Goal: Information Seeking & Learning: Learn about a topic

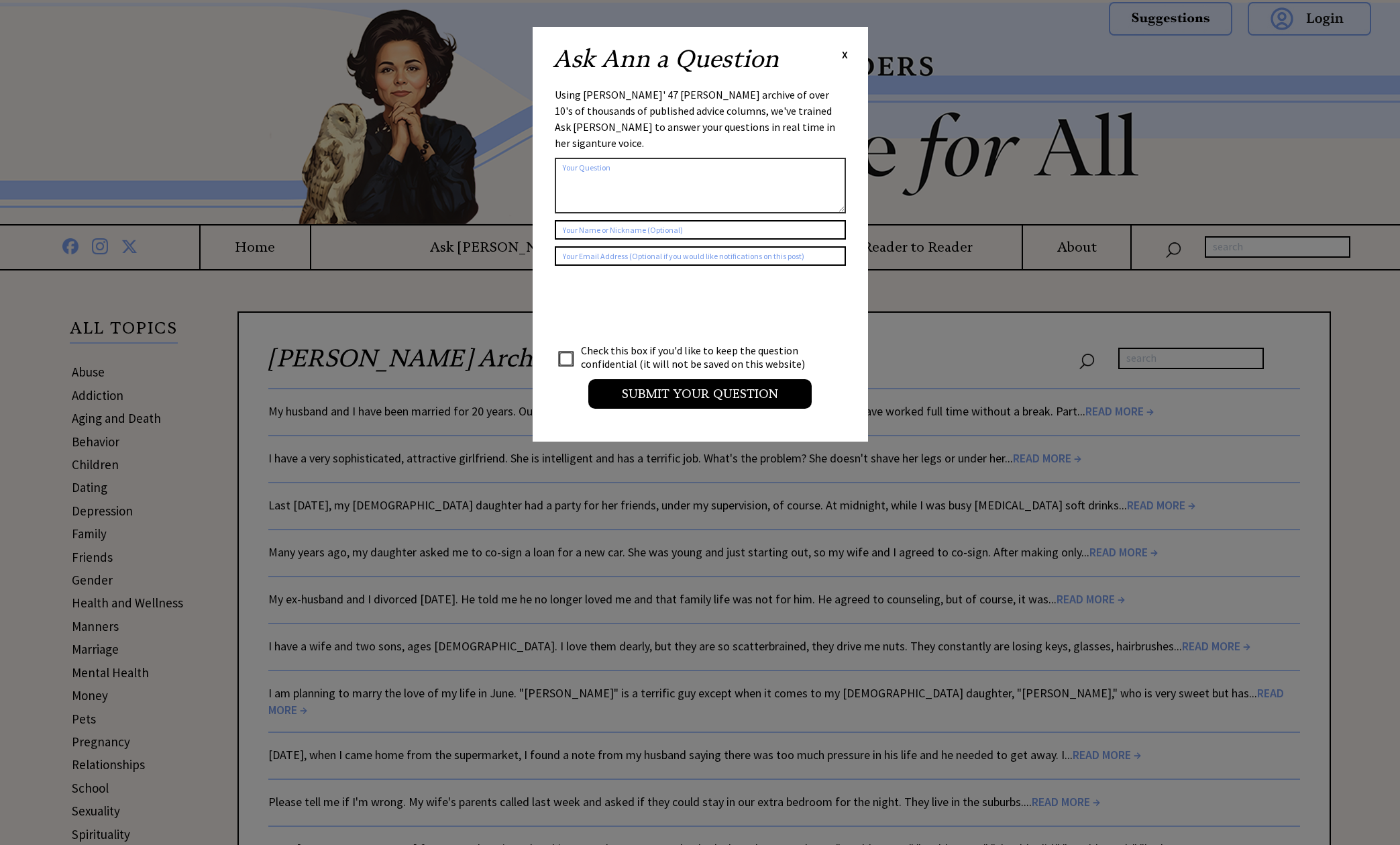
click at [843, 54] on span "X" at bounding box center [845, 55] width 6 height 14
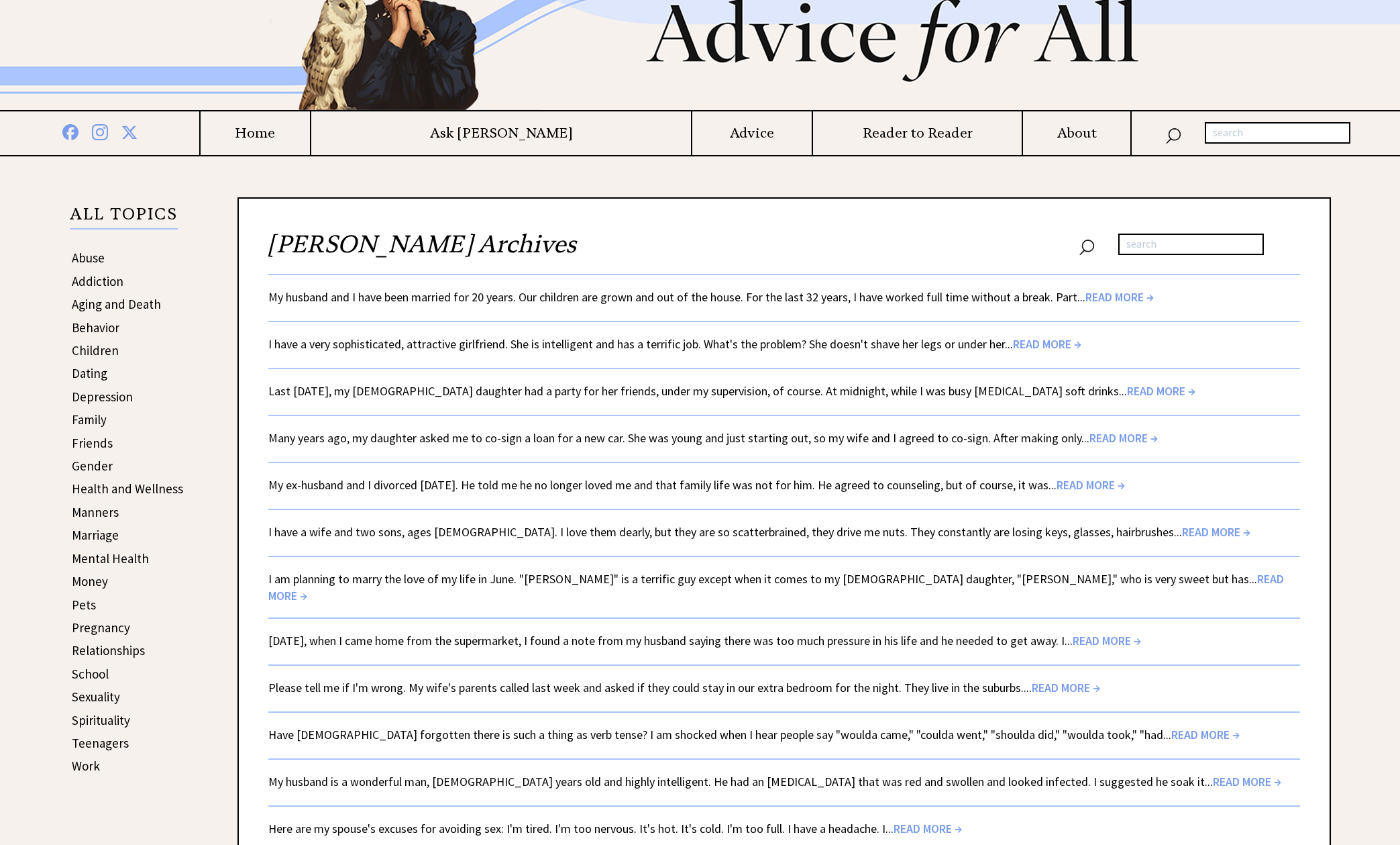
scroll to position [122, 0]
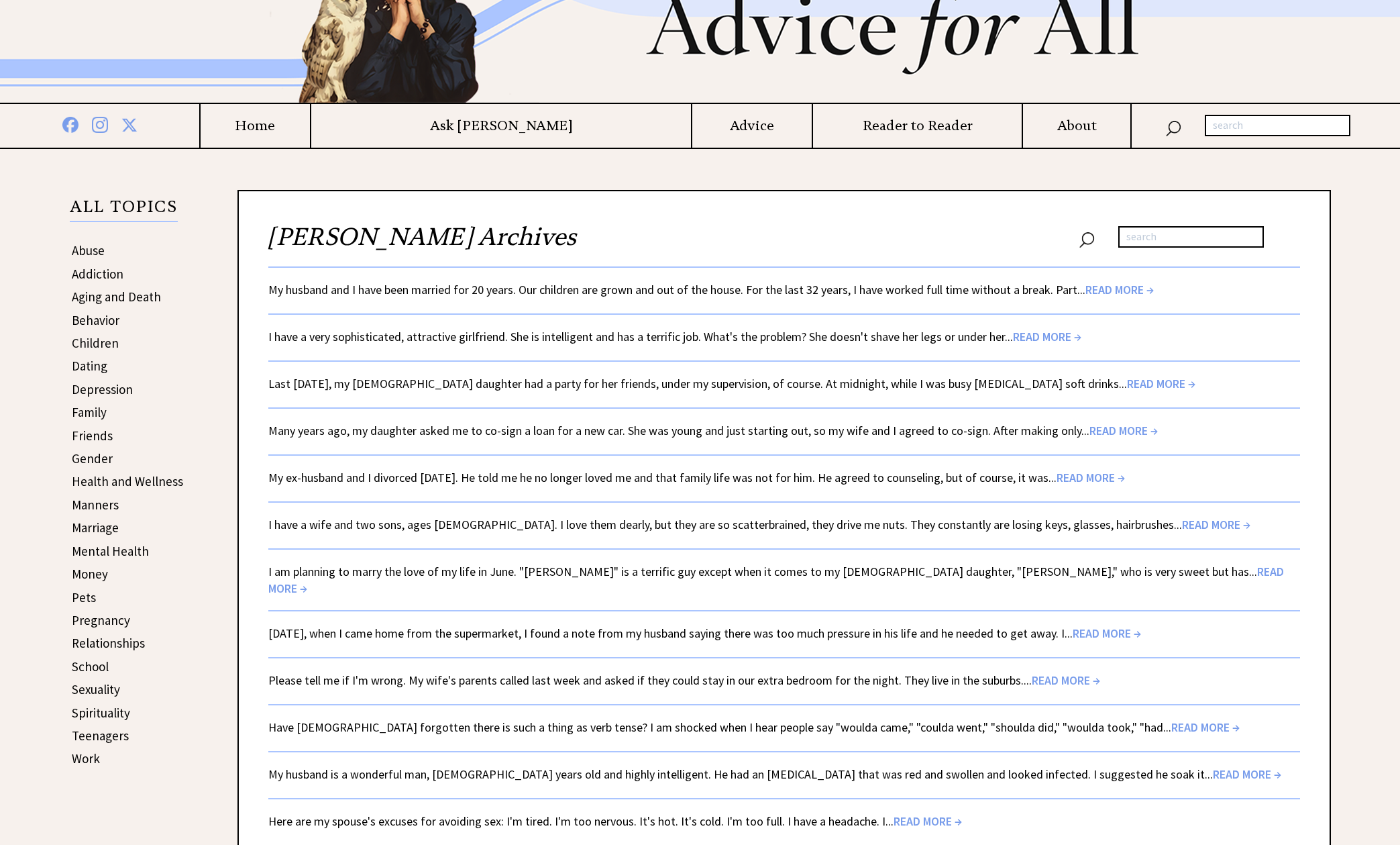
click at [1127, 383] on span "READ MORE →" at bounding box center [1161, 383] width 68 height 16
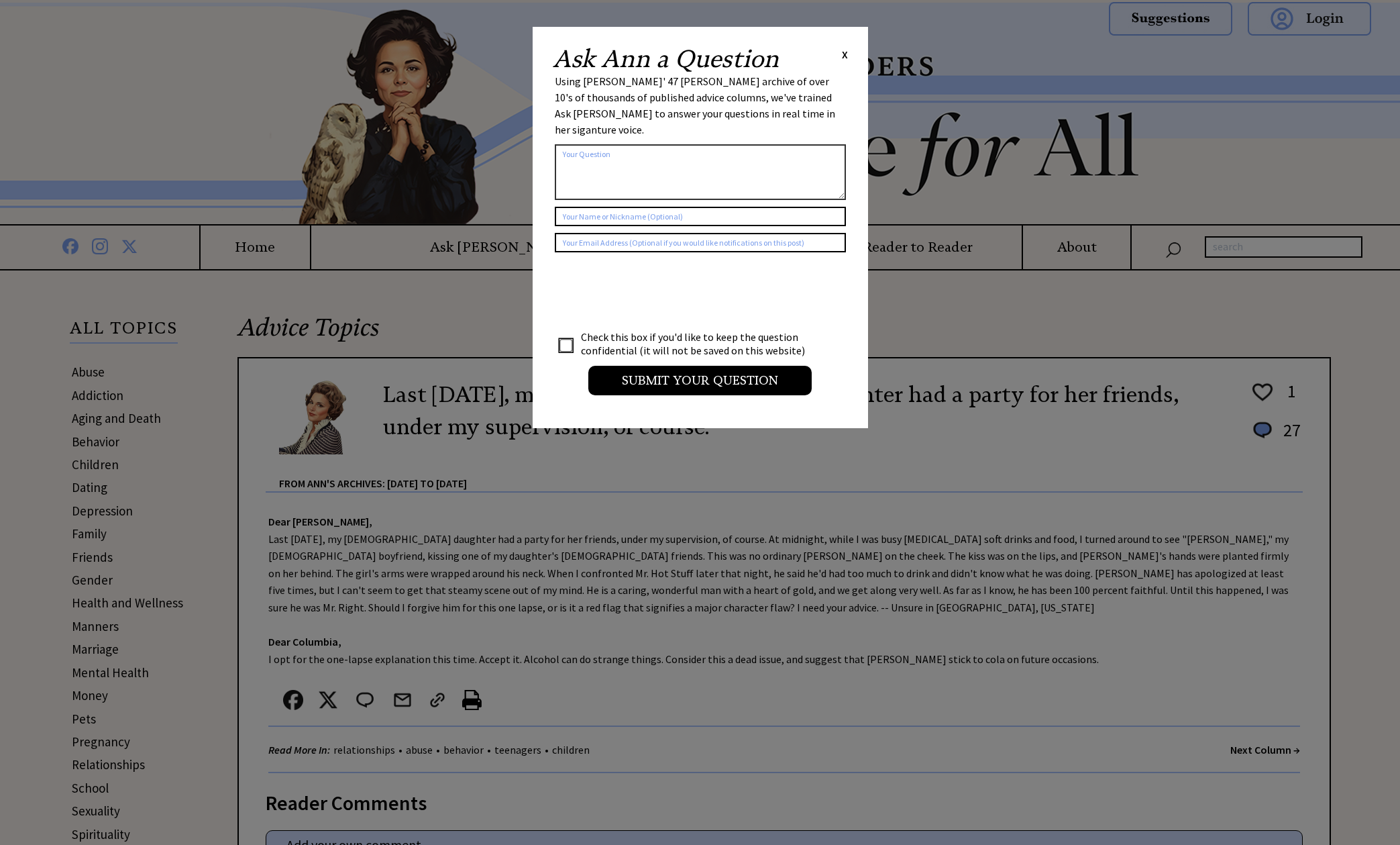
click at [843, 55] on span "X" at bounding box center [845, 55] width 6 height 14
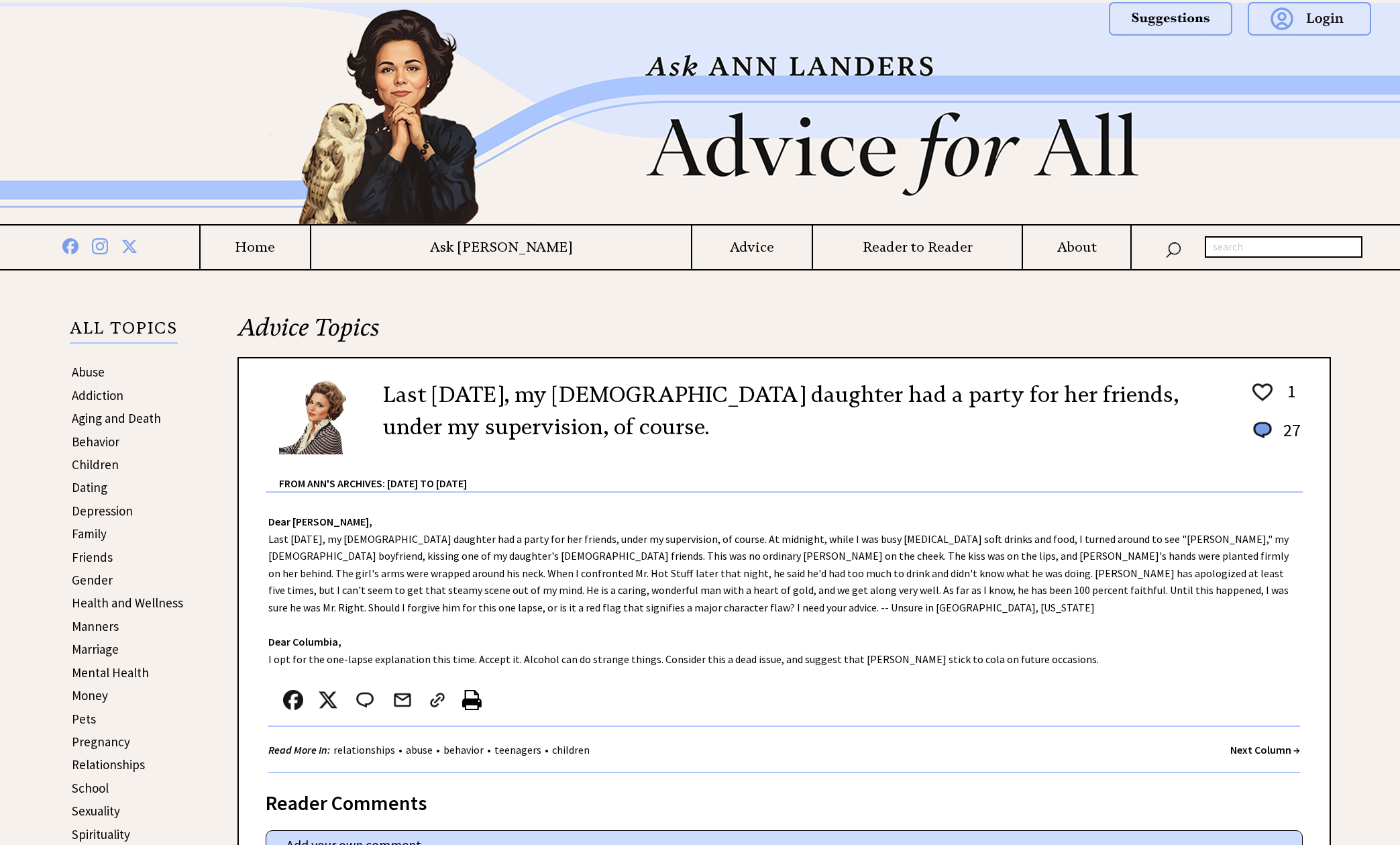
scroll to position [6, 0]
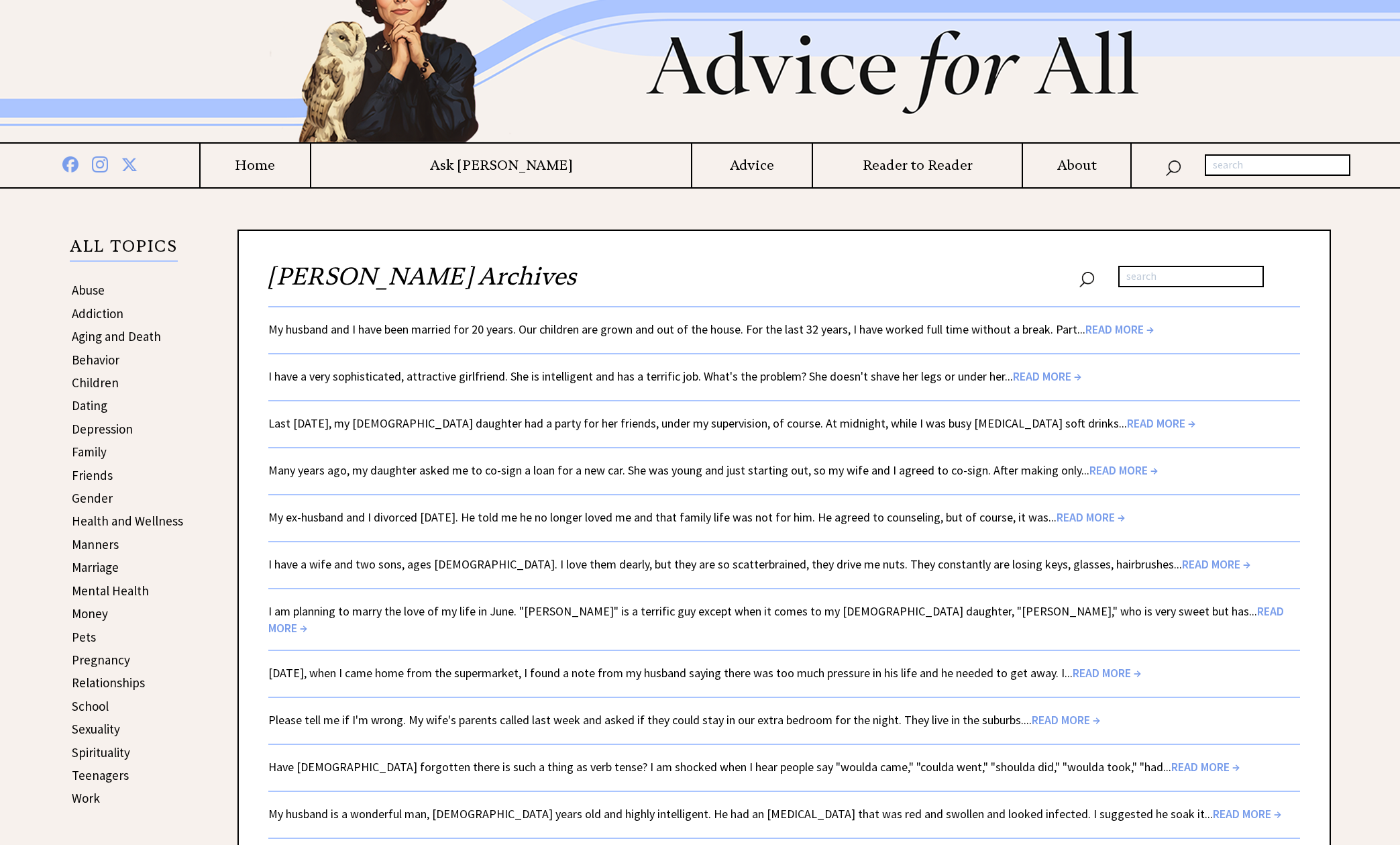
scroll to position [90, 0]
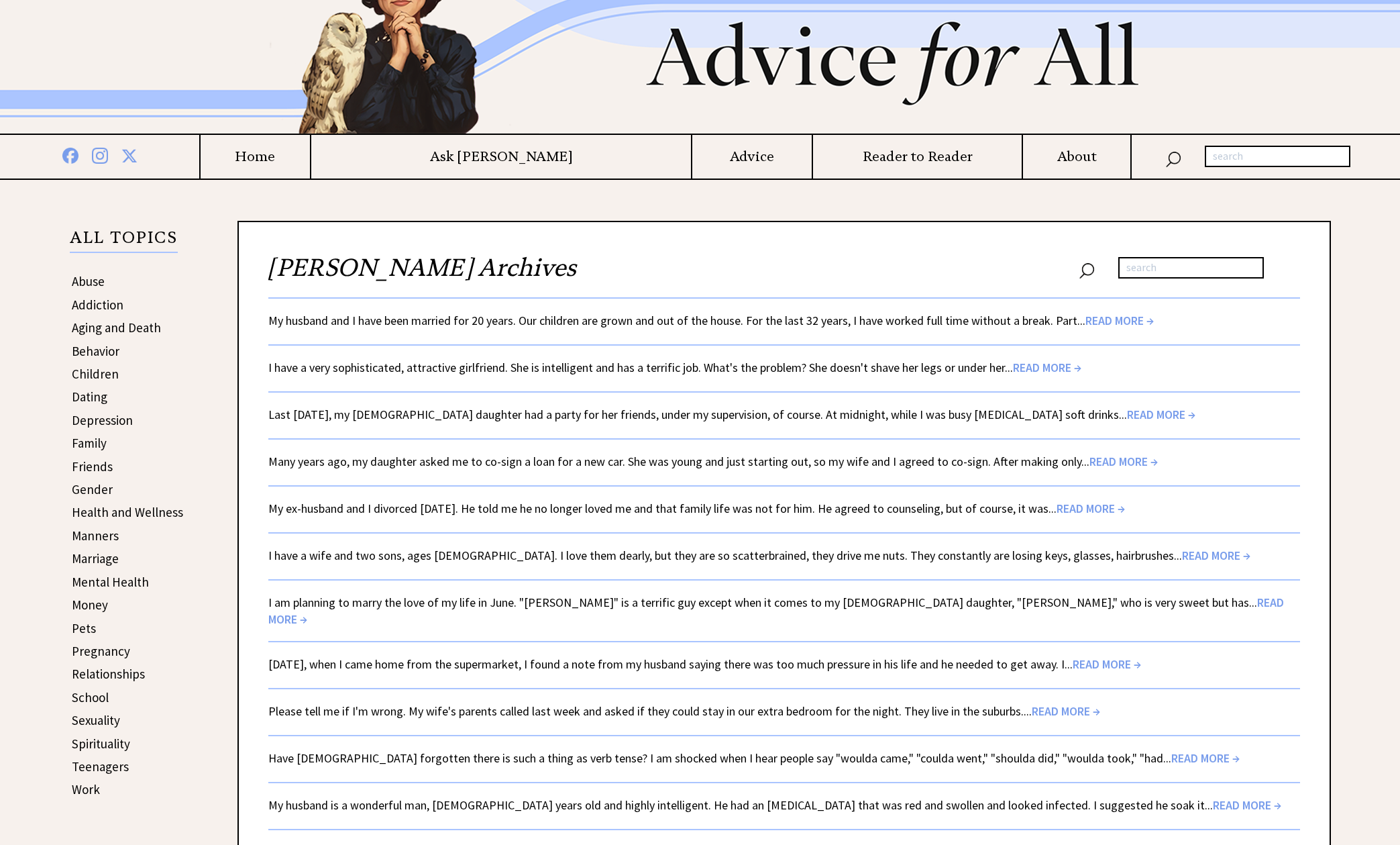
click at [1100, 508] on span "READ MORE →" at bounding box center [1091, 508] width 68 height 16
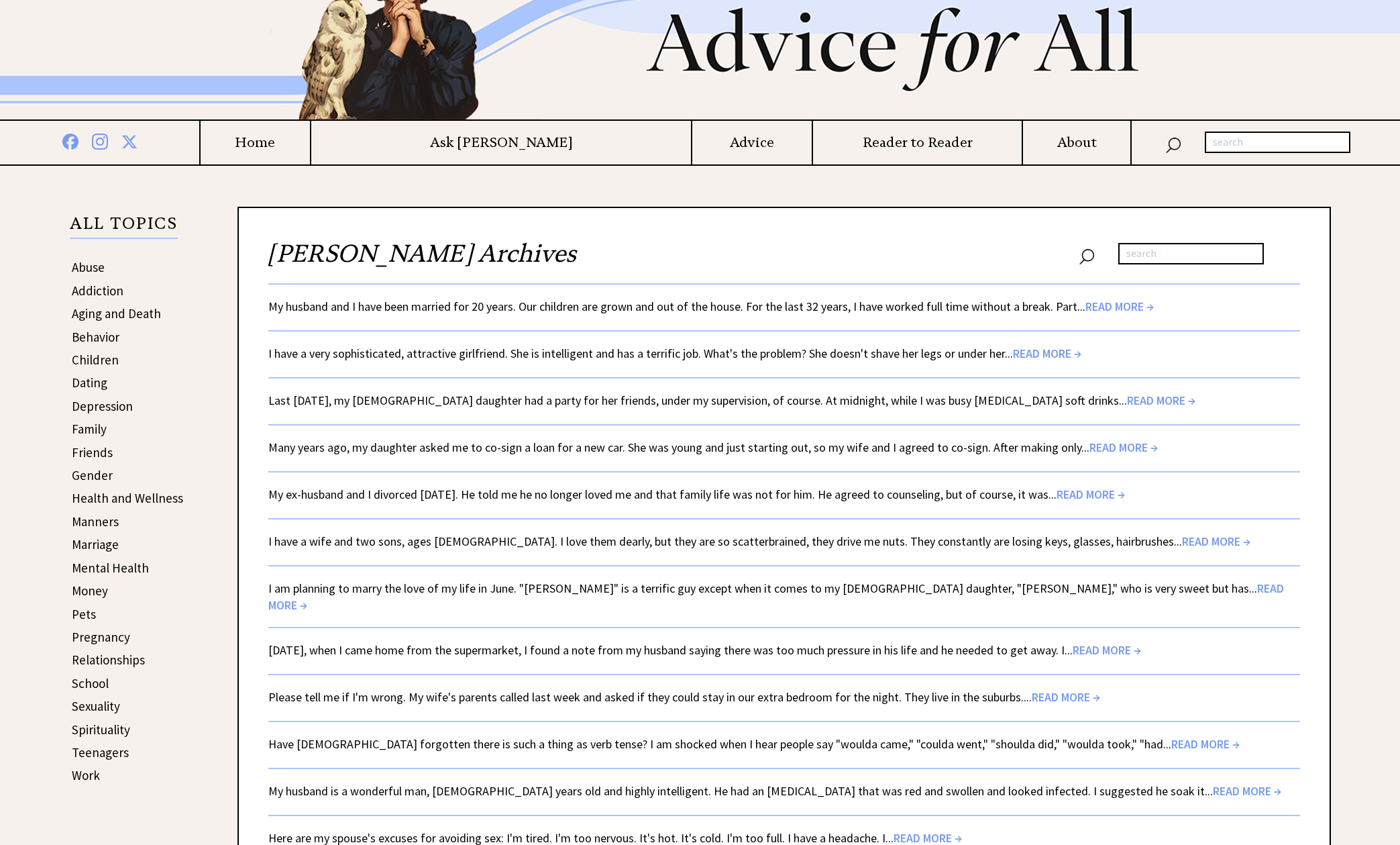
scroll to position [122, 0]
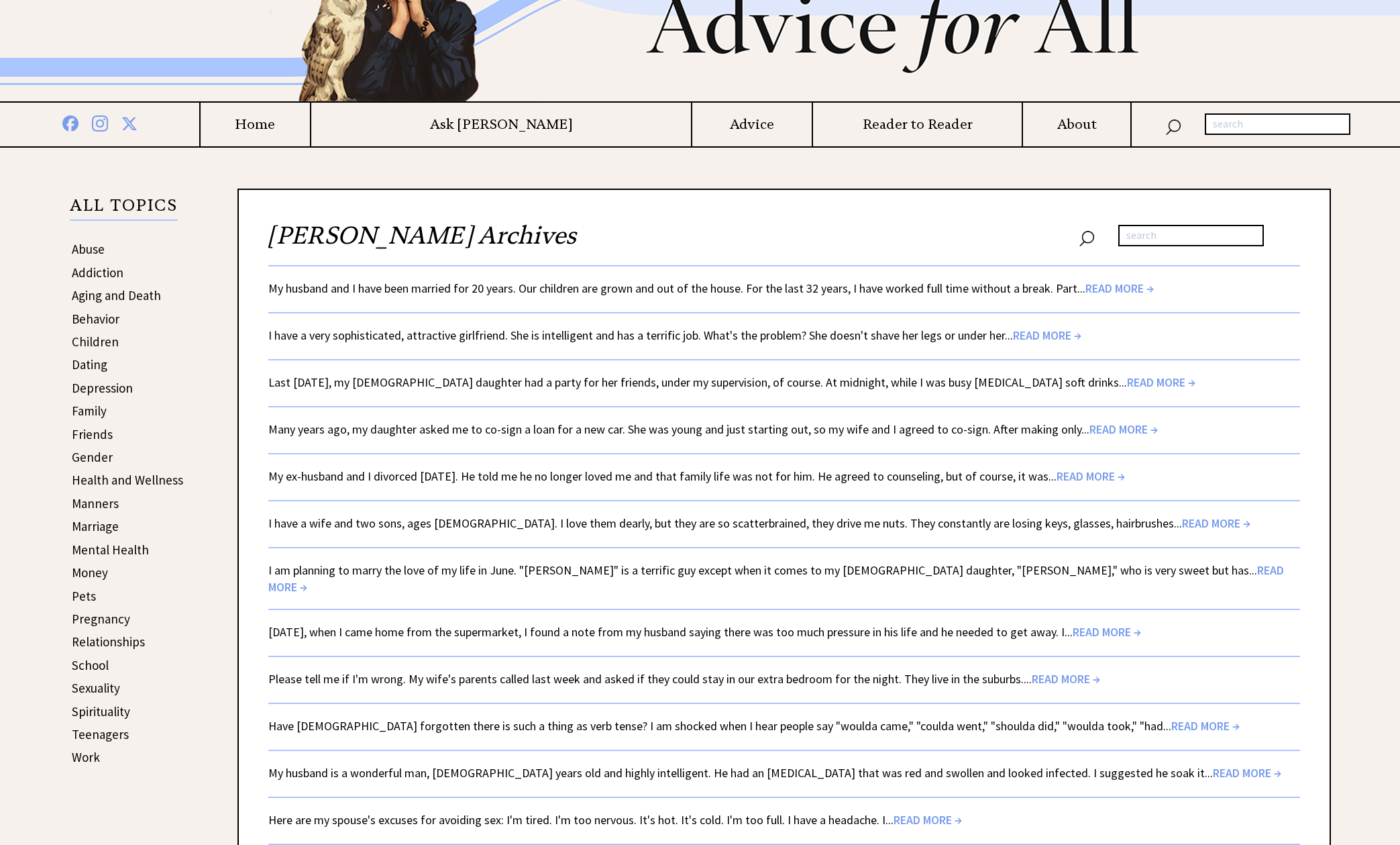
click at [1108, 567] on span "READ MORE →" at bounding box center [776, 578] width 1016 height 32
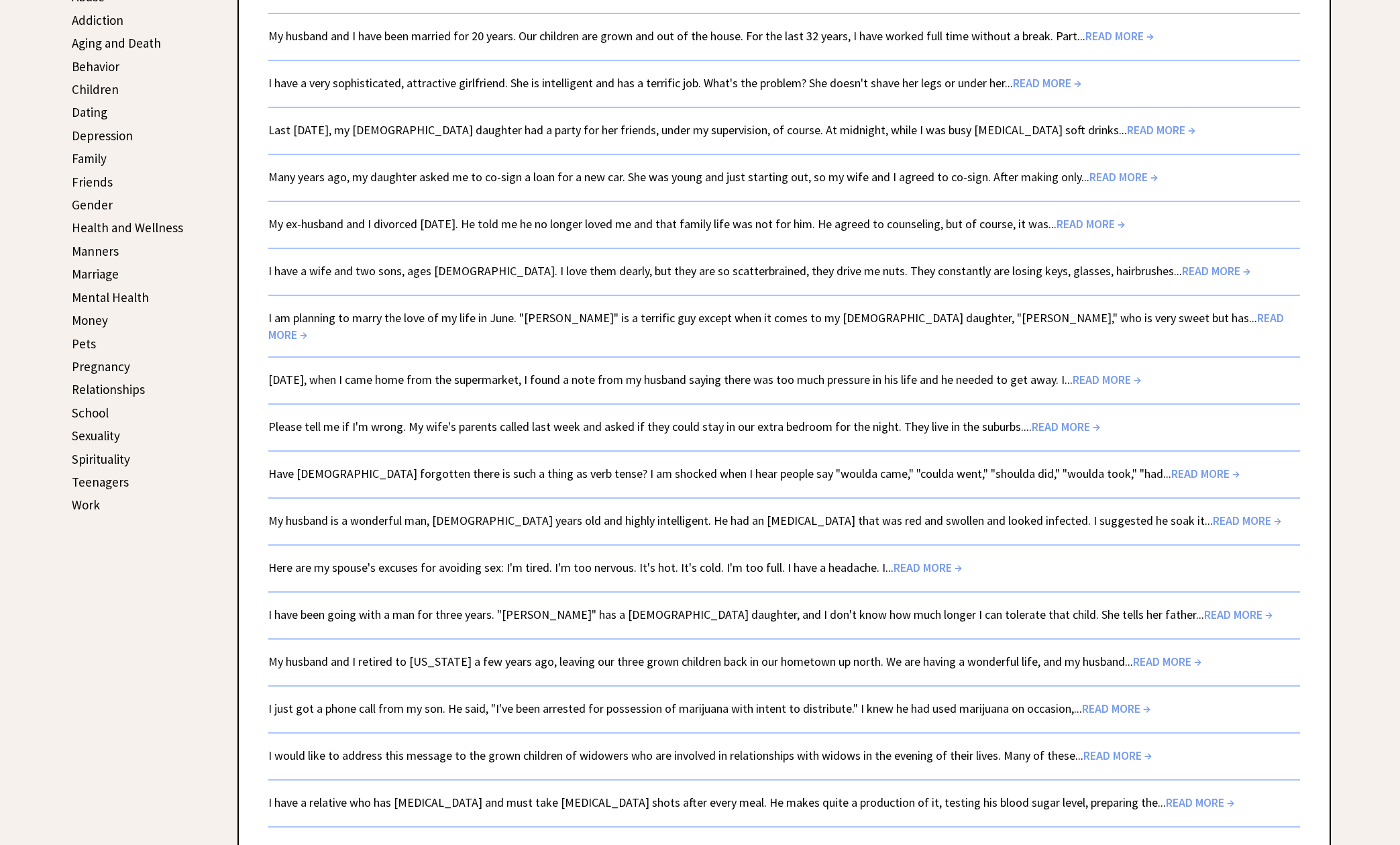
scroll to position [393, 0]
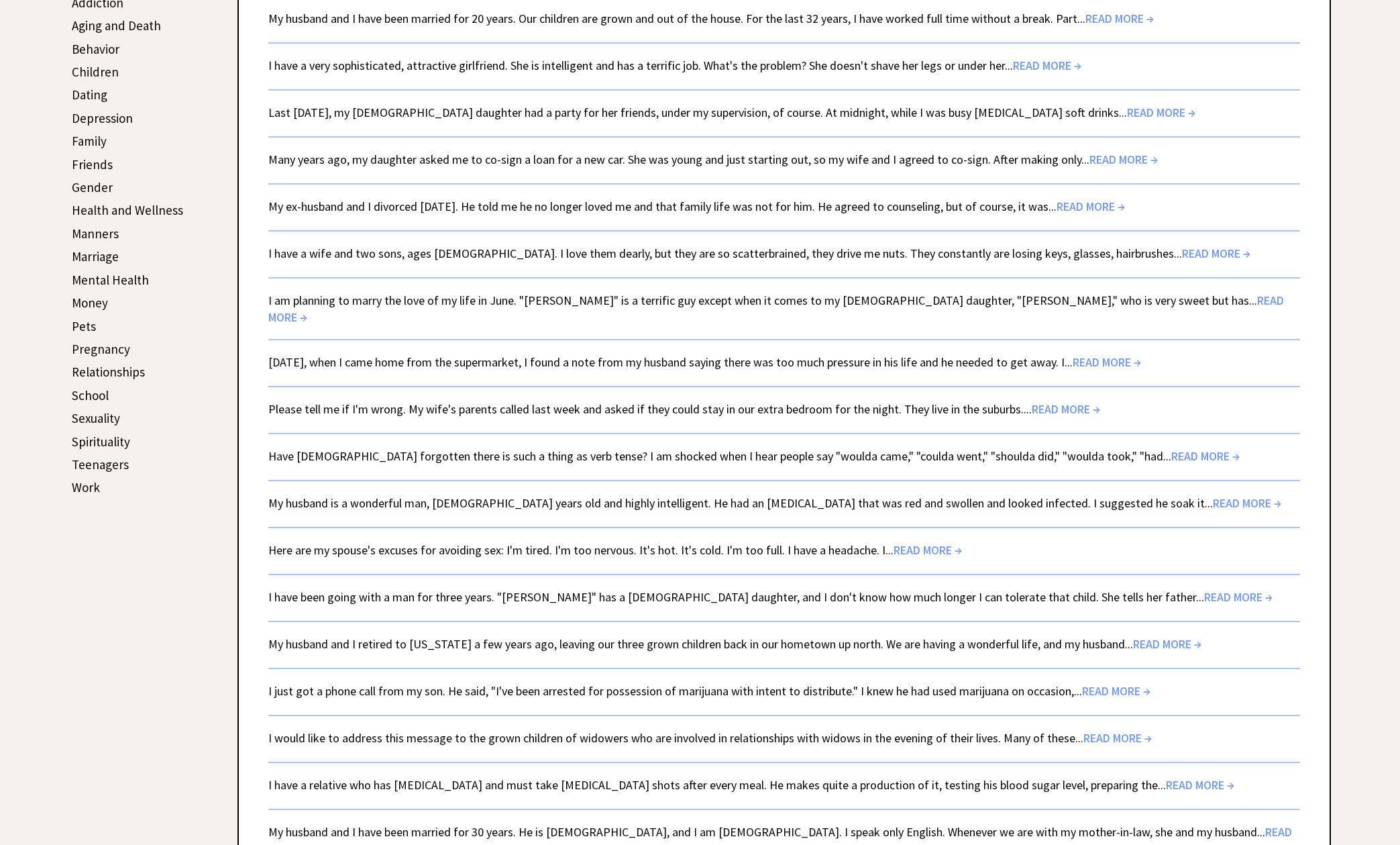
click at [1172, 448] on span "READ MORE →" at bounding box center [1206, 456] width 68 height 16
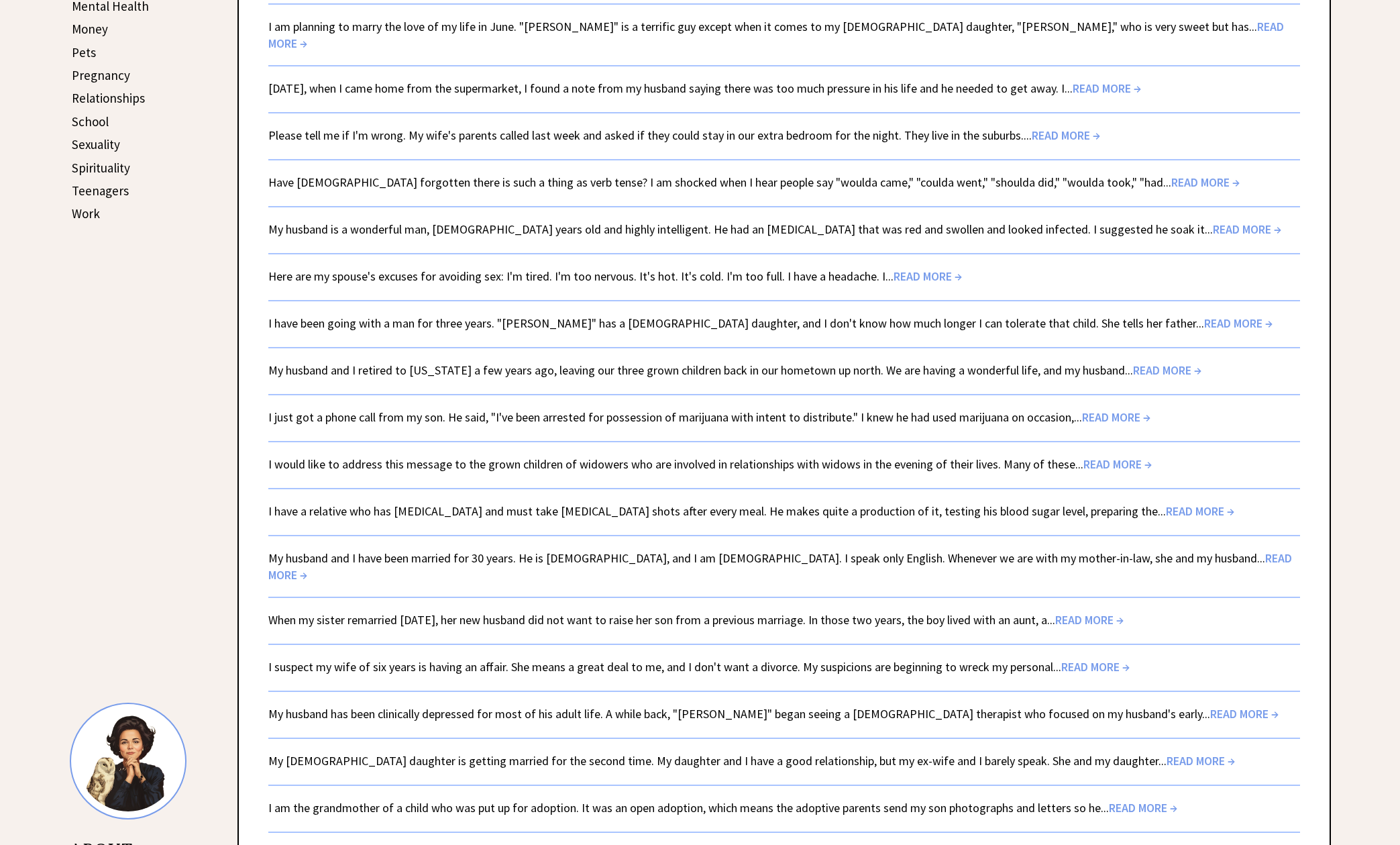
scroll to position [667, 0]
click at [1113, 408] on span "READ MORE →" at bounding box center [1116, 416] width 68 height 16
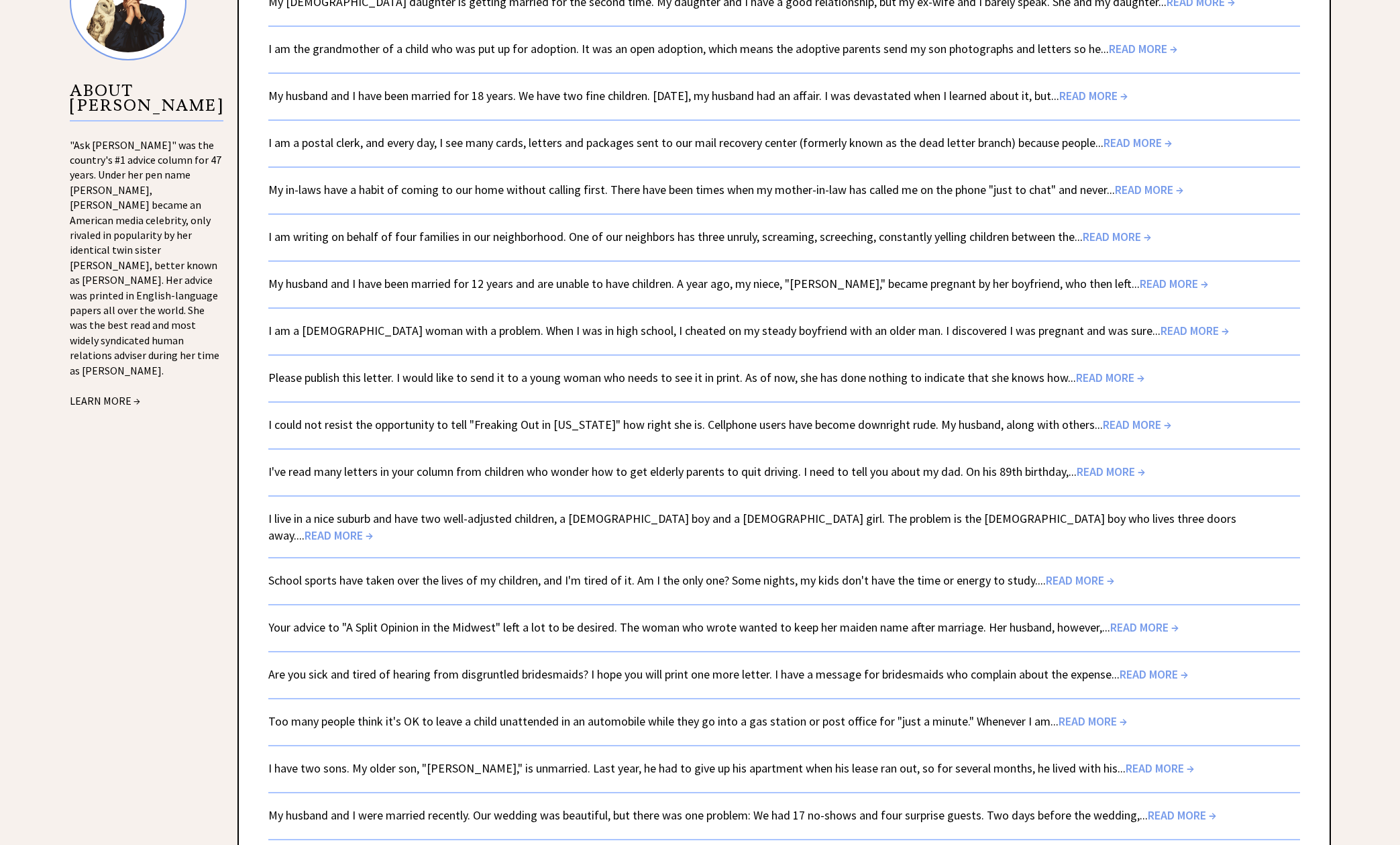
scroll to position [1440, 0]
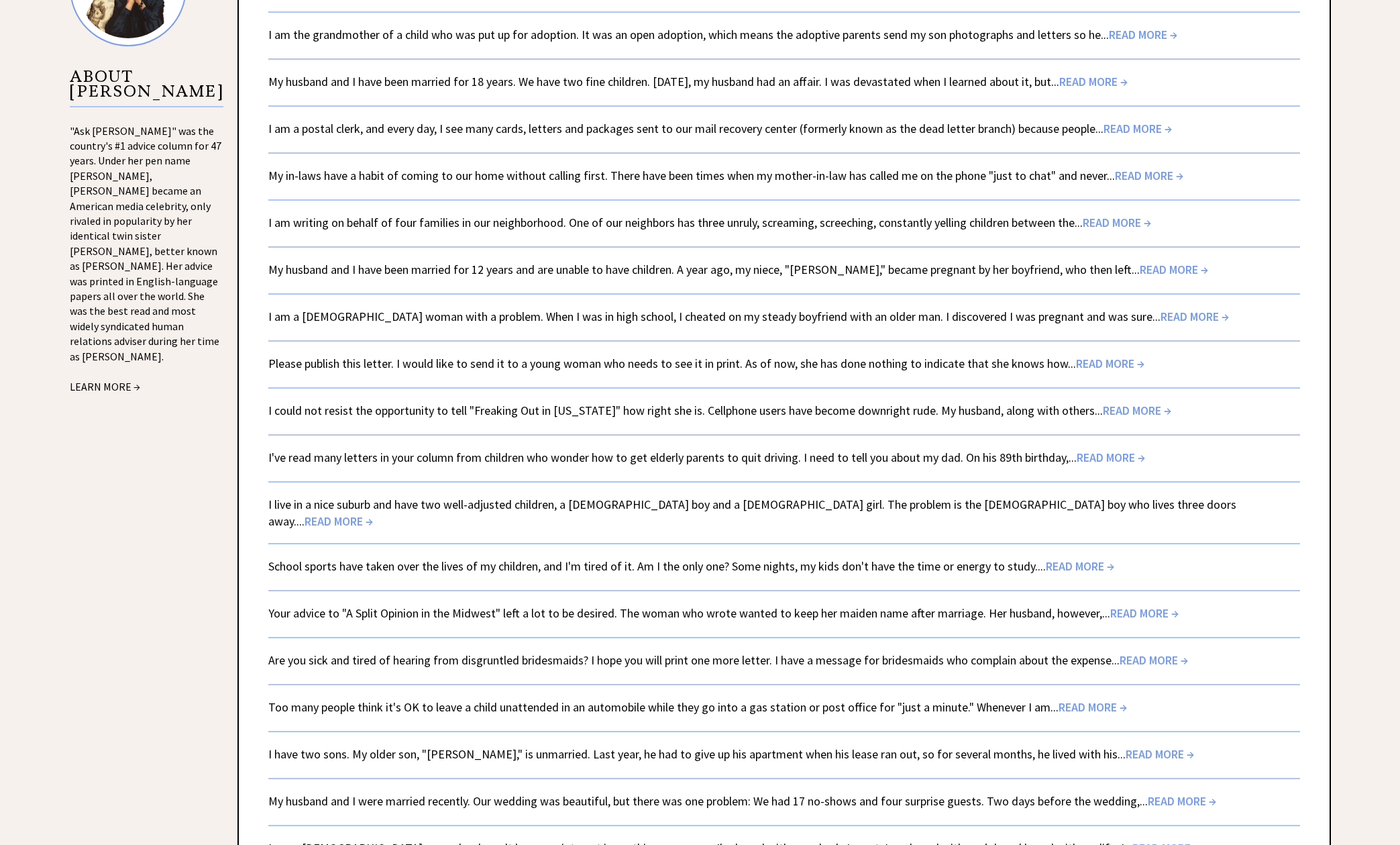
click at [1154, 606] on span "READ MORE →" at bounding box center [1144, 613] width 68 height 16
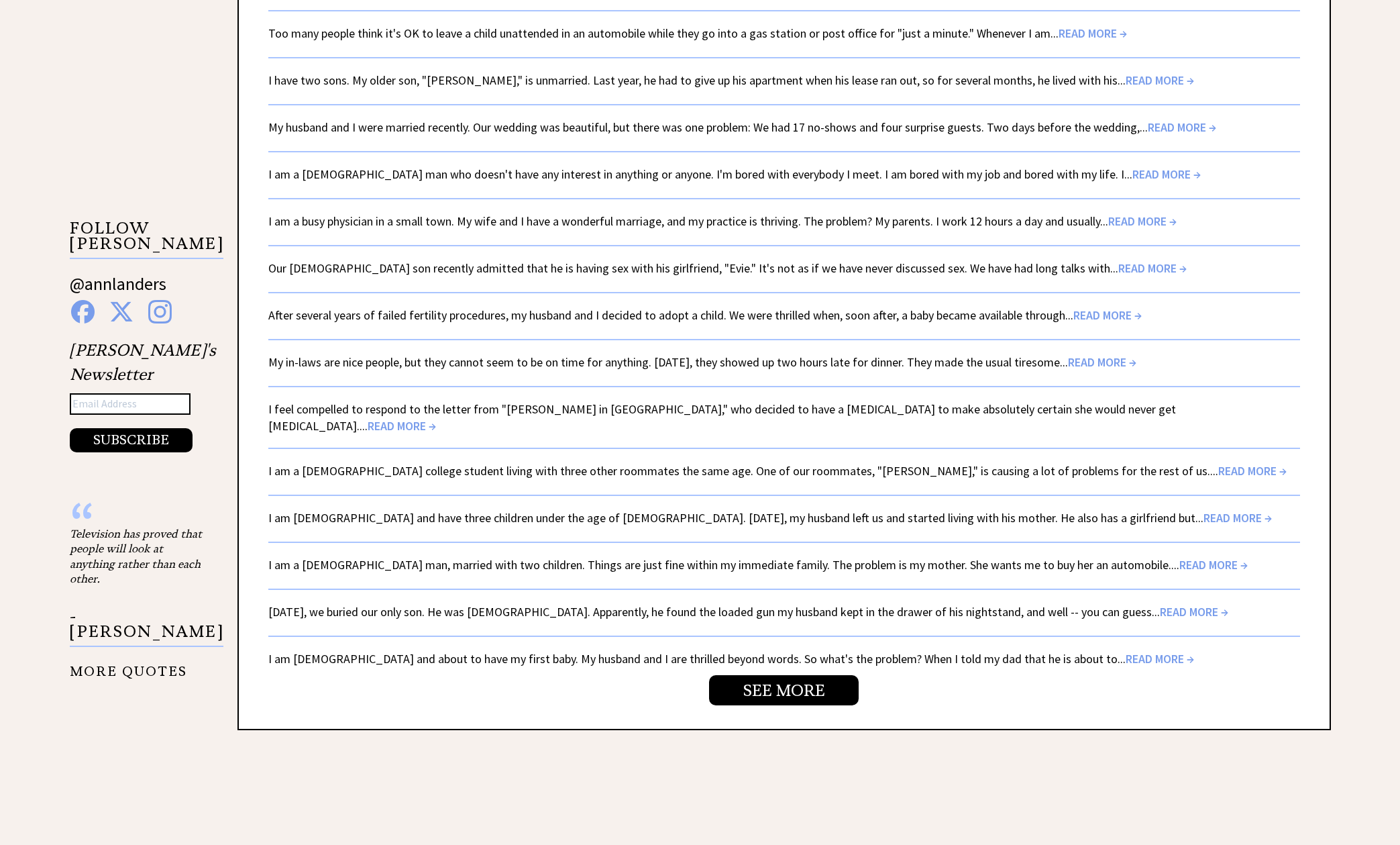
scroll to position [2119, 0]
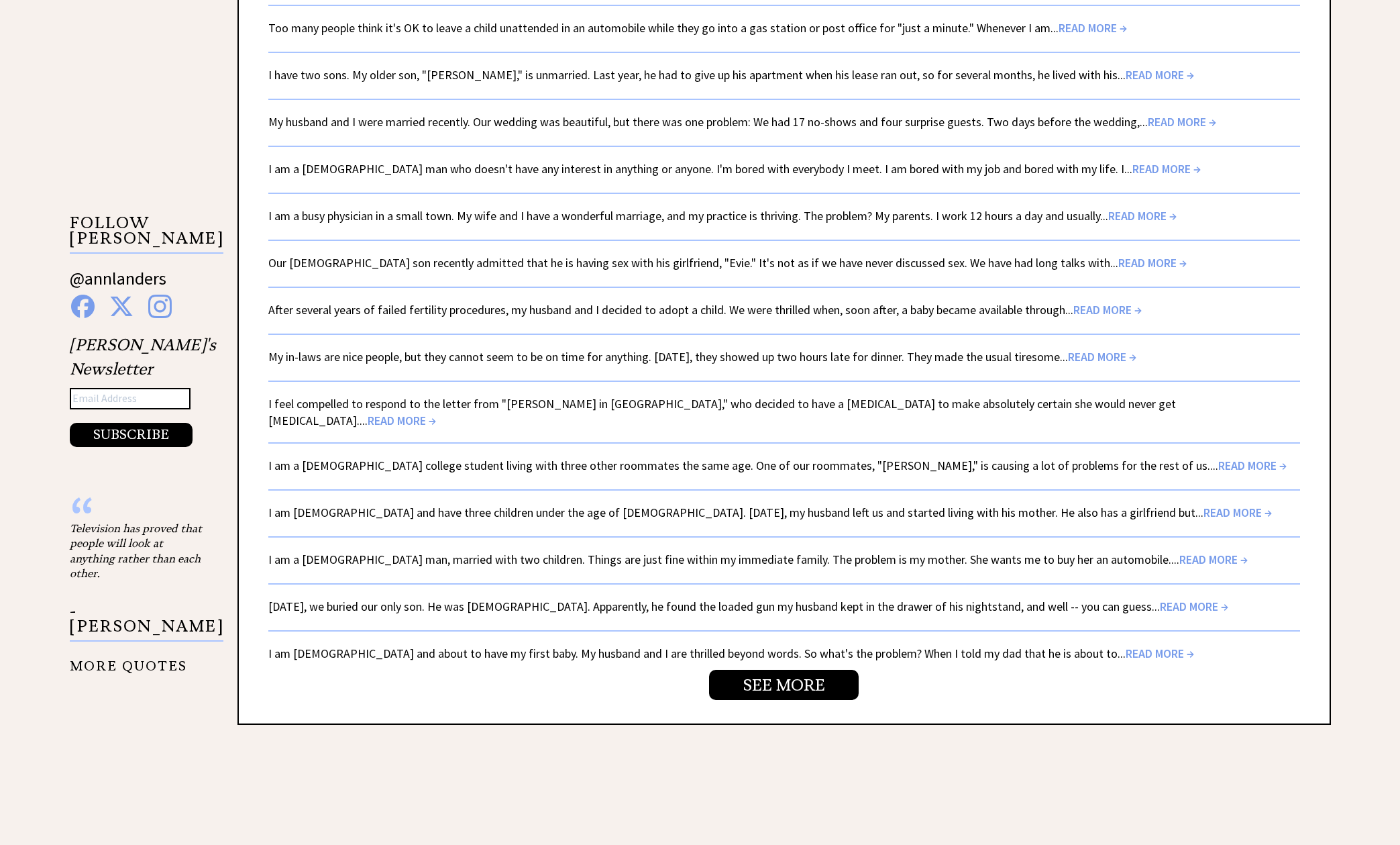
click at [1204, 505] on span "READ MORE →" at bounding box center [1238, 512] width 68 height 16
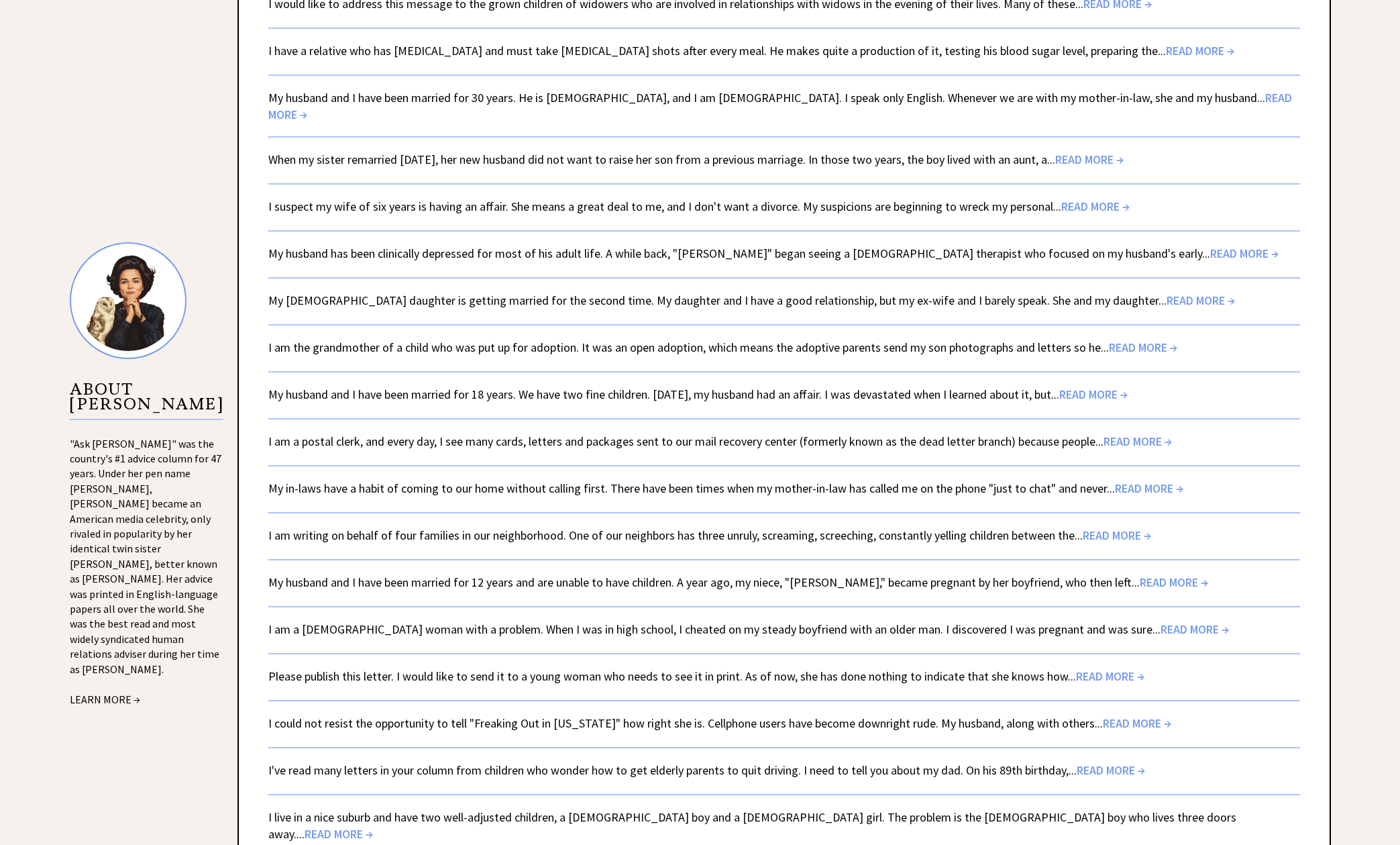
scroll to position [1722, 0]
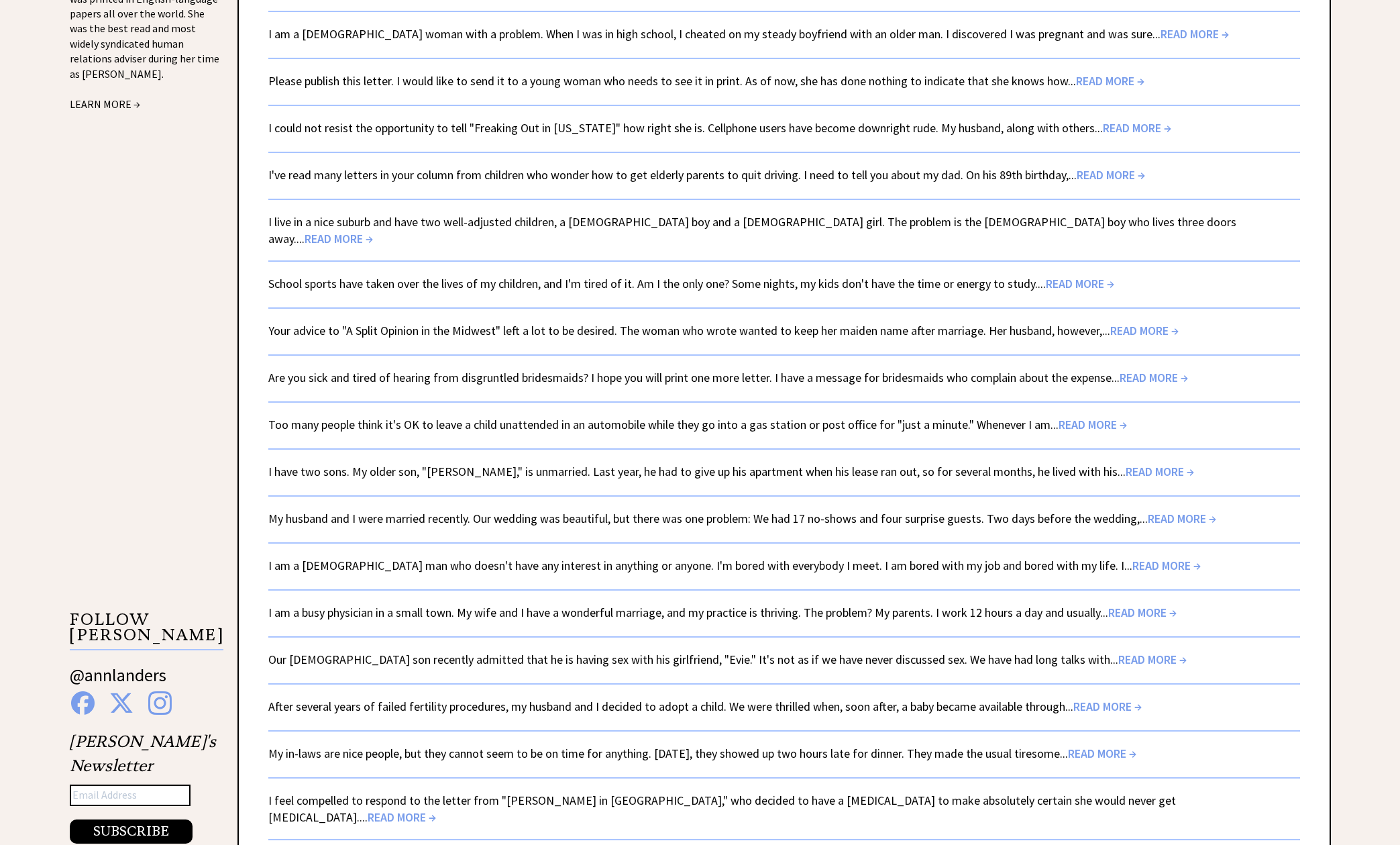
click at [1118, 651] on span "READ MORE →" at bounding box center [1152, 659] width 68 height 16
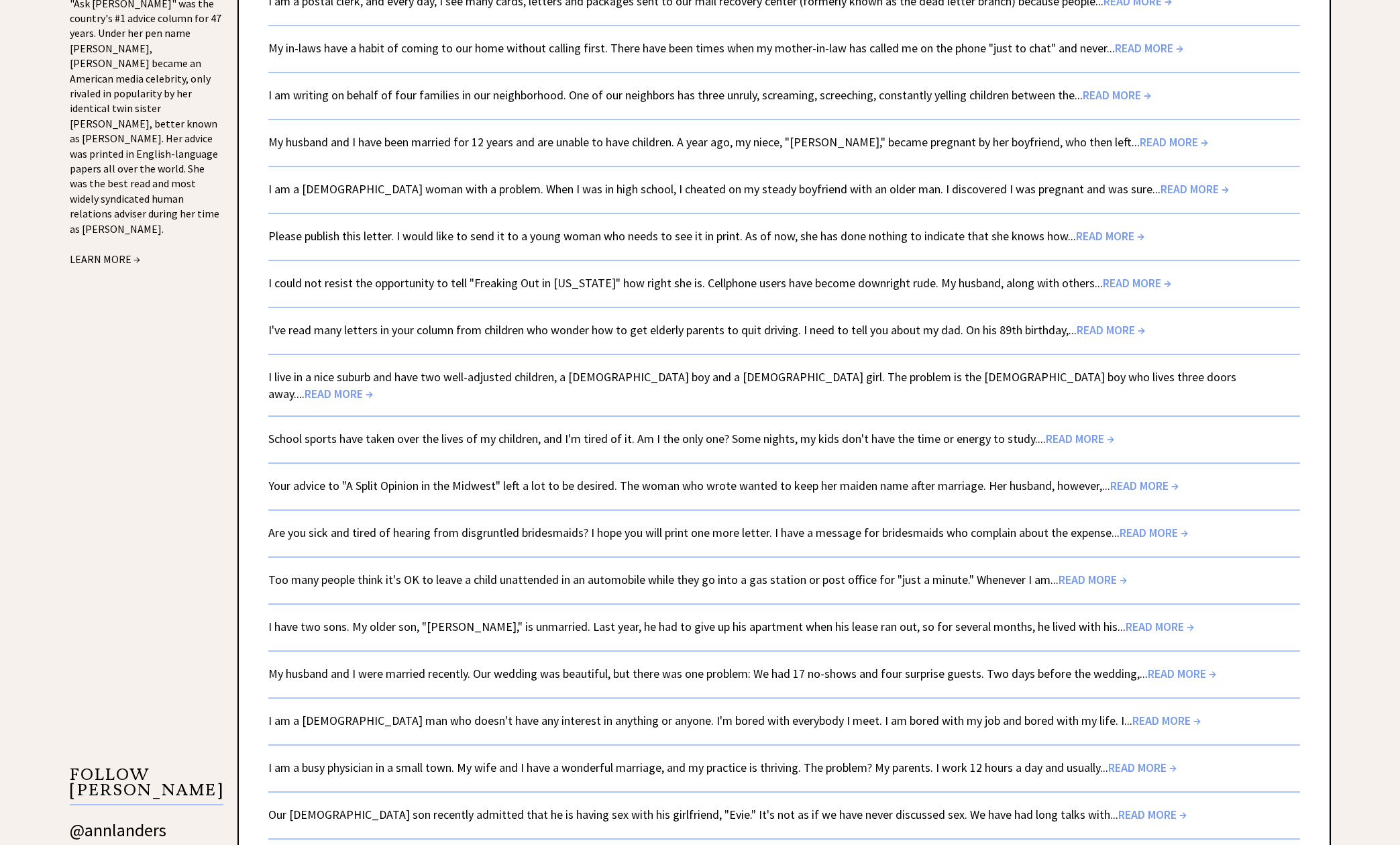
scroll to position [1568, 0]
click at [1126, 618] on span "READ MORE →" at bounding box center [1160, 625] width 68 height 16
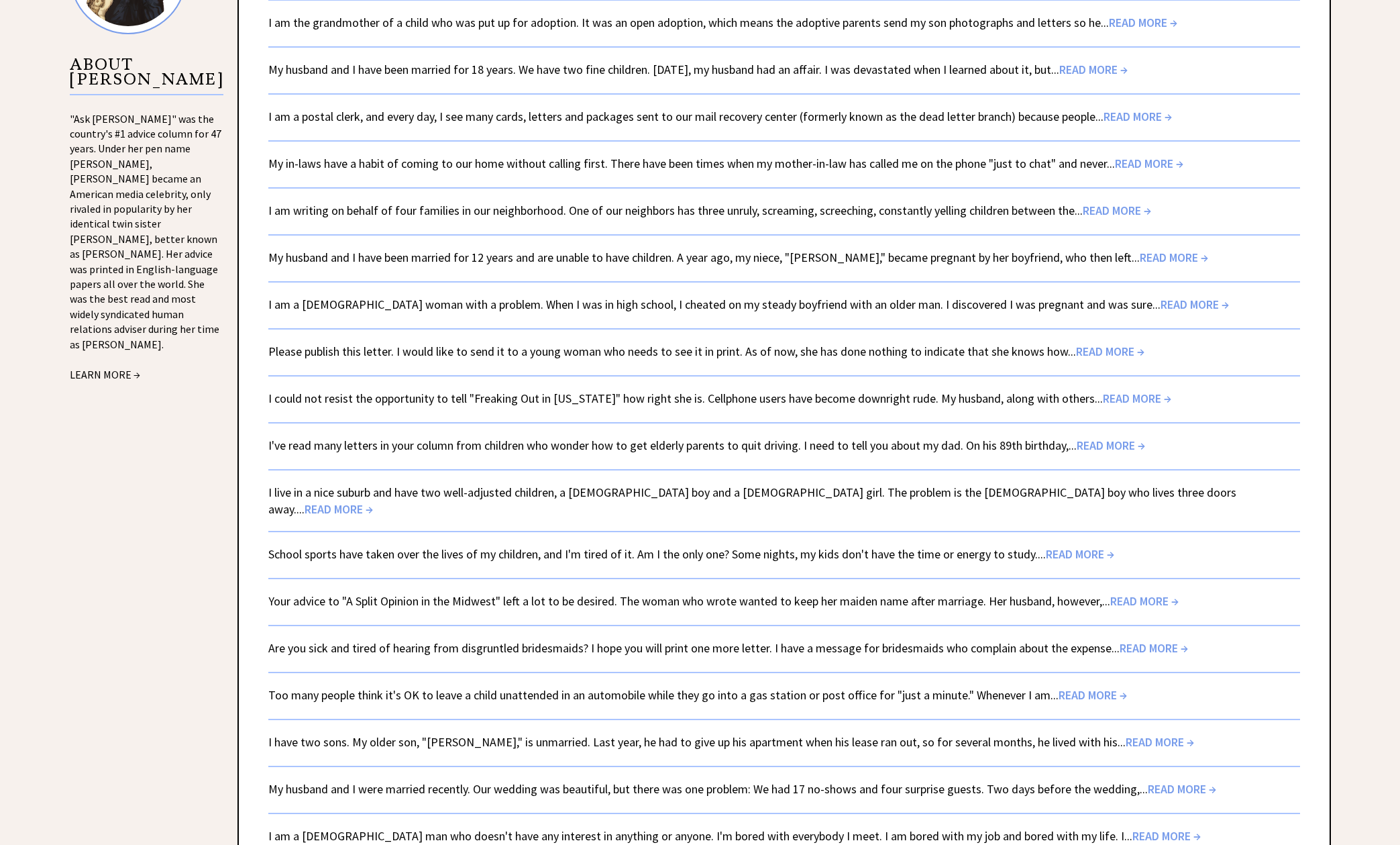
scroll to position [1459, 0]
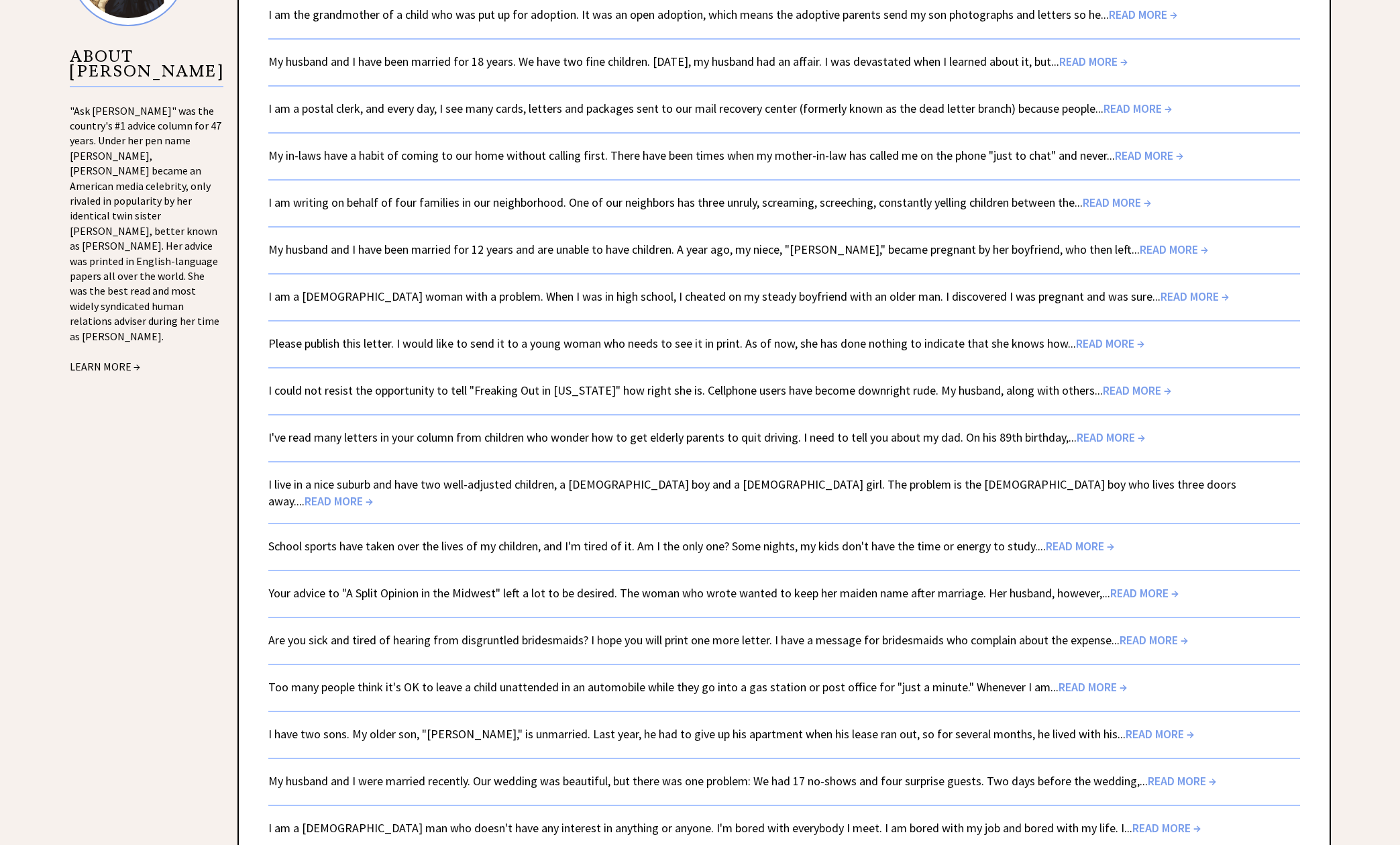
click at [373, 493] on span "READ MORE →" at bounding box center [339, 501] width 68 height 16
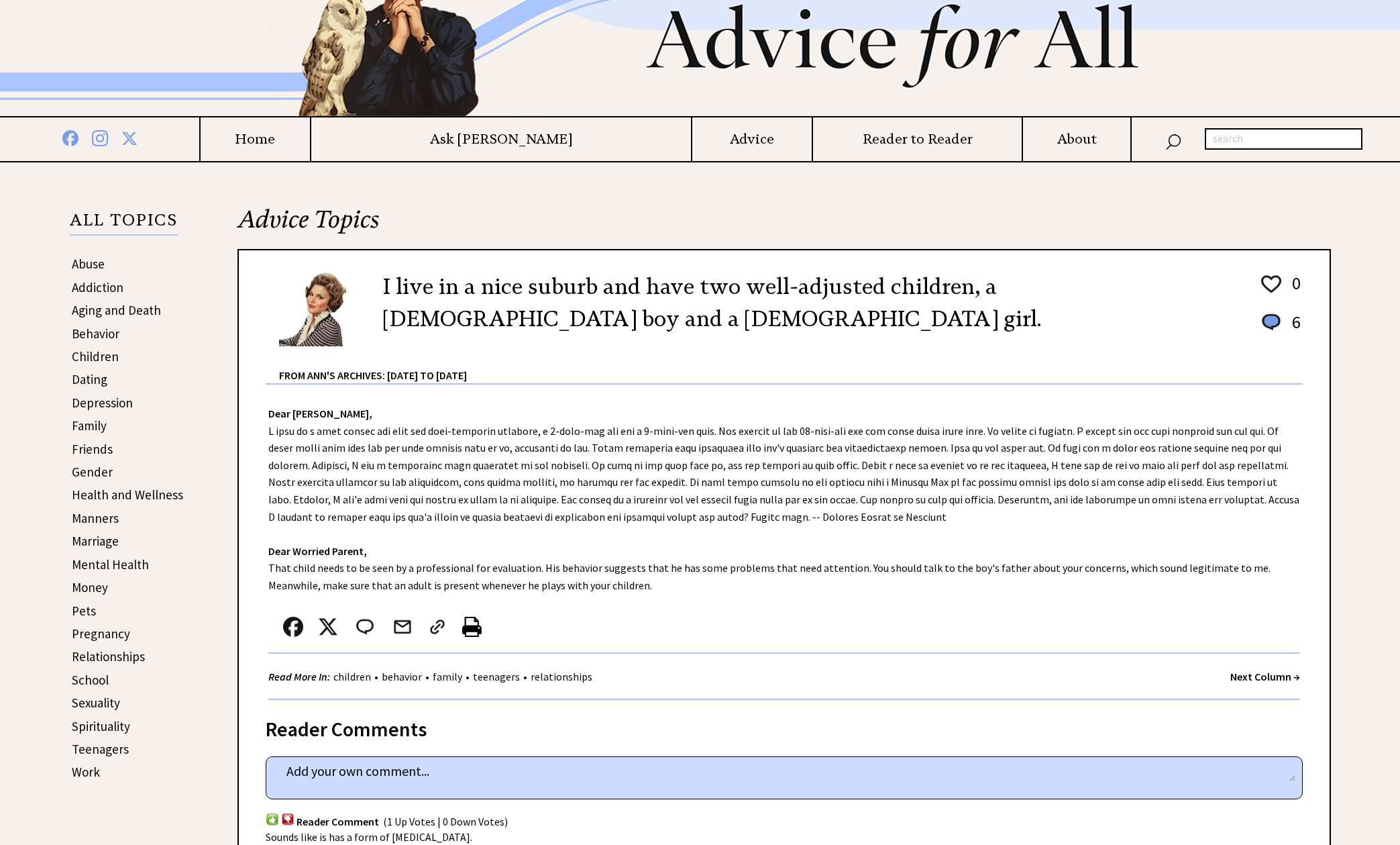
scroll to position [129, 0]
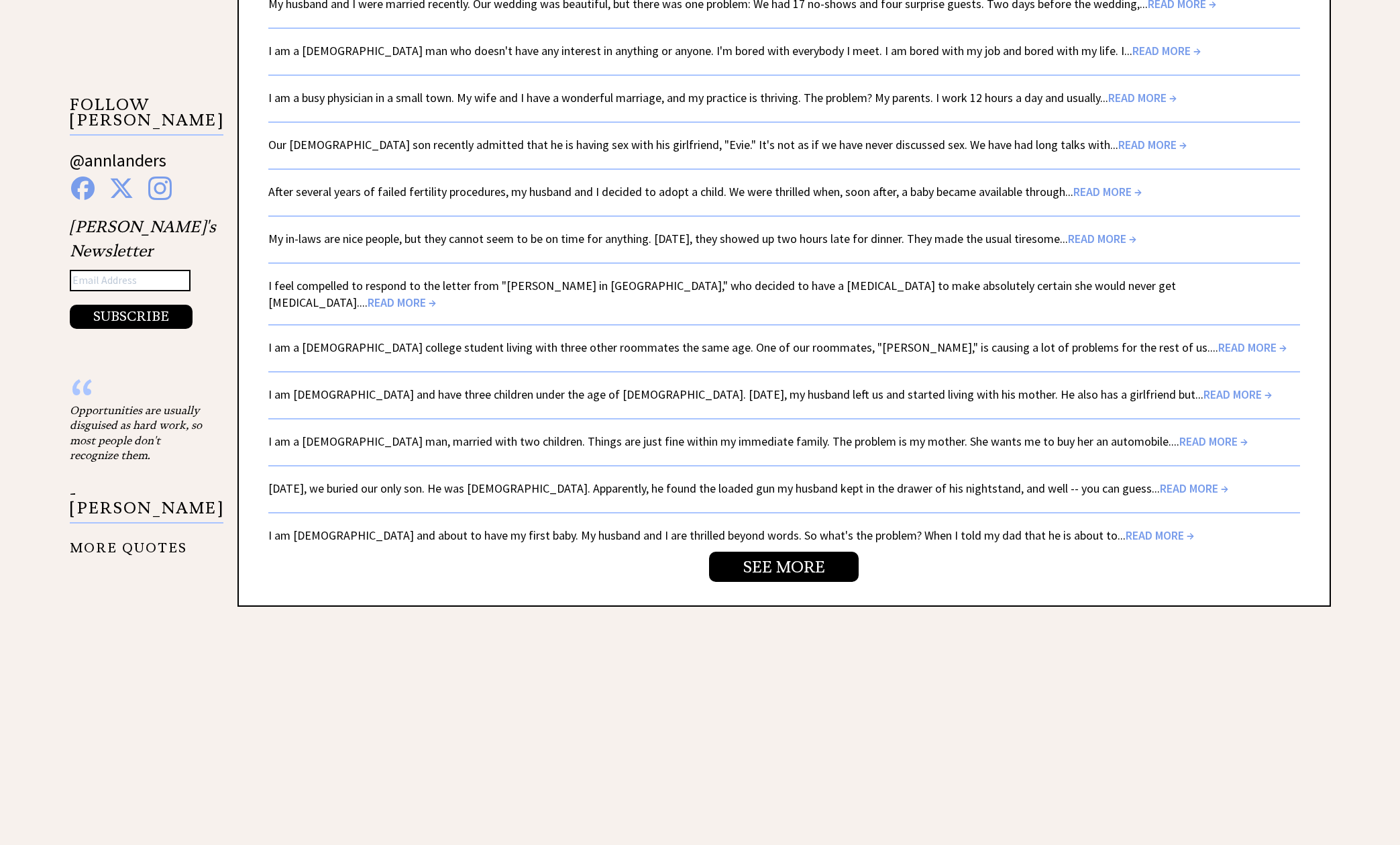
scroll to position [2302, 0]
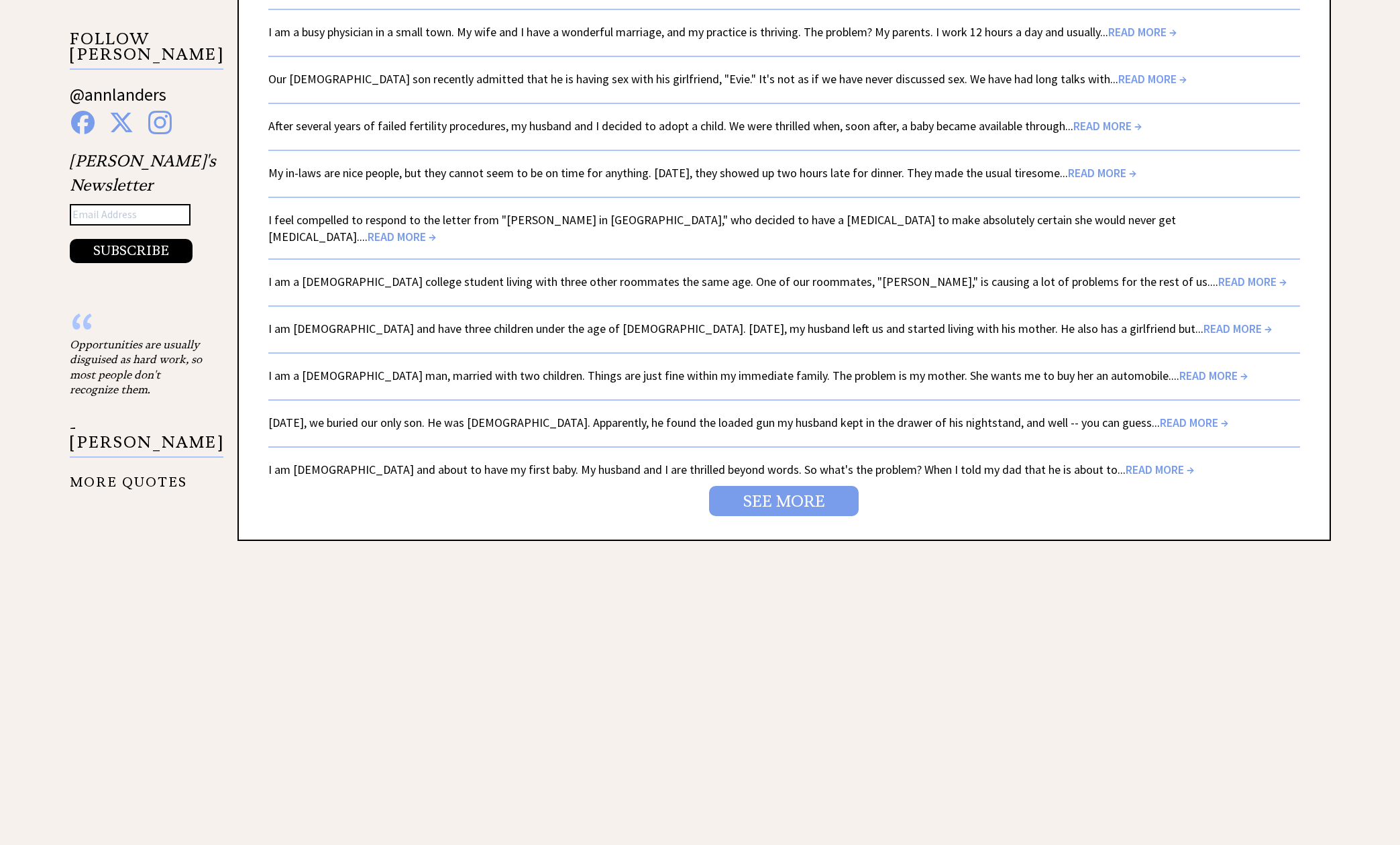
click at [765, 486] on link "SEE MORE" at bounding box center [784, 501] width 150 height 30
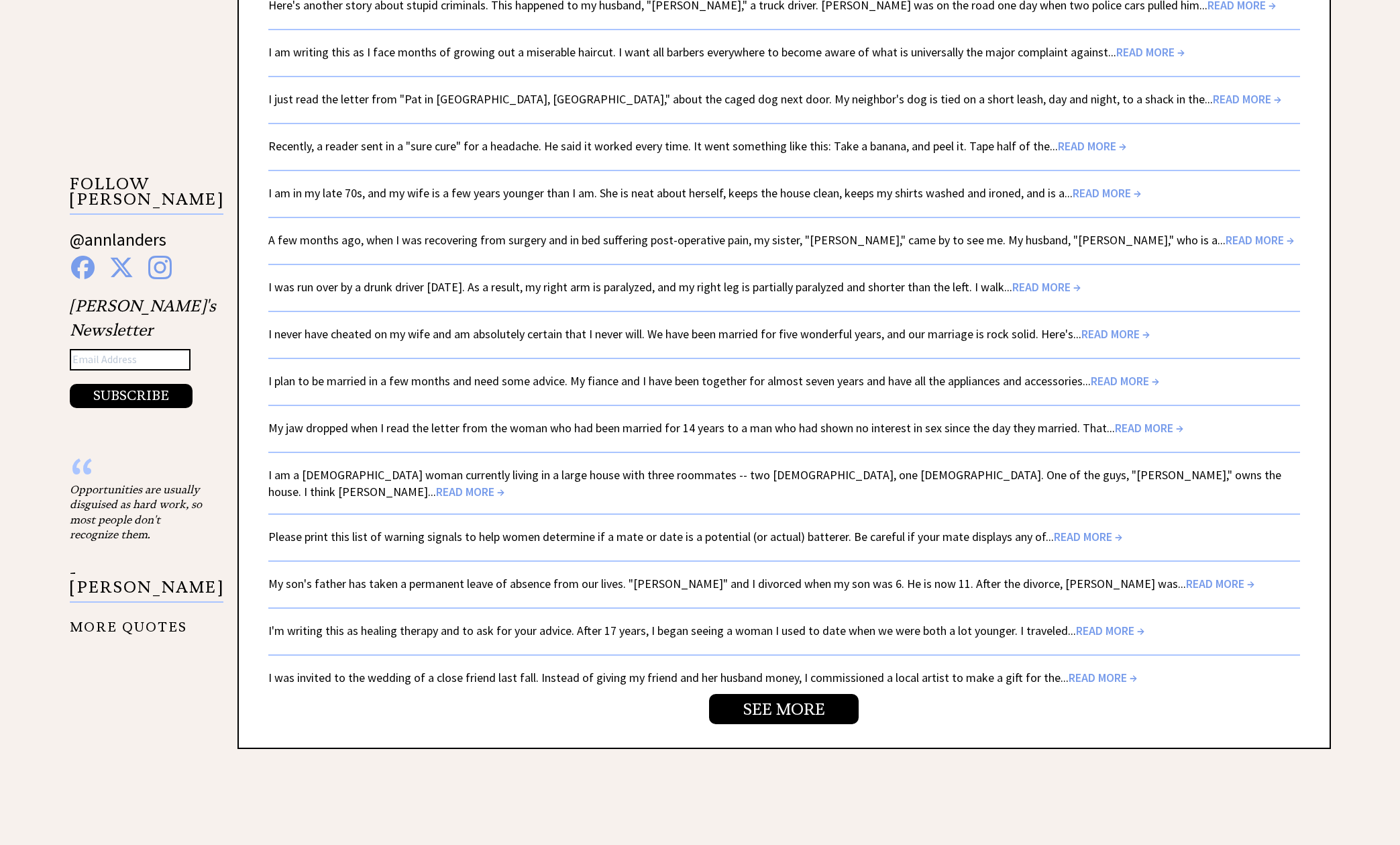
scroll to position [2082, 0]
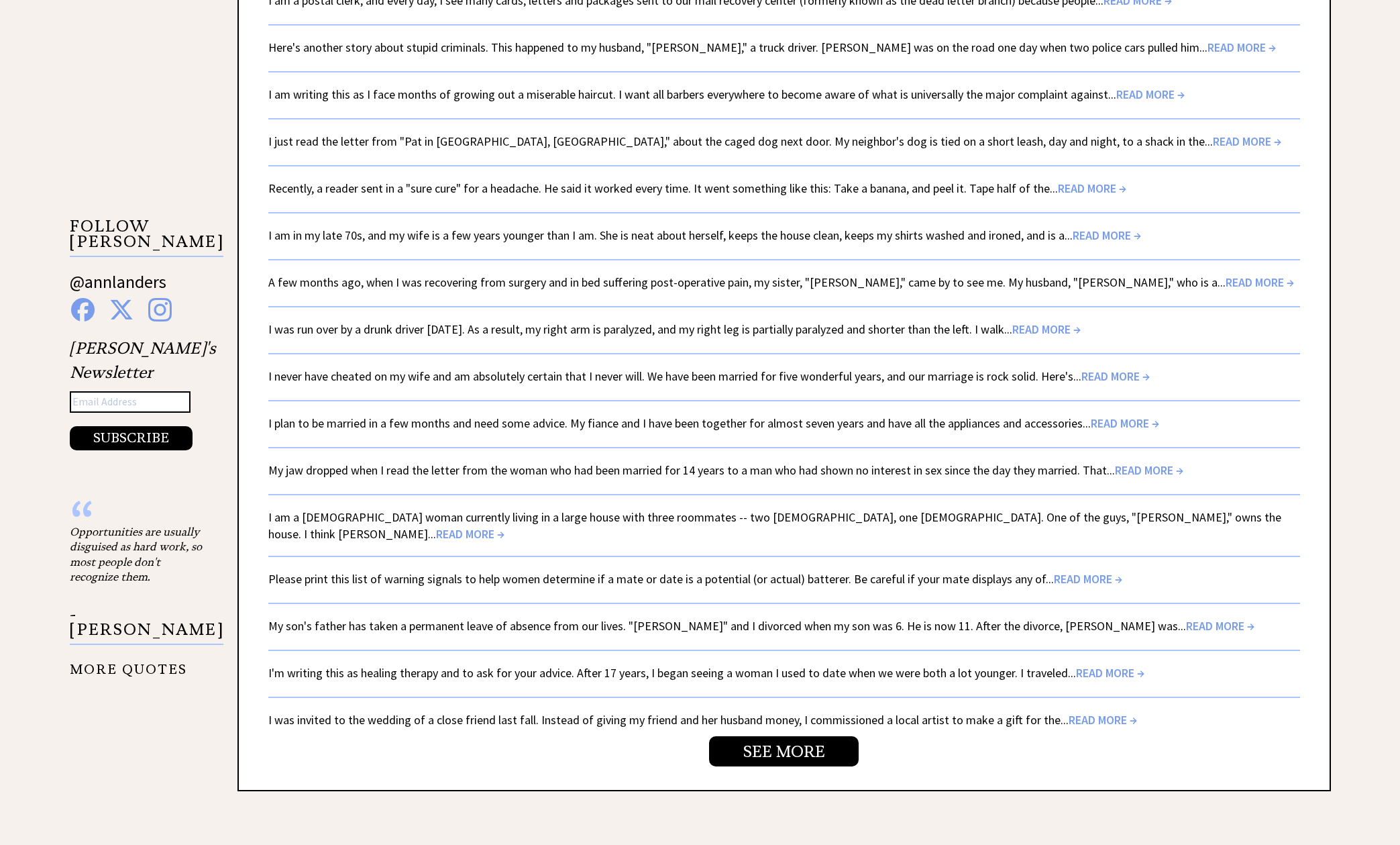
click at [1071, 712] on span "READ MORE →" at bounding box center [1102, 720] width 68 height 16
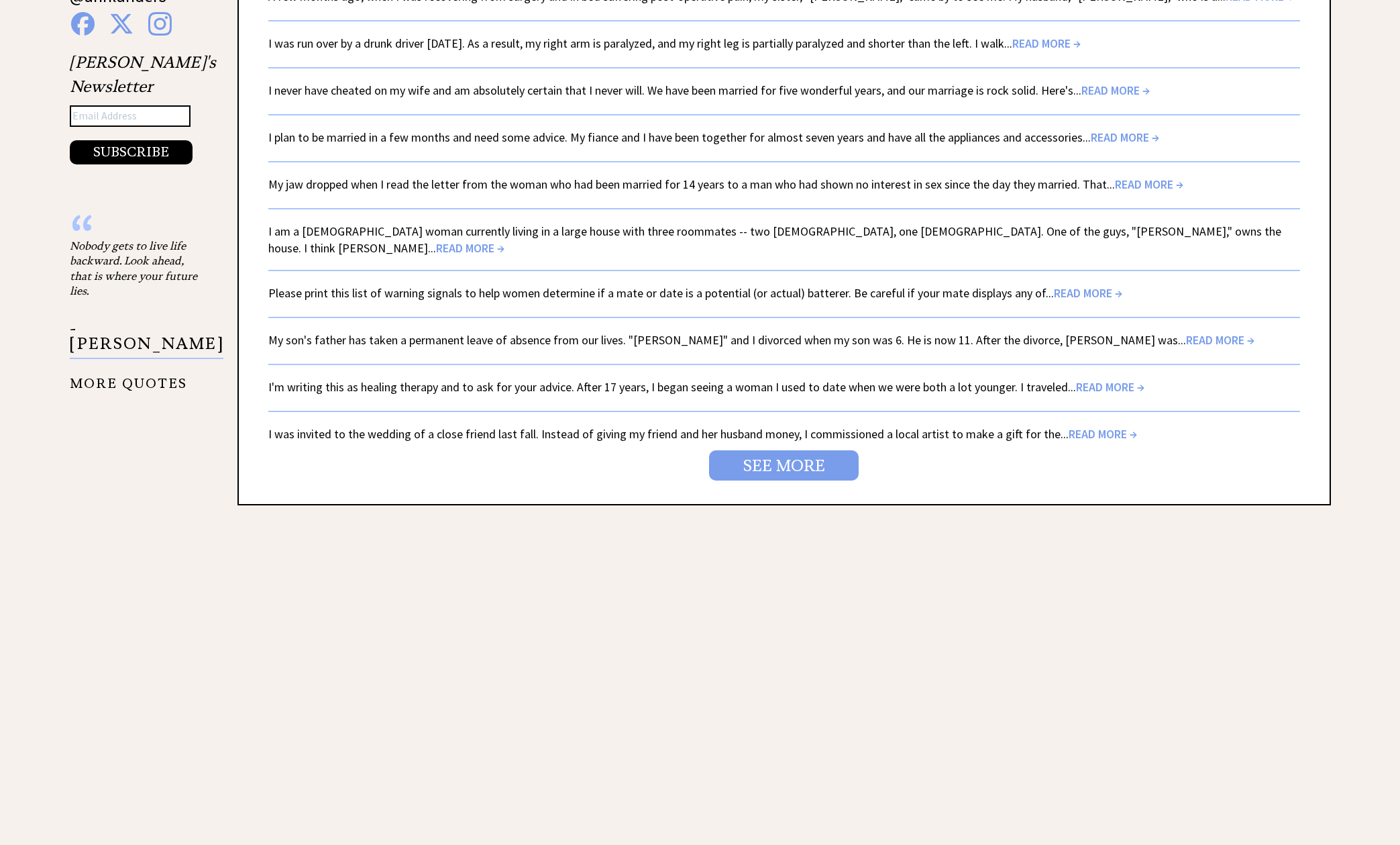
scroll to position [2368, 0]
click at [750, 450] on link "SEE MORE" at bounding box center [784, 465] width 150 height 30
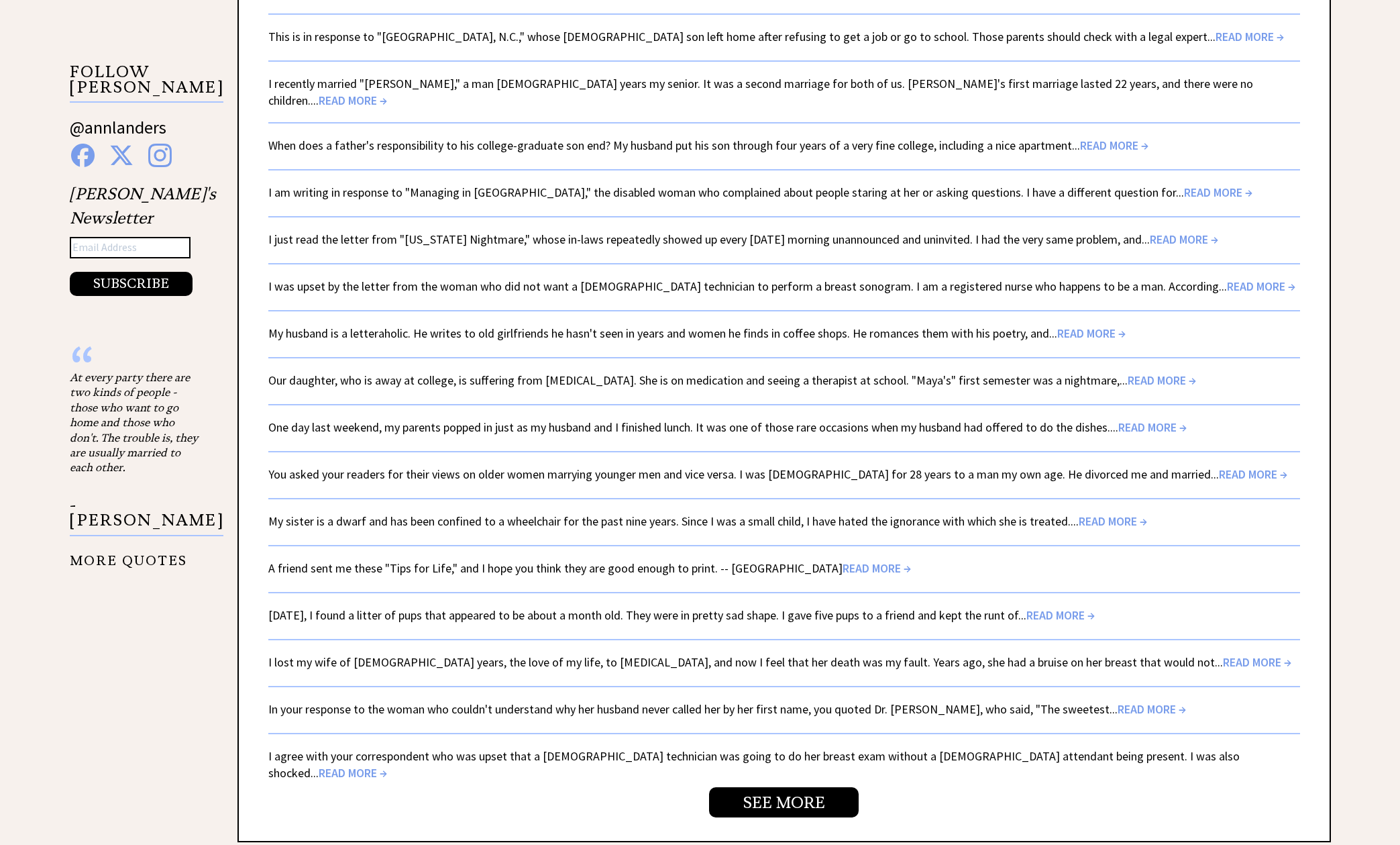
scroll to position [2010, 0]
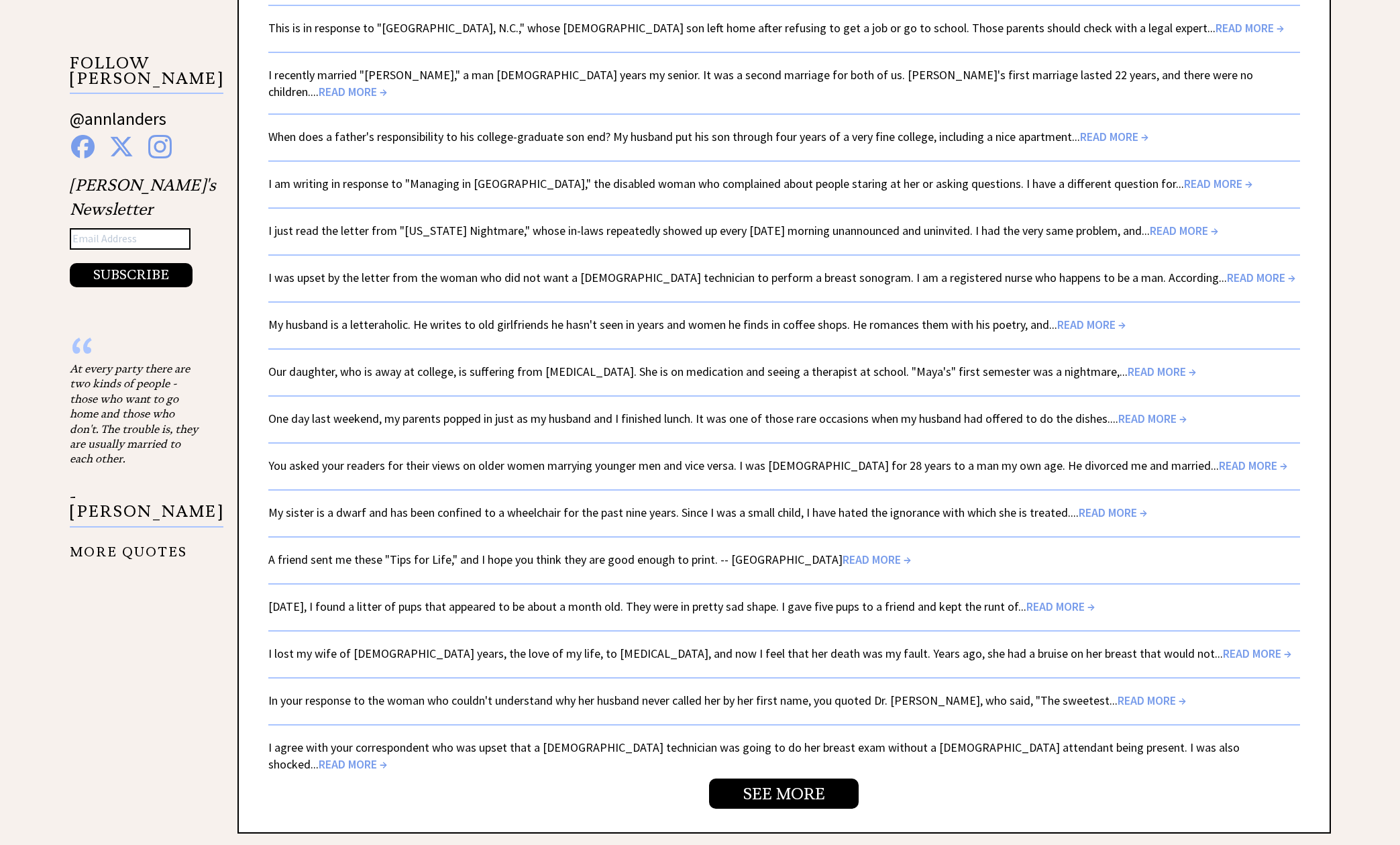
click at [1095, 599] on span "READ MORE →" at bounding box center [1061, 606] width 68 height 16
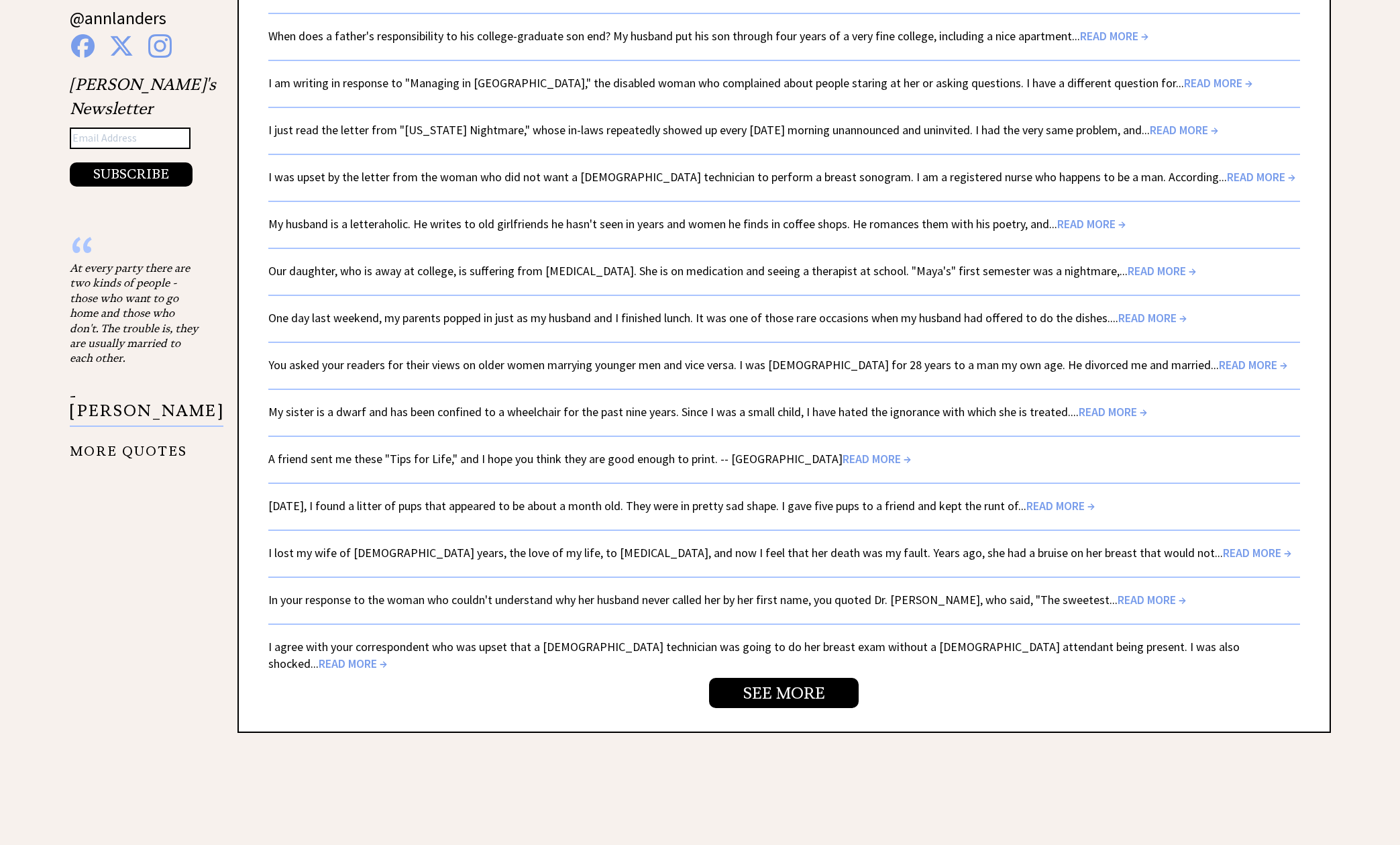
scroll to position [2047, 0]
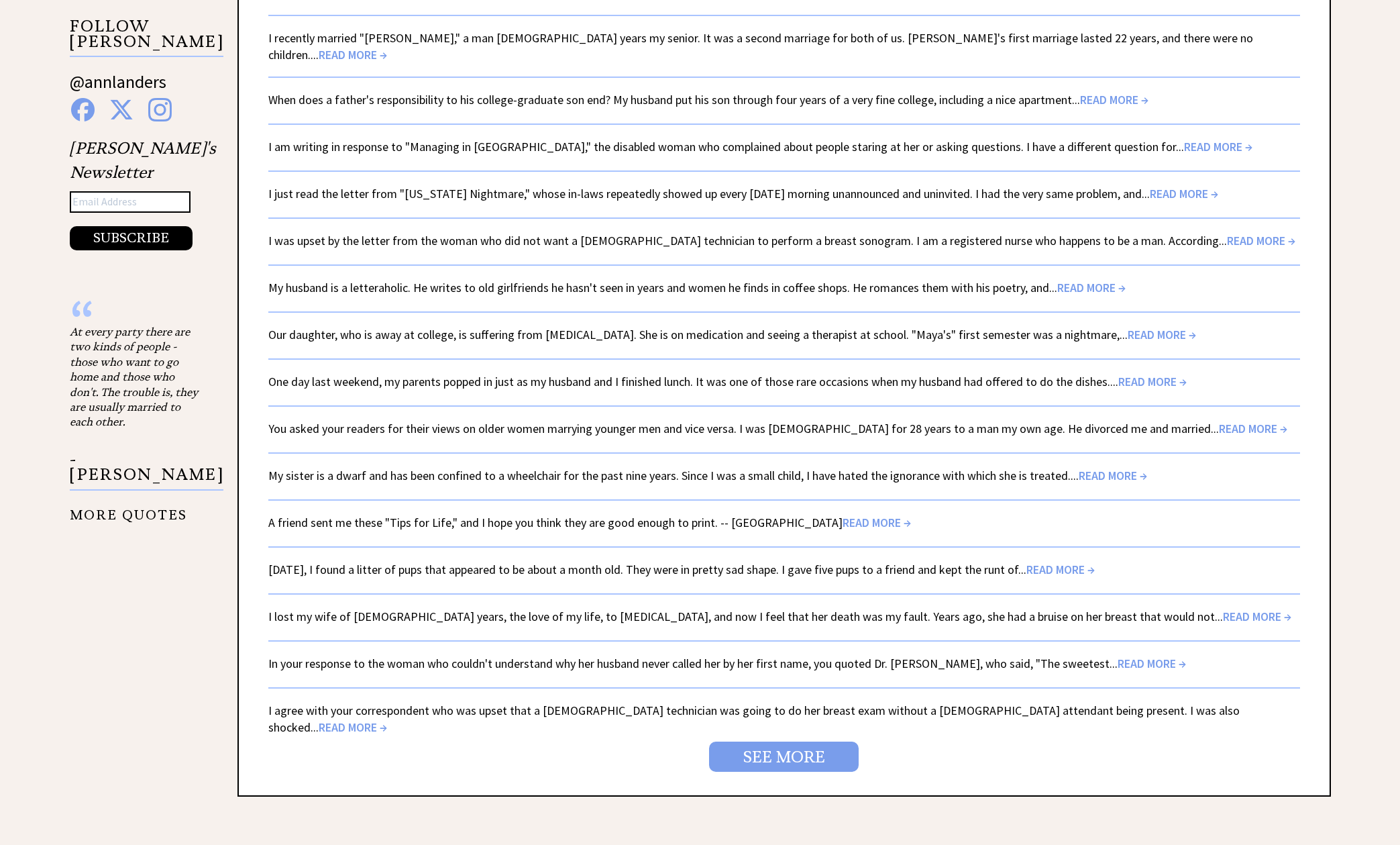
click at [740, 742] on link "SEE MORE" at bounding box center [784, 757] width 150 height 30
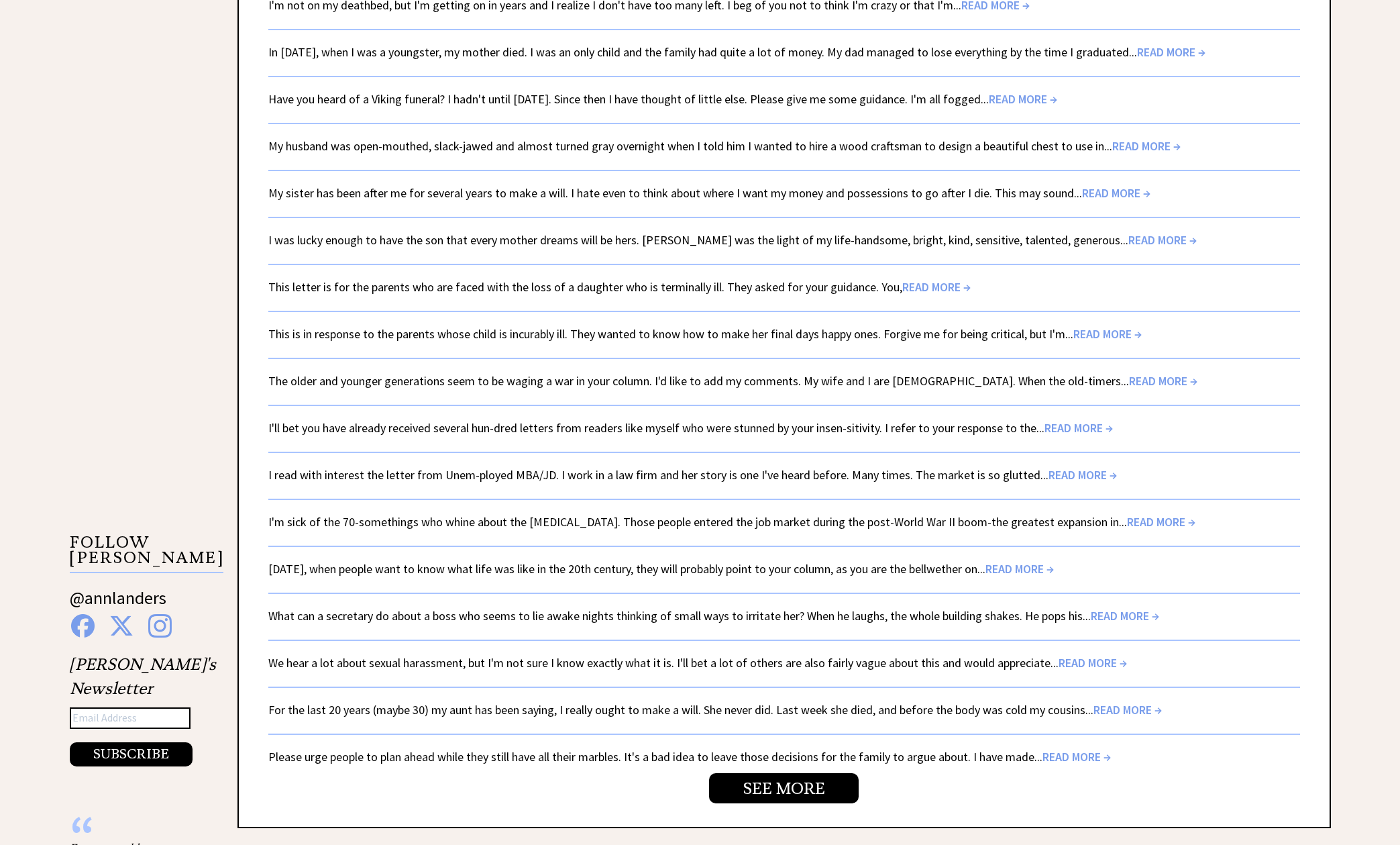
scroll to position [1988, 0]
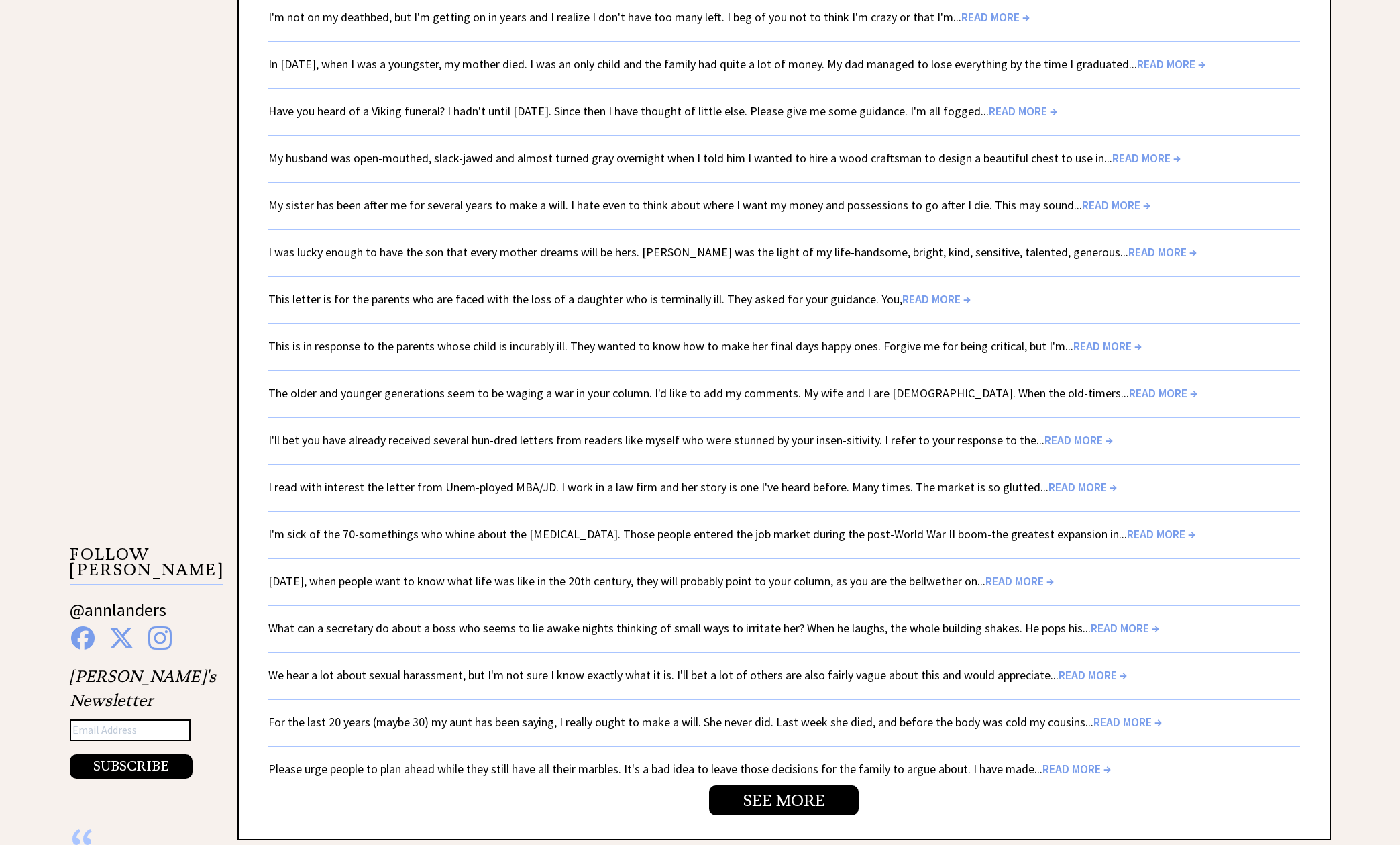
click at [1092, 714] on link "For the last 20 years (maybe 30) my aunt has been saying, I really ought to mak…" at bounding box center [715, 722] width 893 height 16
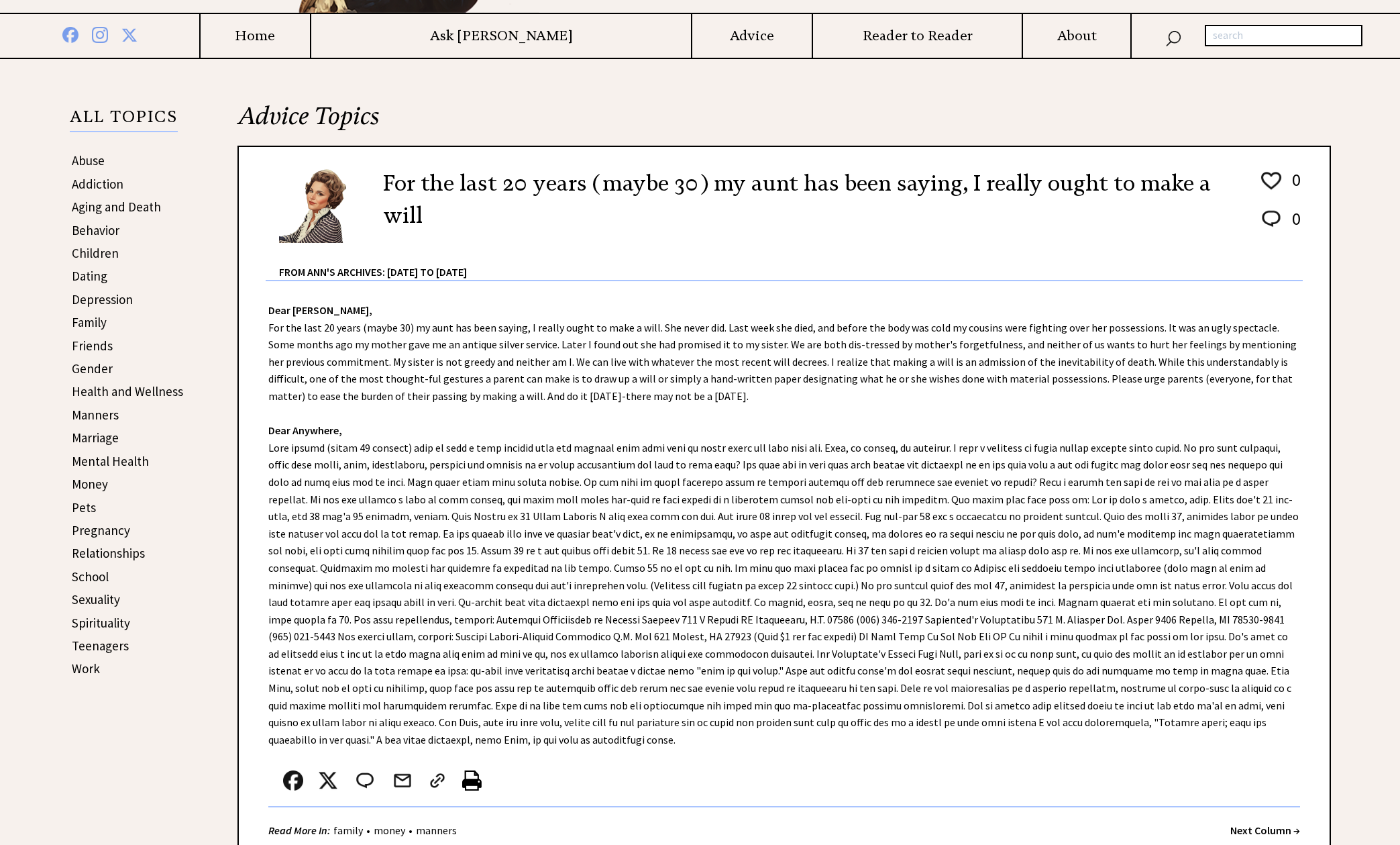
scroll to position [213, 0]
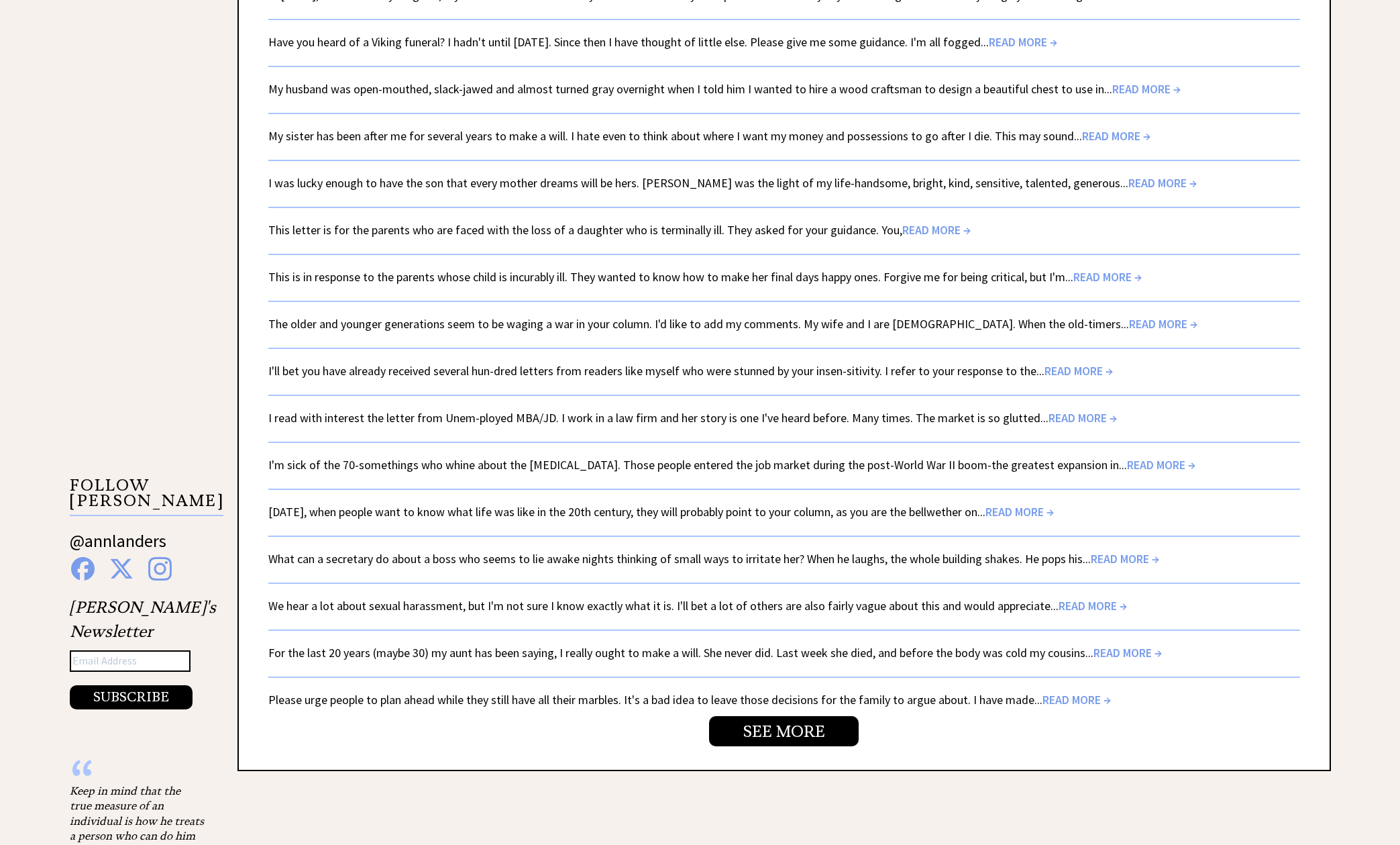
scroll to position [2129, 0]
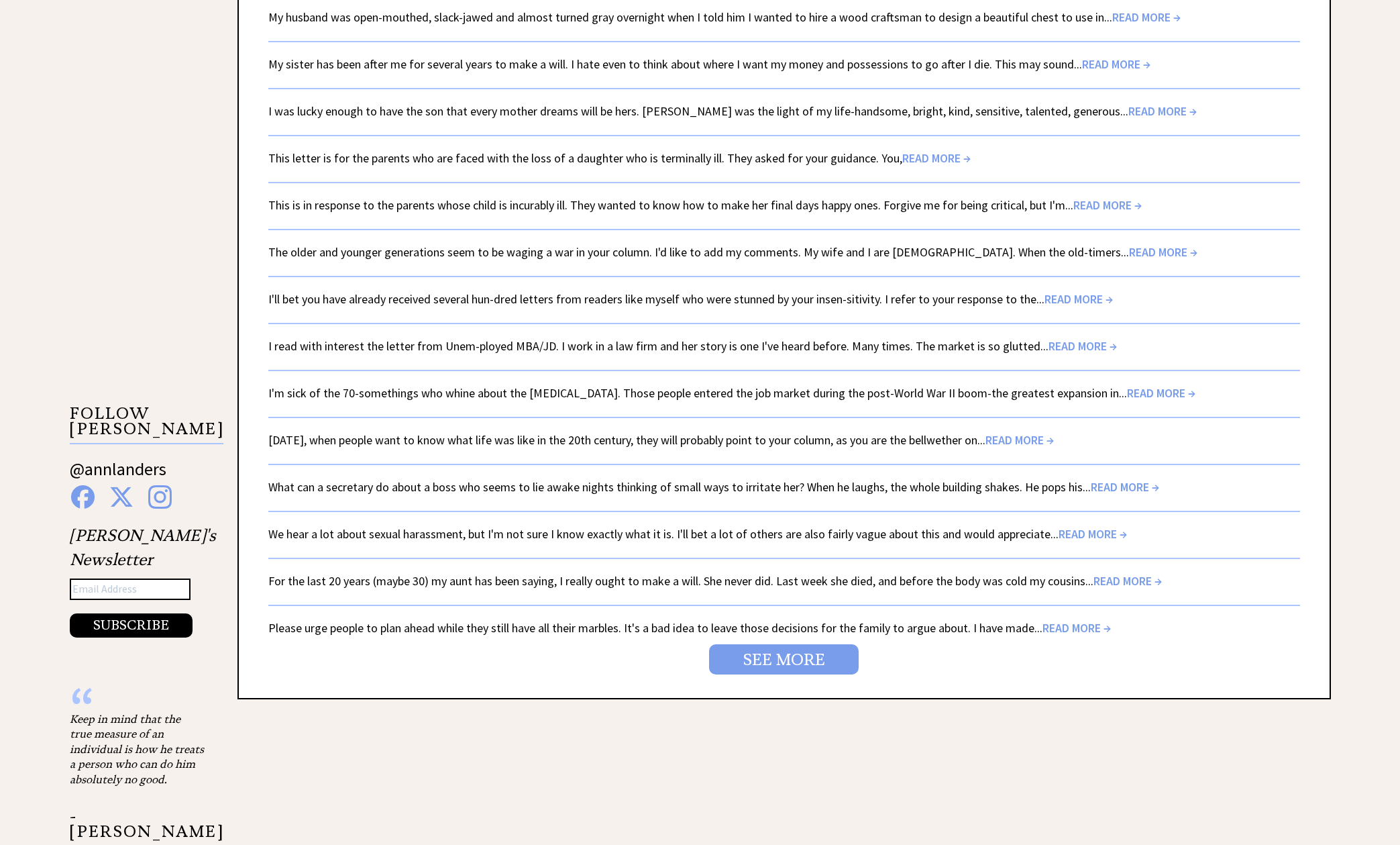
click at [776, 645] on link "SEE MORE" at bounding box center [784, 660] width 150 height 30
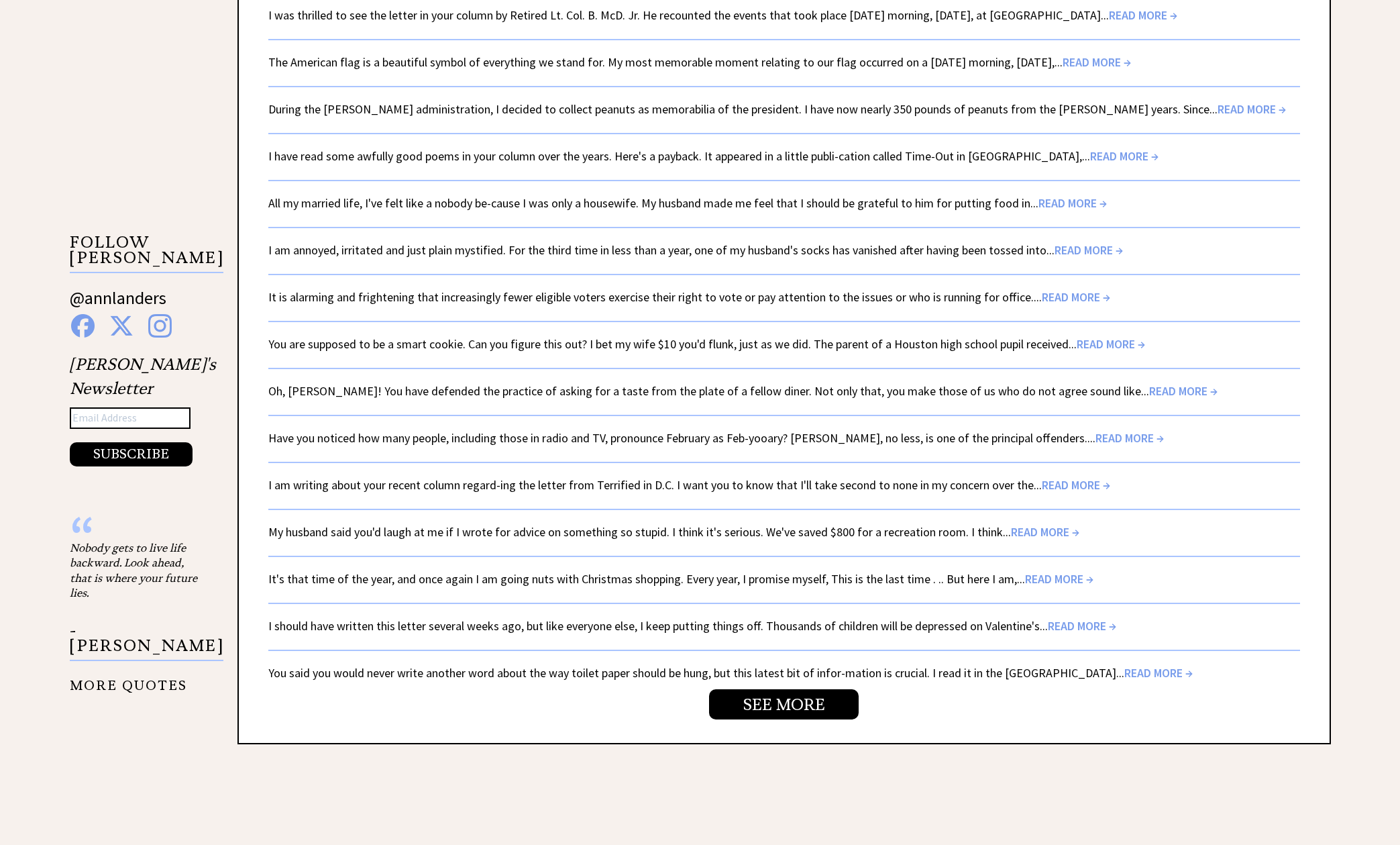
scroll to position [2057, 0]
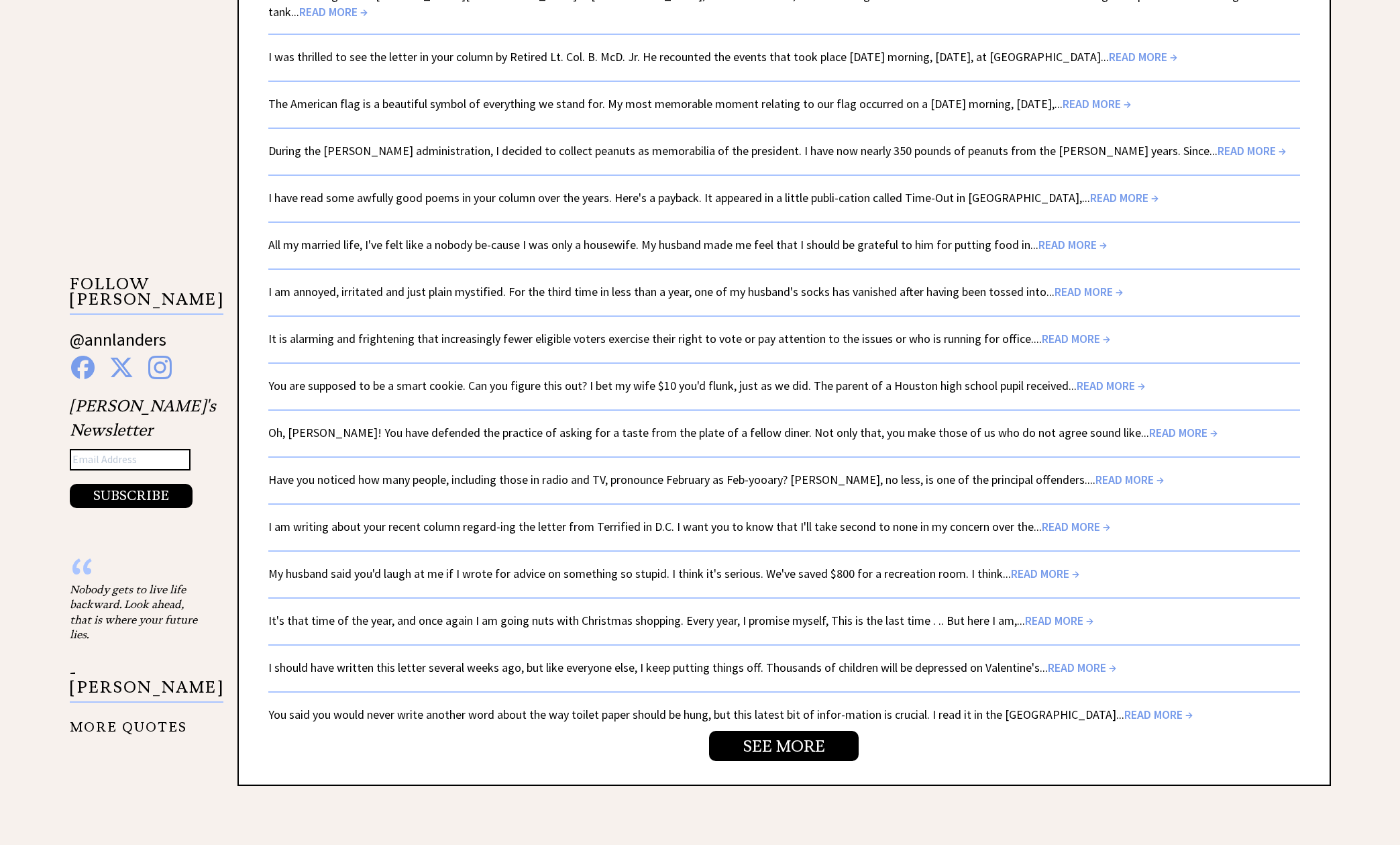
click at [1032, 566] on span "READ MORE →" at bounding box center [1045, 573] width 68 height 16
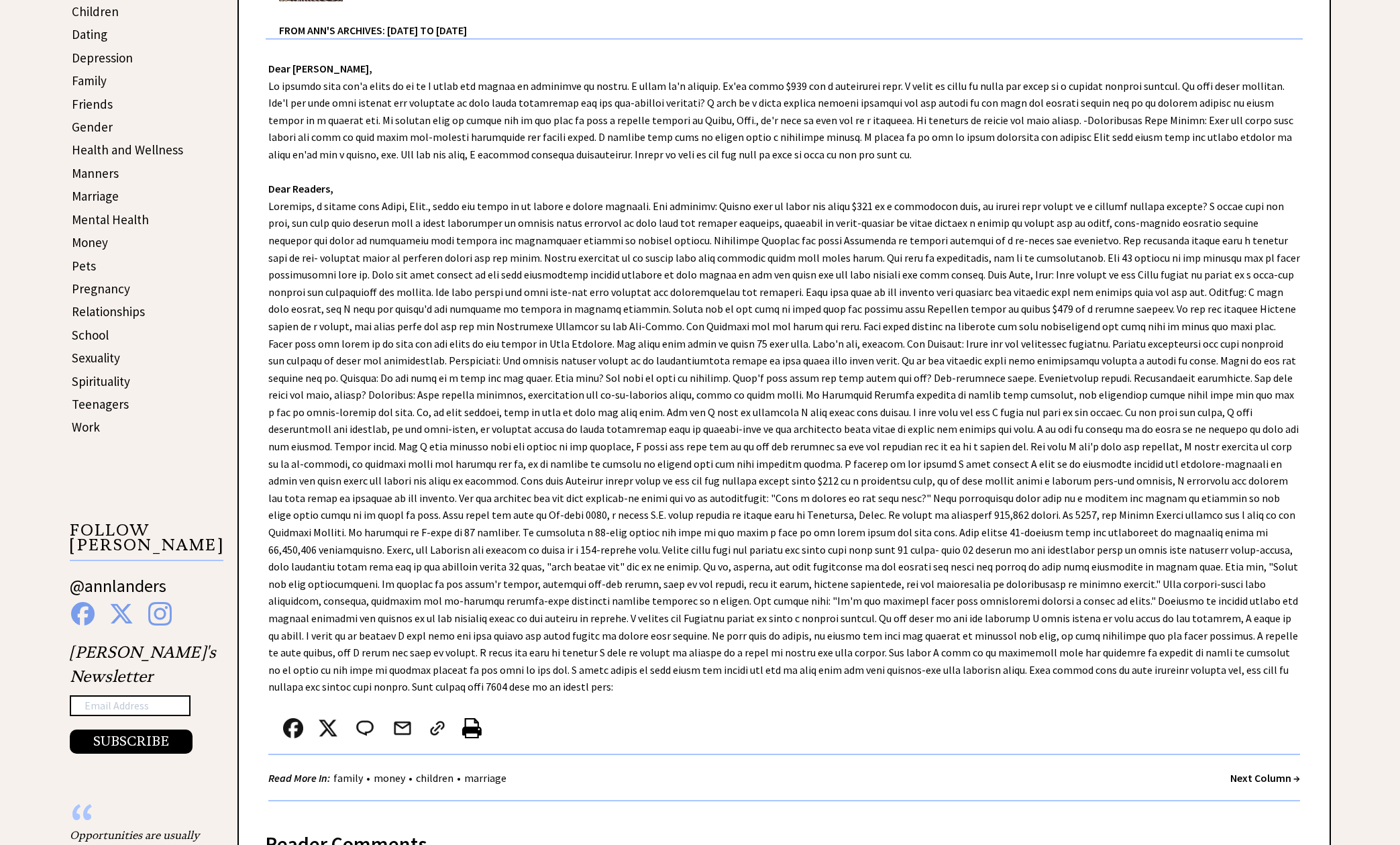
scroll to position [452, 0]
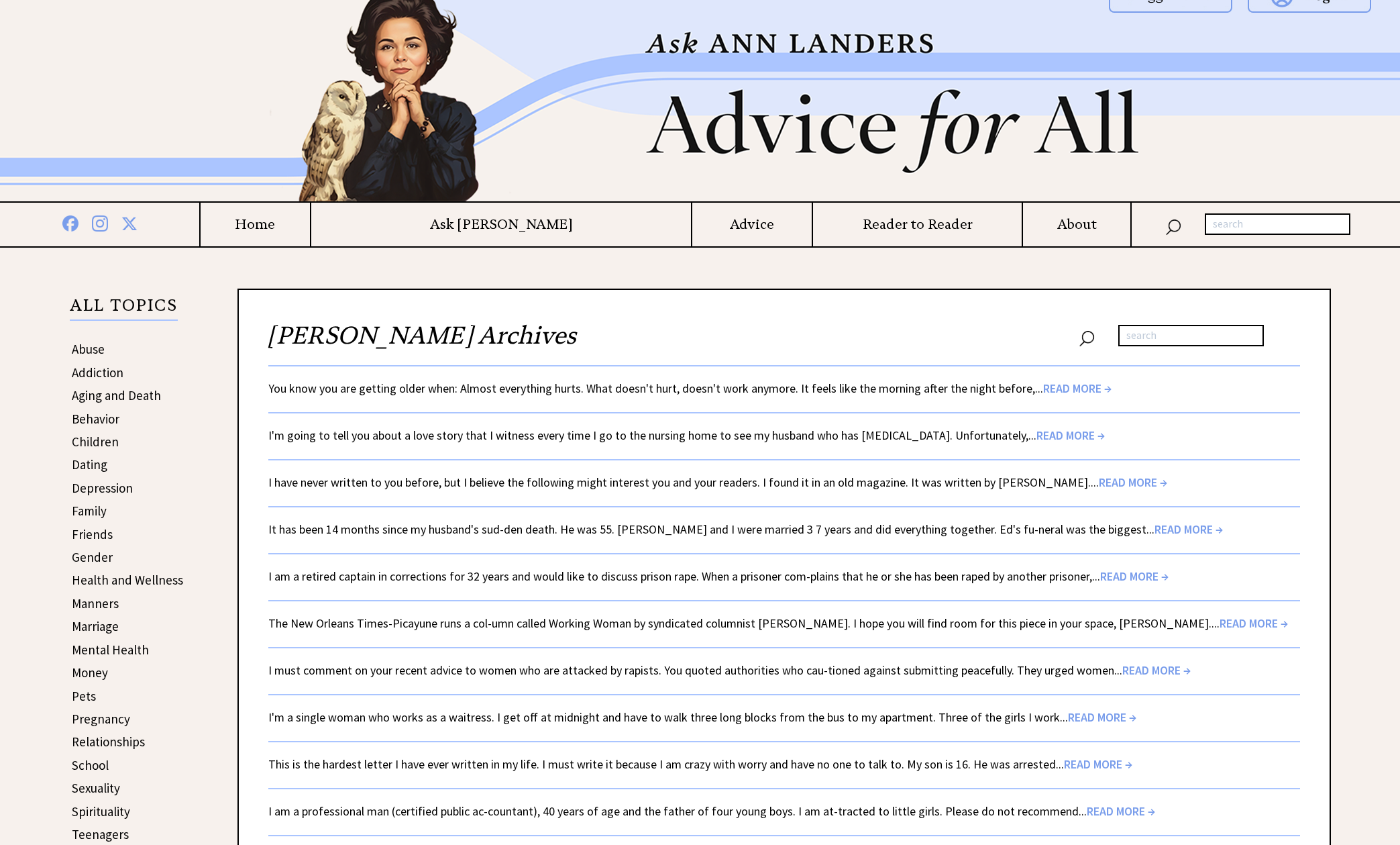
scroll to position [23, 0]
click at [1078, 714] on span "READ MORE →" at bounding box center [1102, 717] width 68 height 16
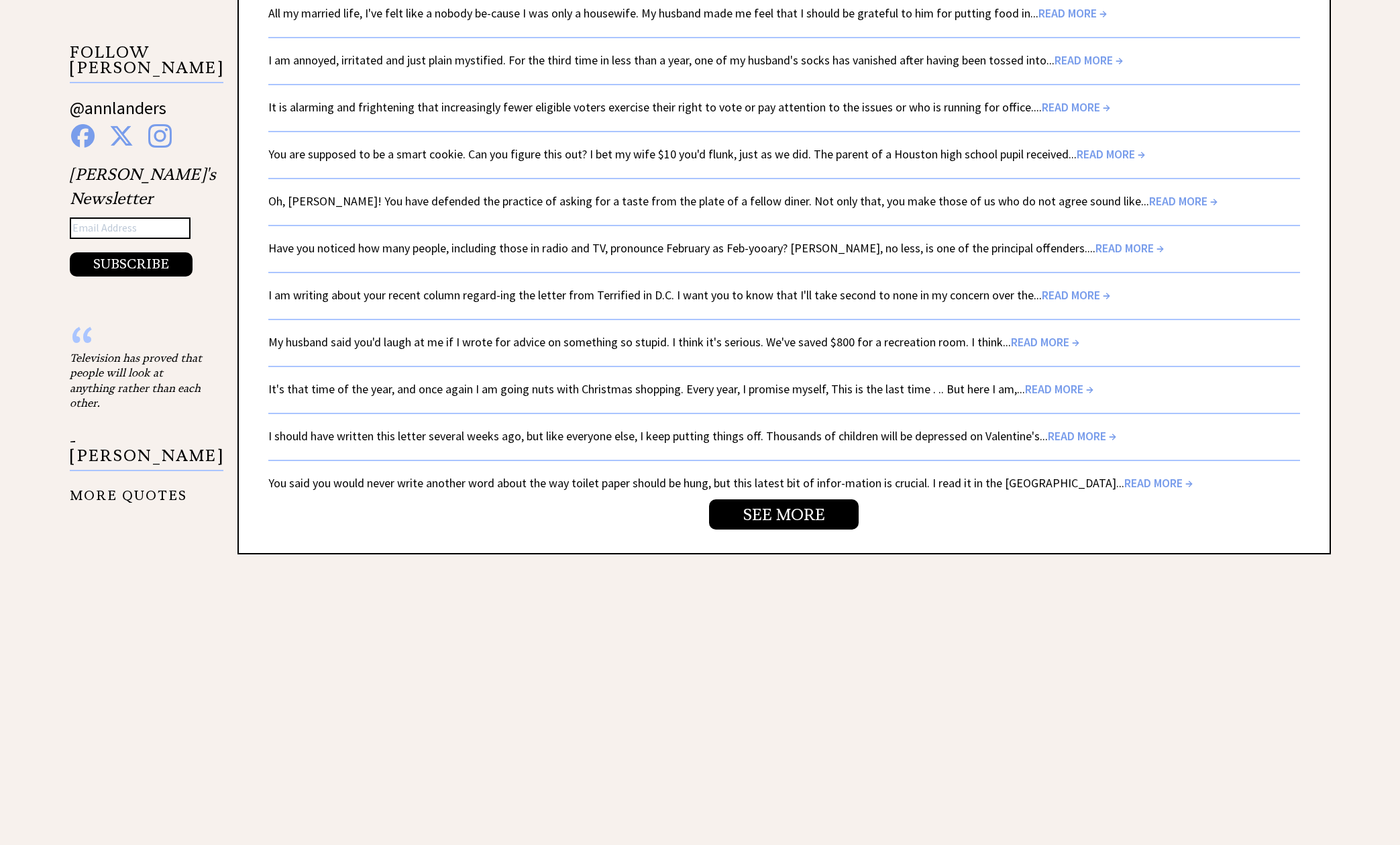
scroll to position [2265, 0]
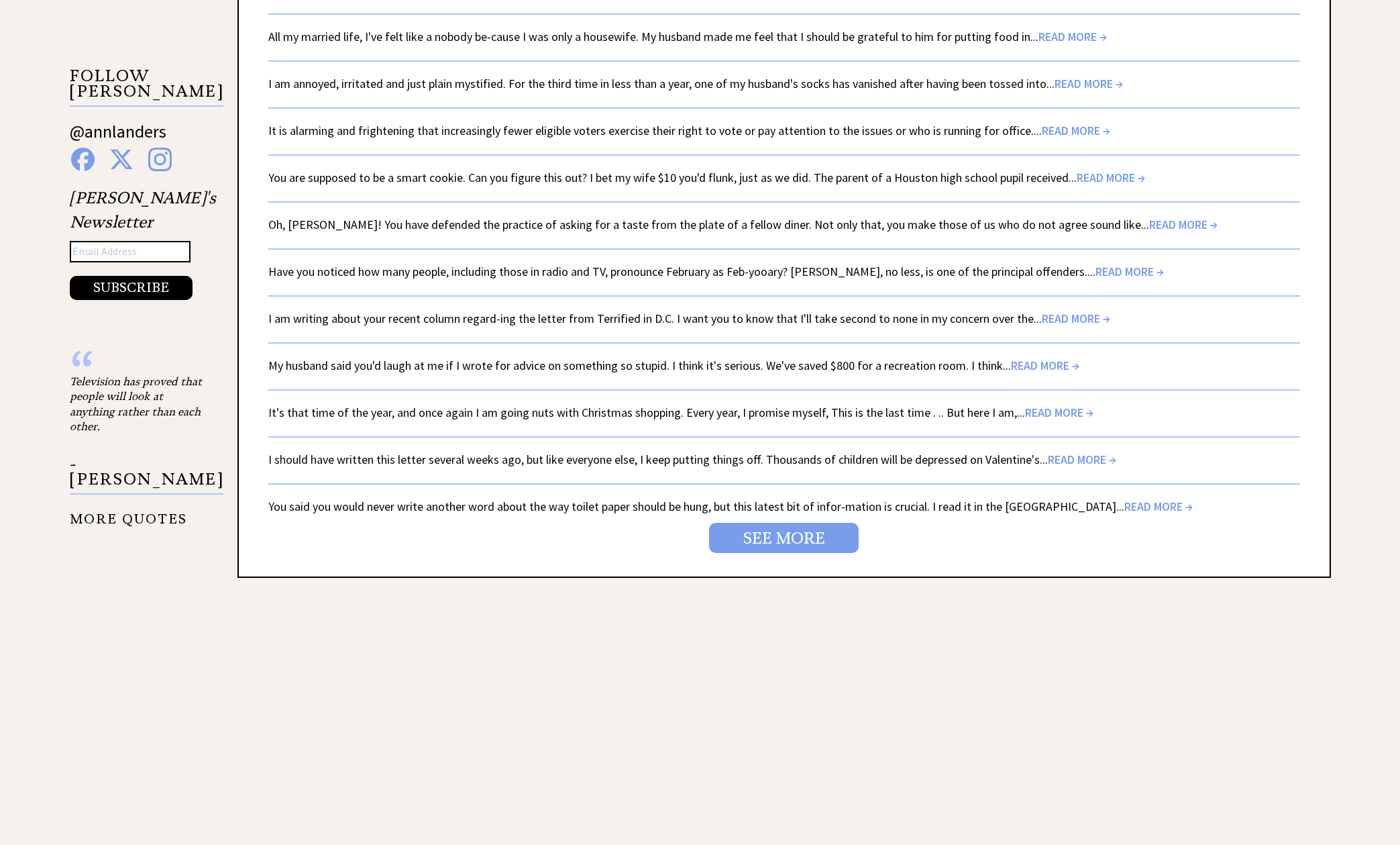
click at [761, 523] on link "SEE MORE" at bounding box center [784, 538] width 150 height 30
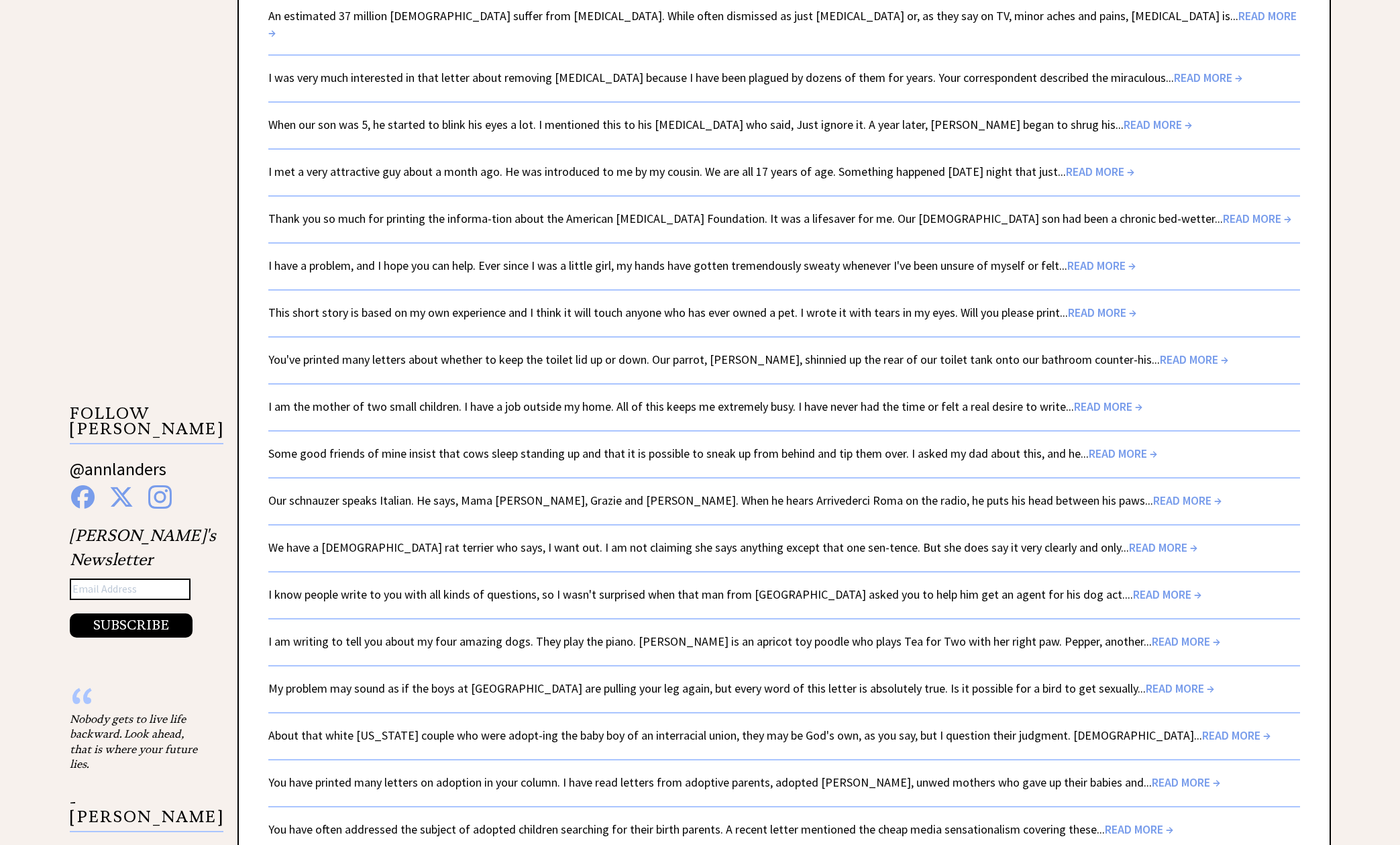
scroll to position [1941, 0]
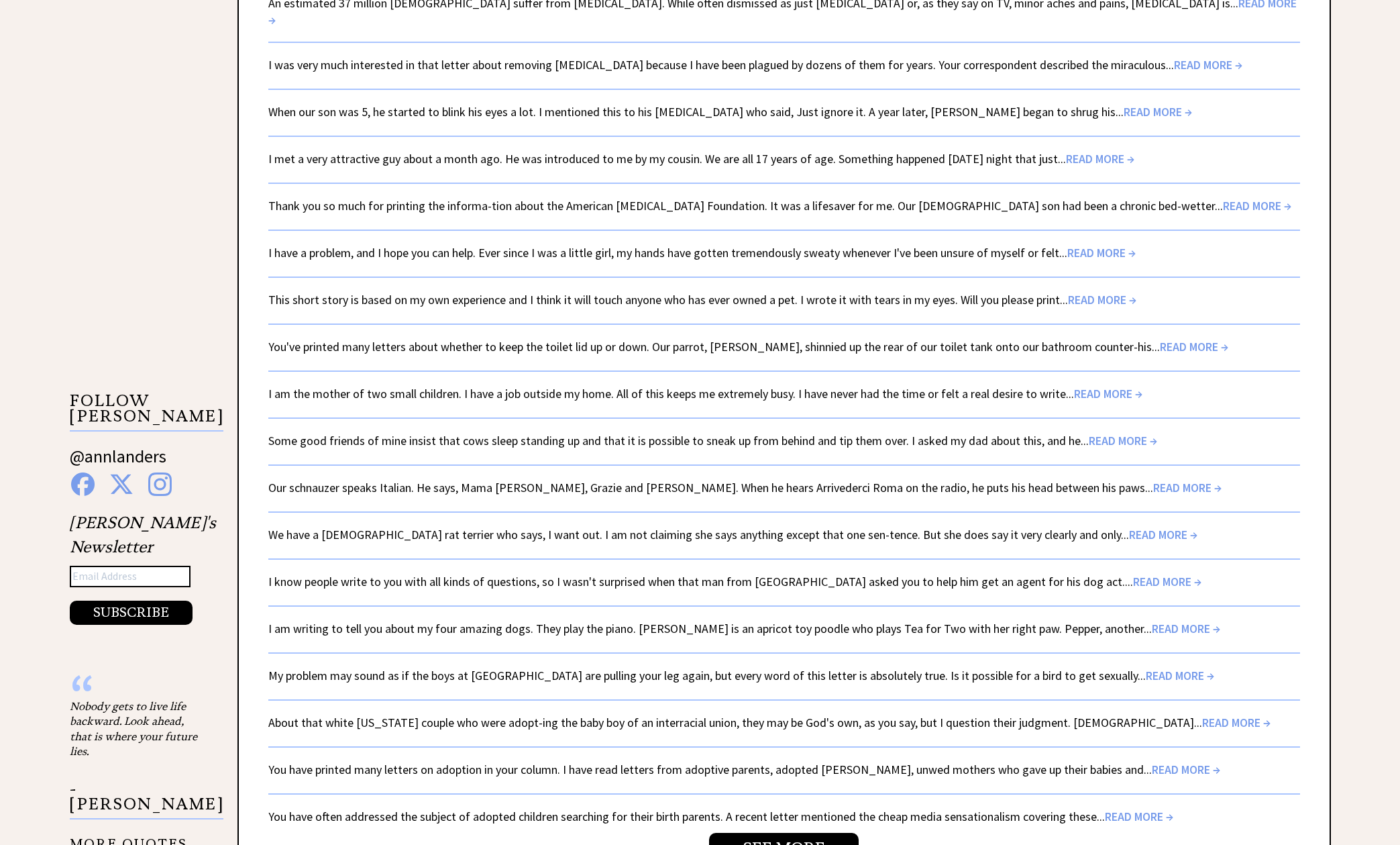
click at [1146, 668] on span "READ MORE →" at bounding box center [1180, 675] width 68 height 16
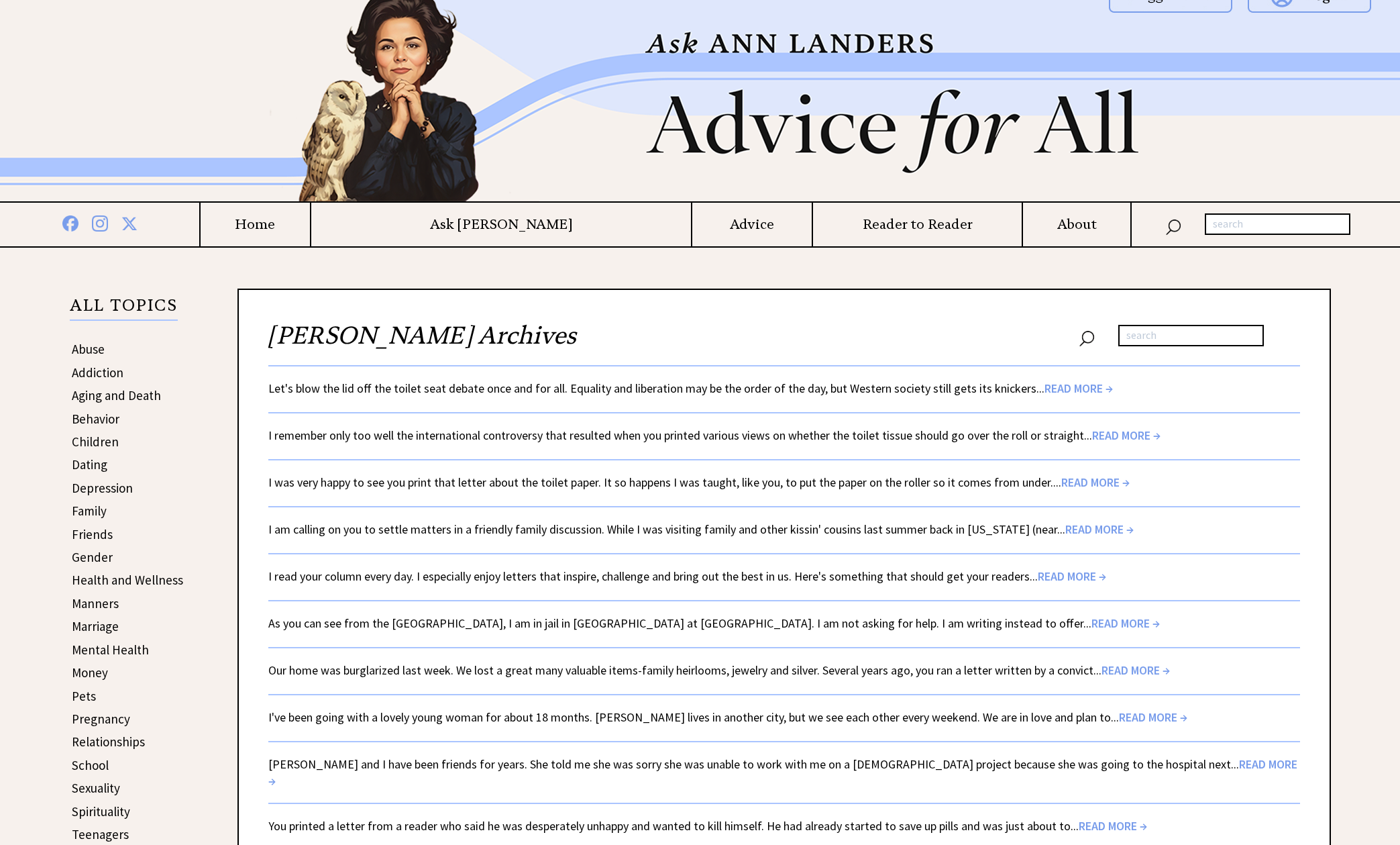
scroll to position [23, 0]
click at [1092, 621] on span "READ MORE →" at bounding box center [1126, 623] width 68 height 16
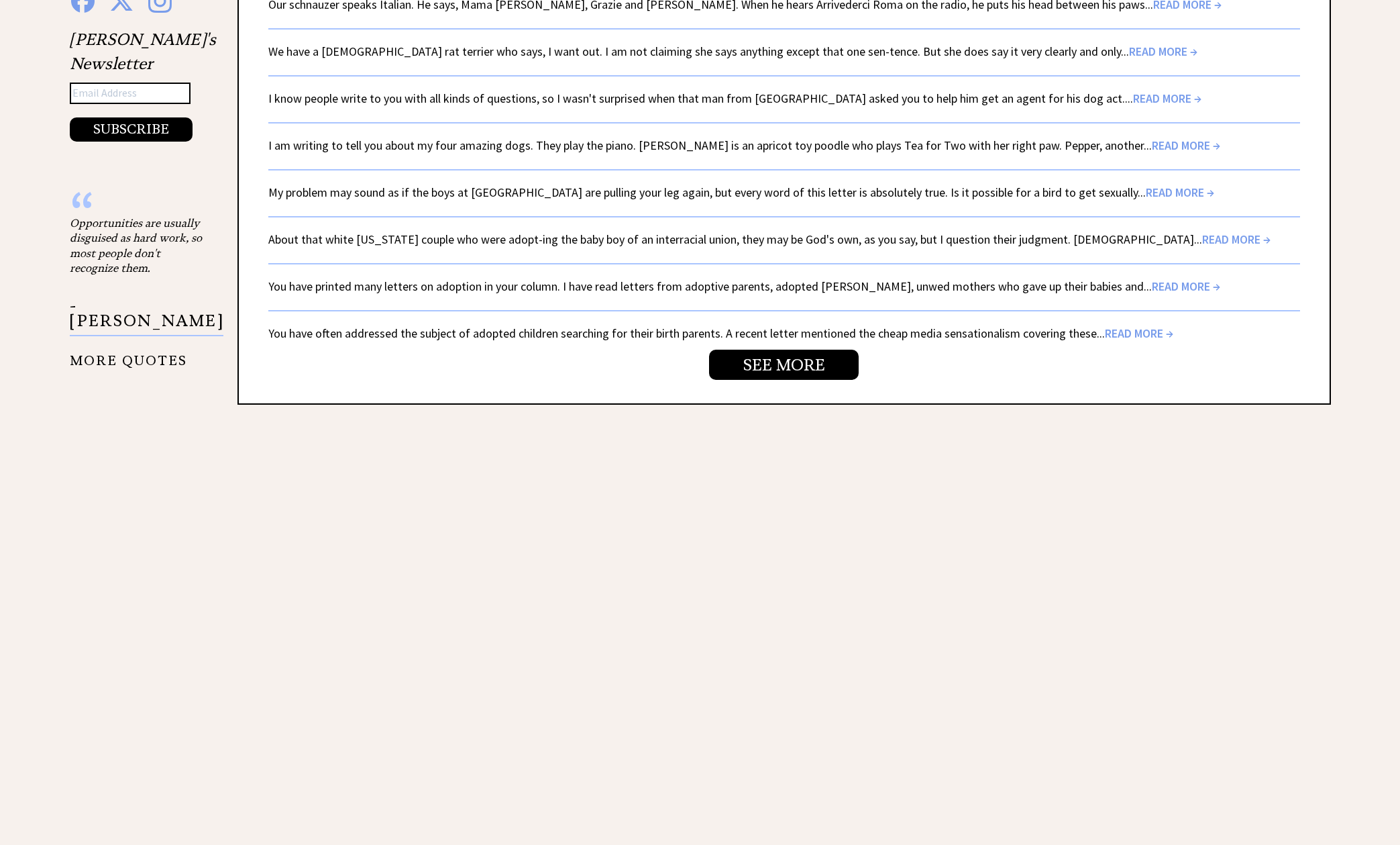
scroll to position [2449, 0]
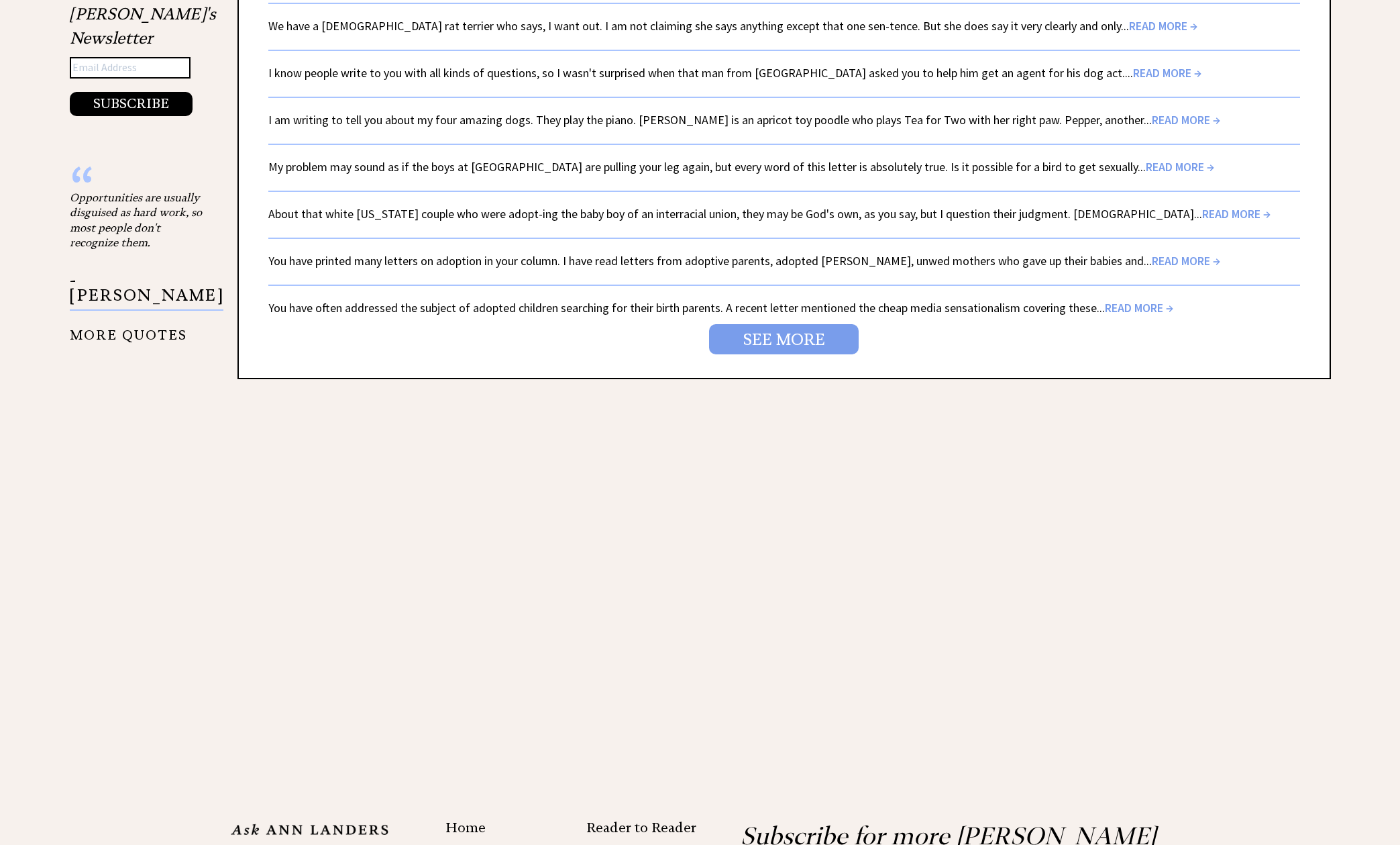
click at [837, 324] on link "SEE MORE" at bounding box center [784, 339] width 150 height 30
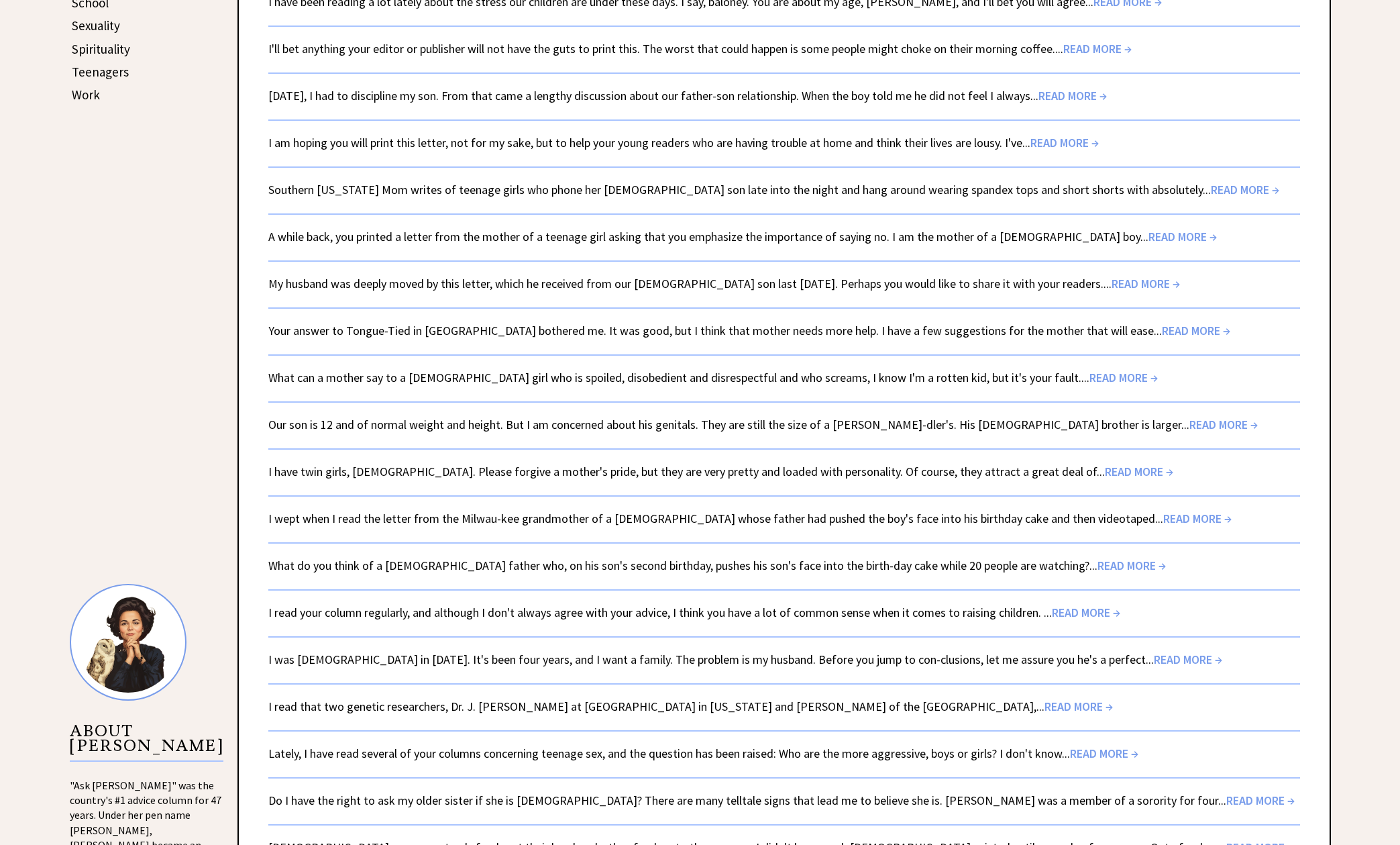
scroll to position [785, 0]
click at [1163, 518] on span "READ MORE →" at bounding box center [1198, 518] width 68 height 16
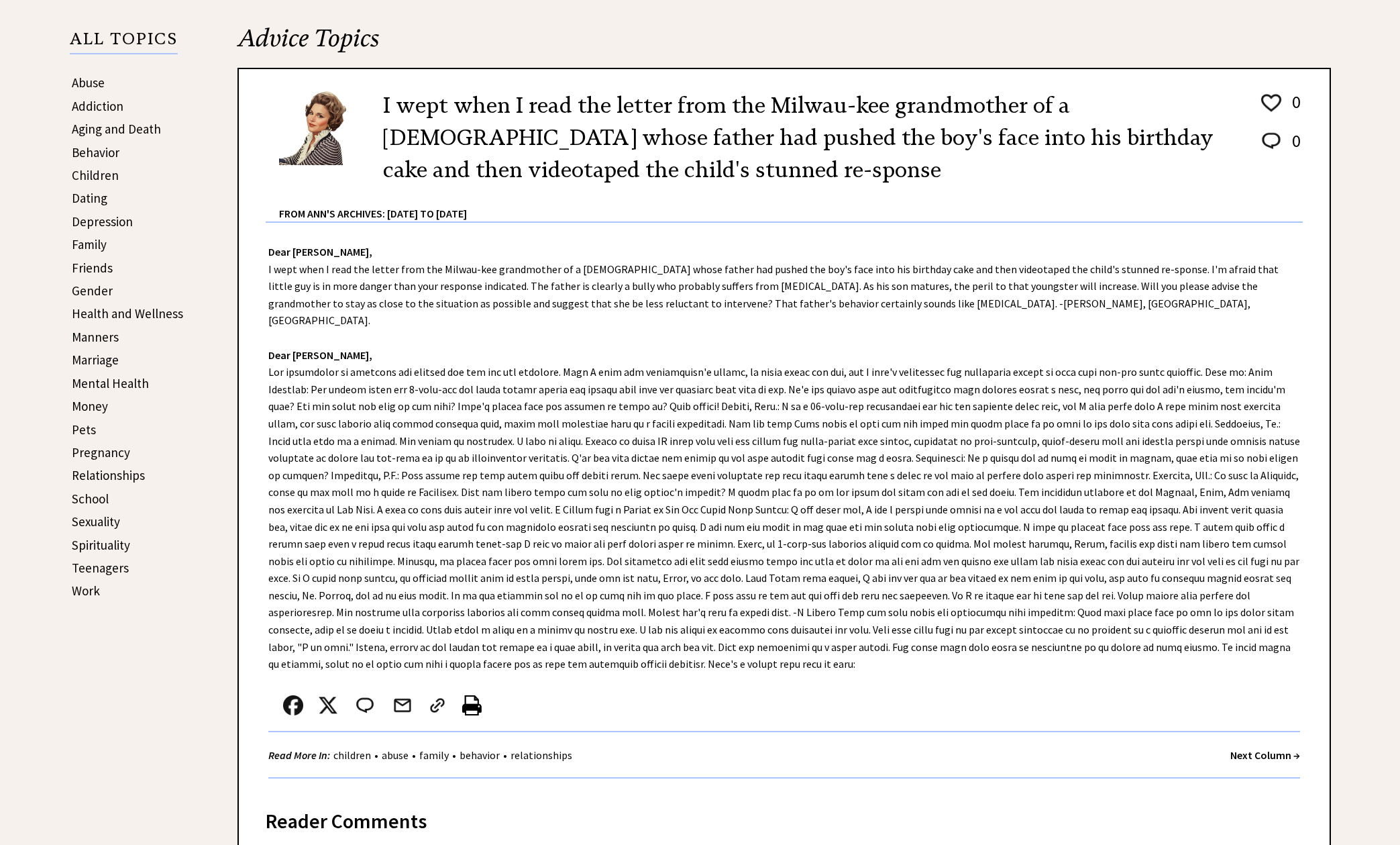
scroll to position [331, 0]
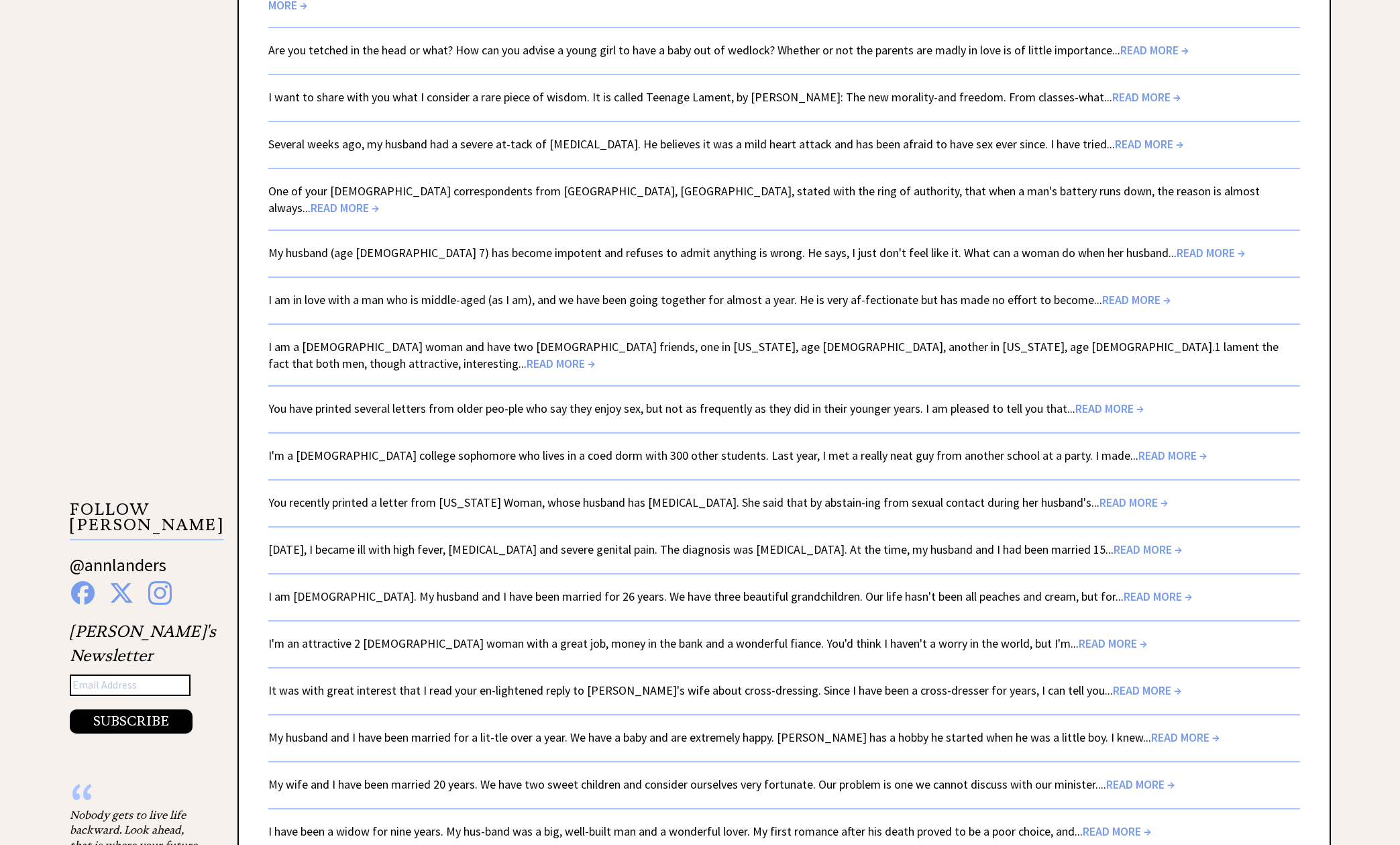
scroll to position [1847, 0]
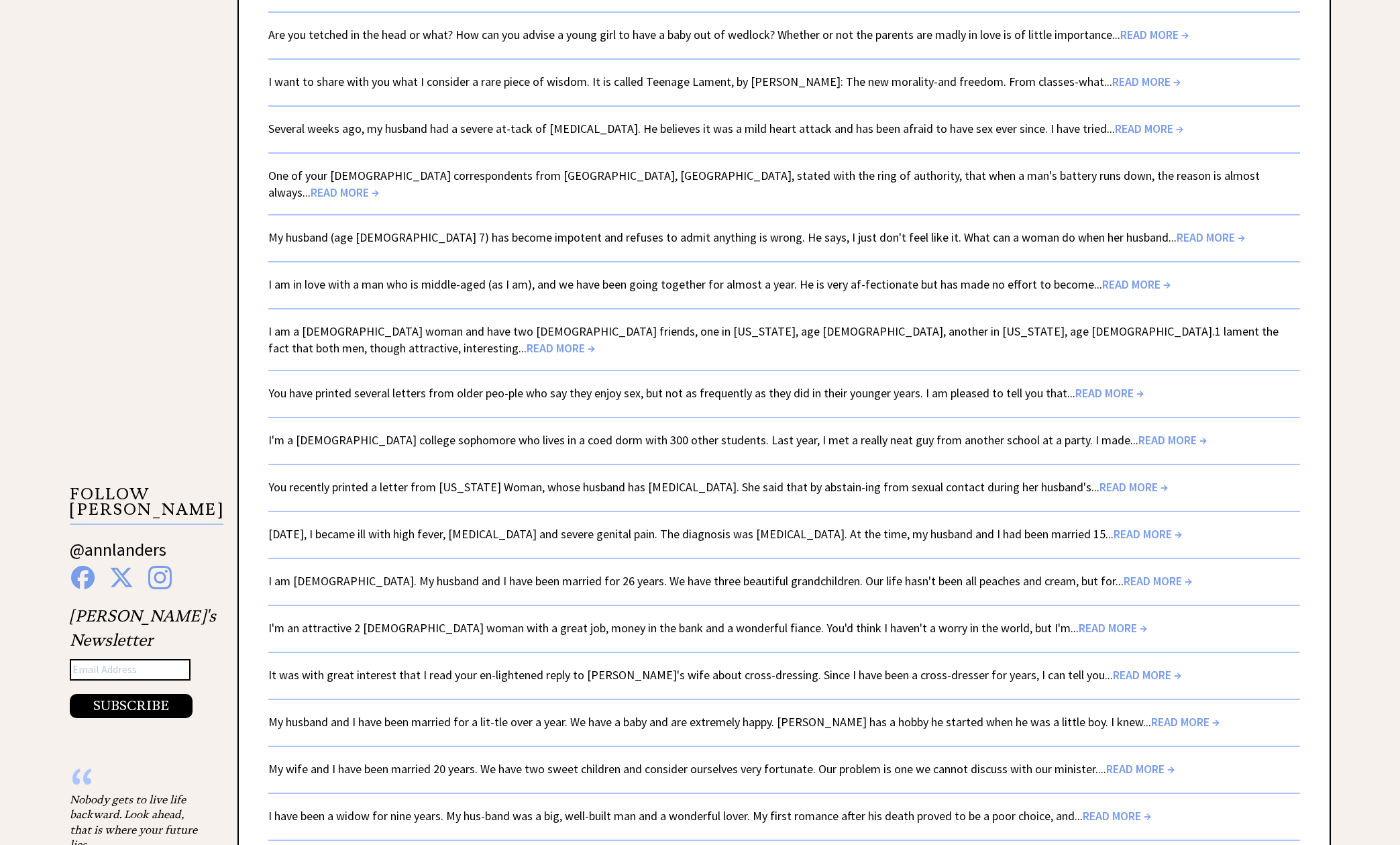
click at [1124, 573] on span "READ MORE →" at bounding box center [1158, 581] width 68 height 16
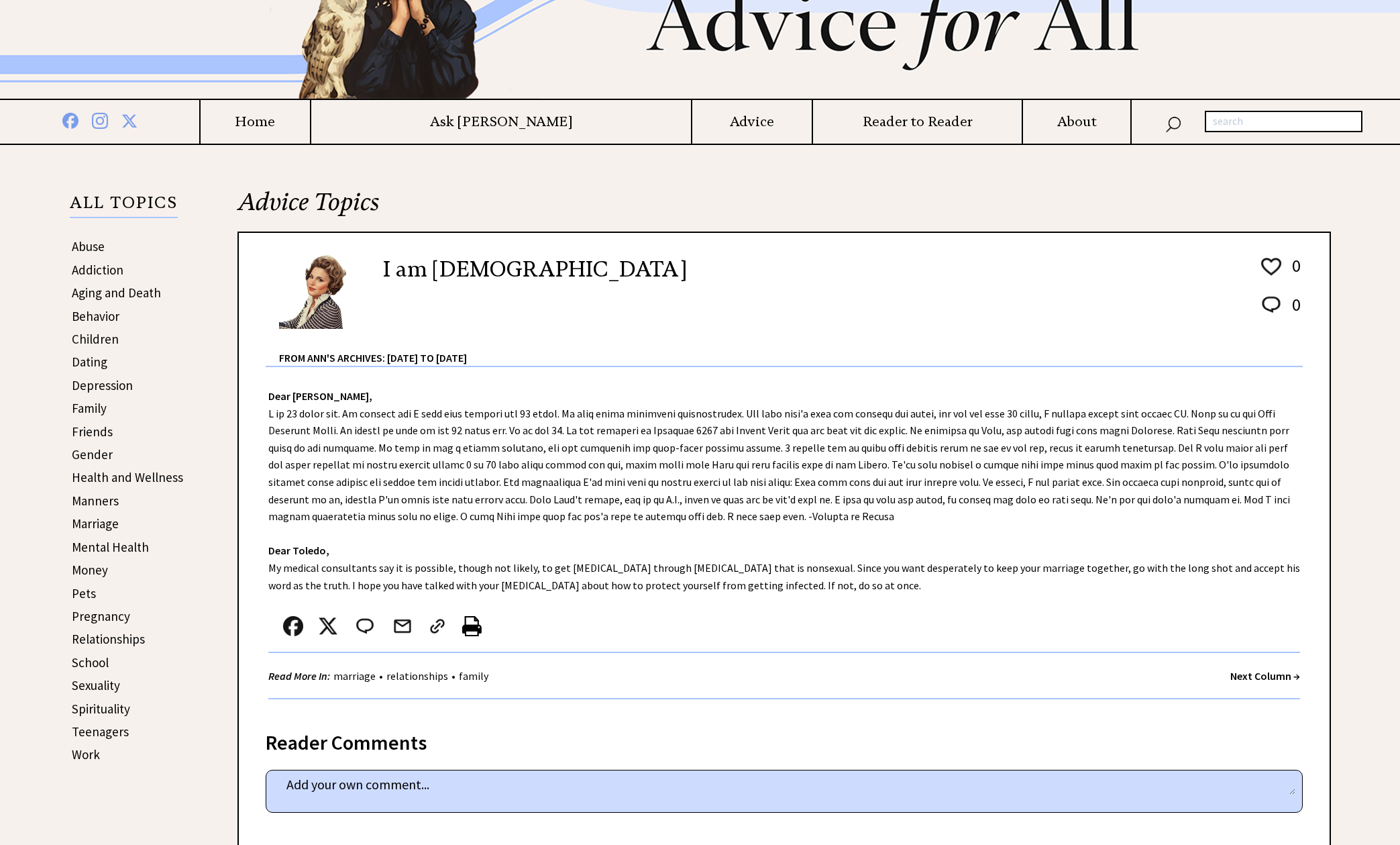
scroll to position [133, 0]
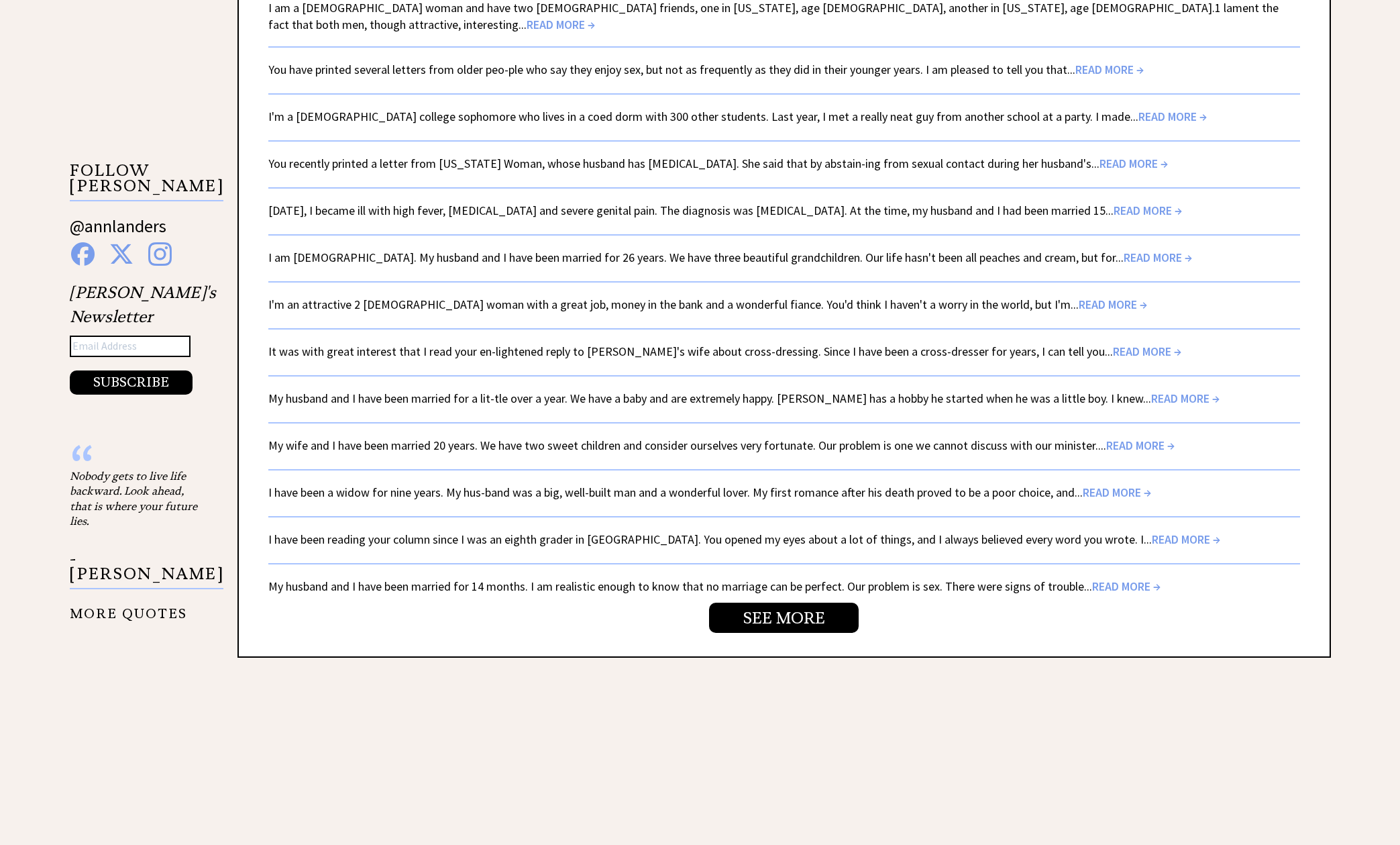
scroll to position [2135, 0]
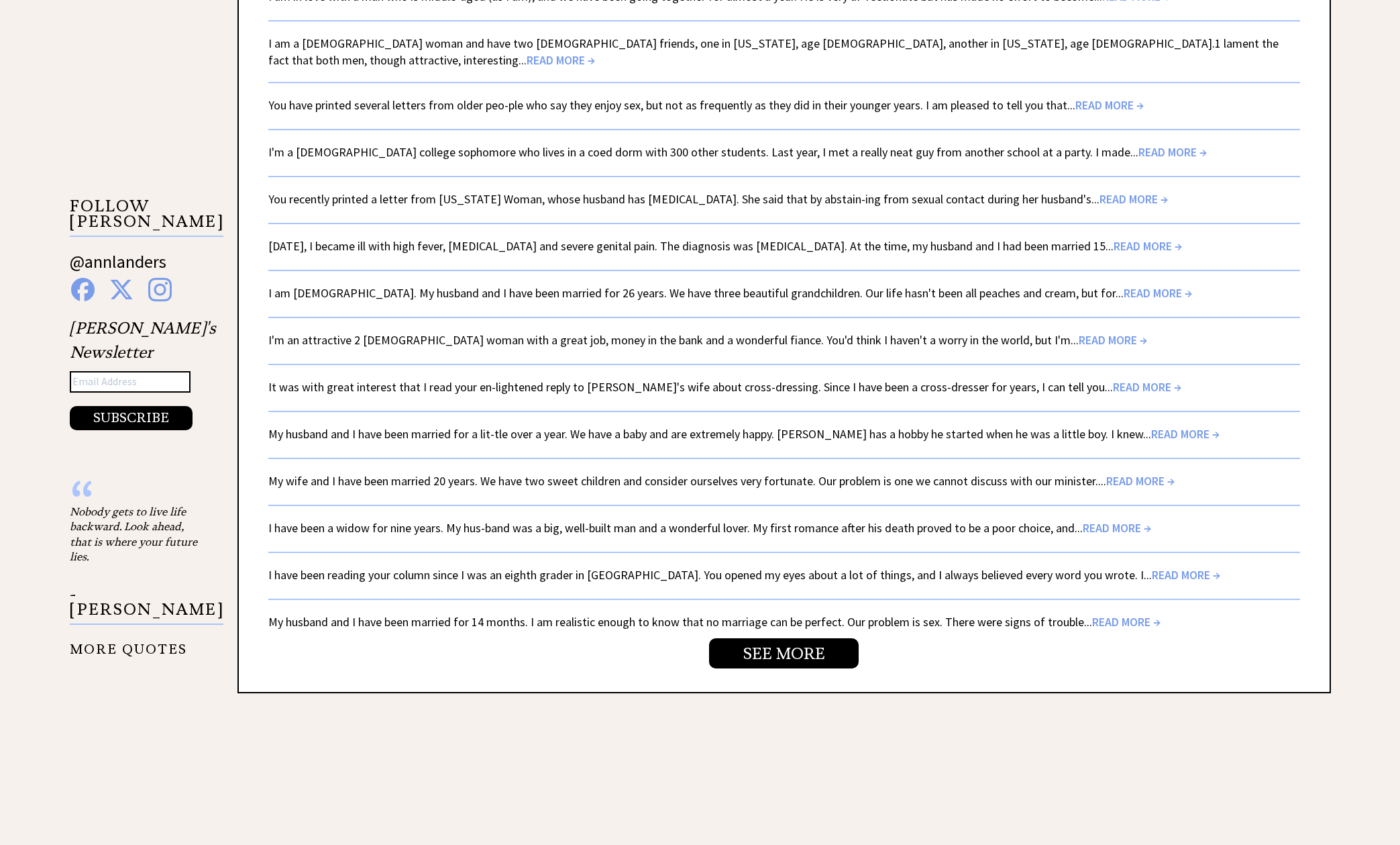
click at [1103, 520] on span "READ MORE →" at bounding box center [1117, 528] width 68 height 16
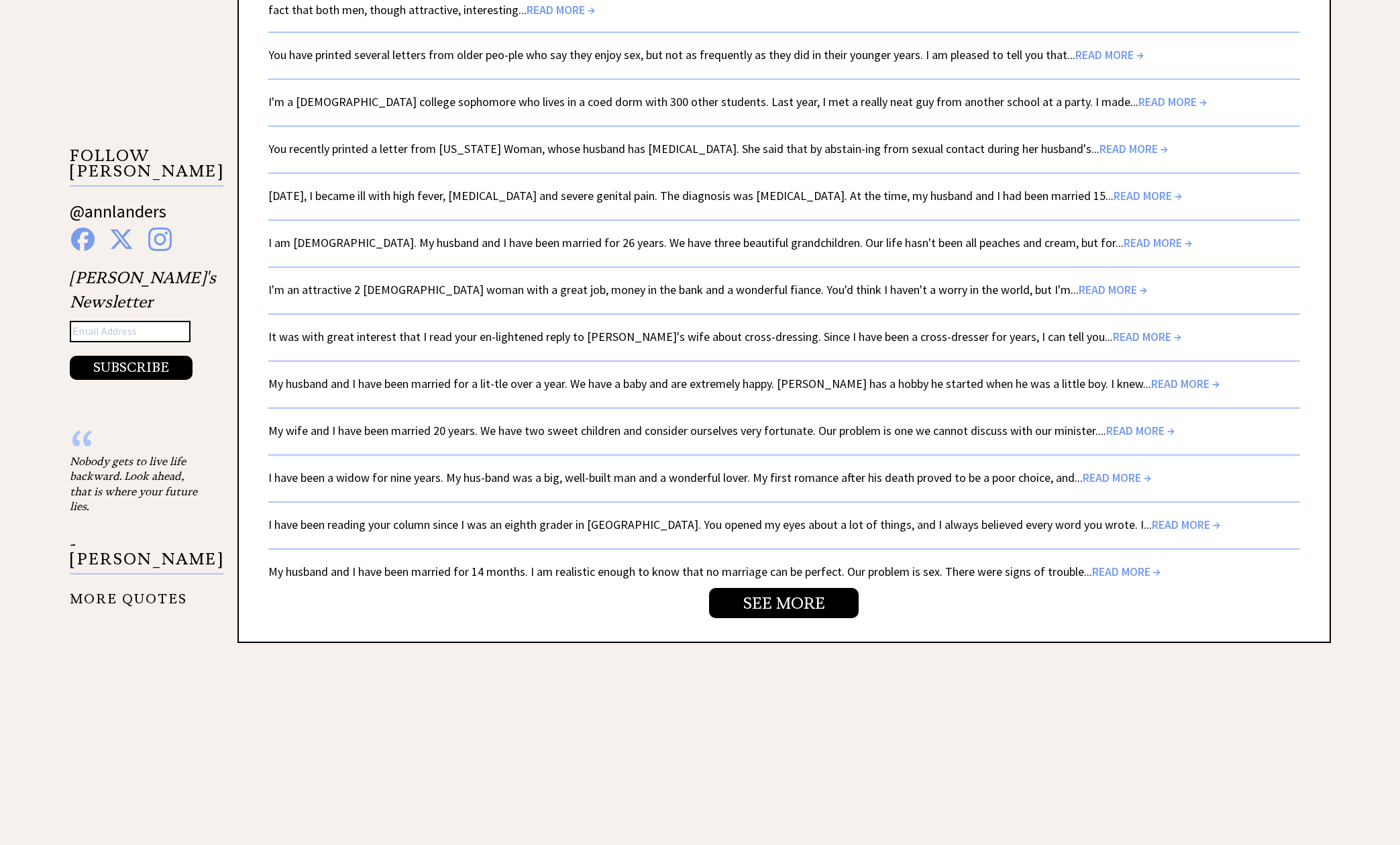
scroll to position [2170, 0]
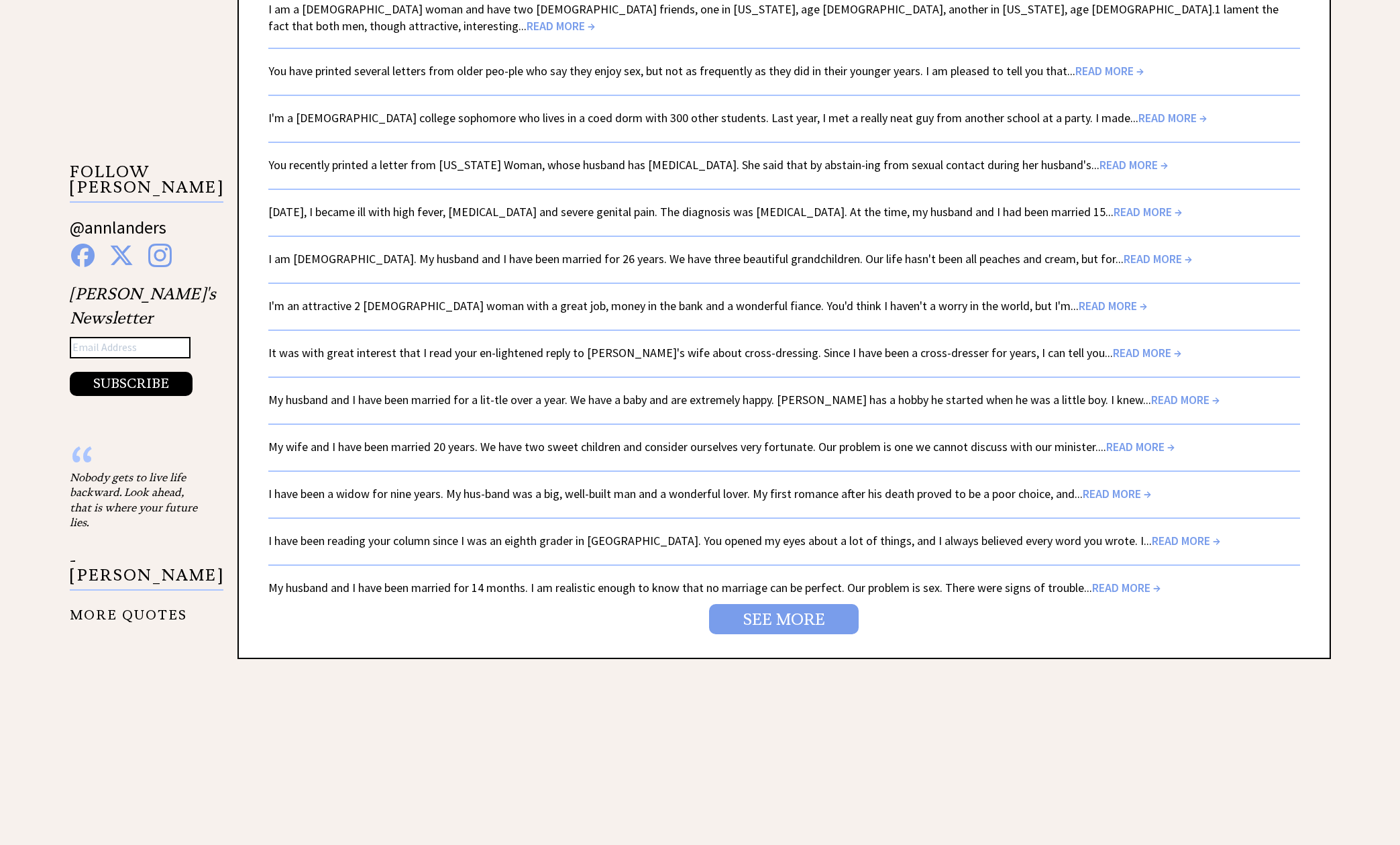
click at [778, 604] on link "SEE MORE" at bounding box center [784, 619] width 150 height 30
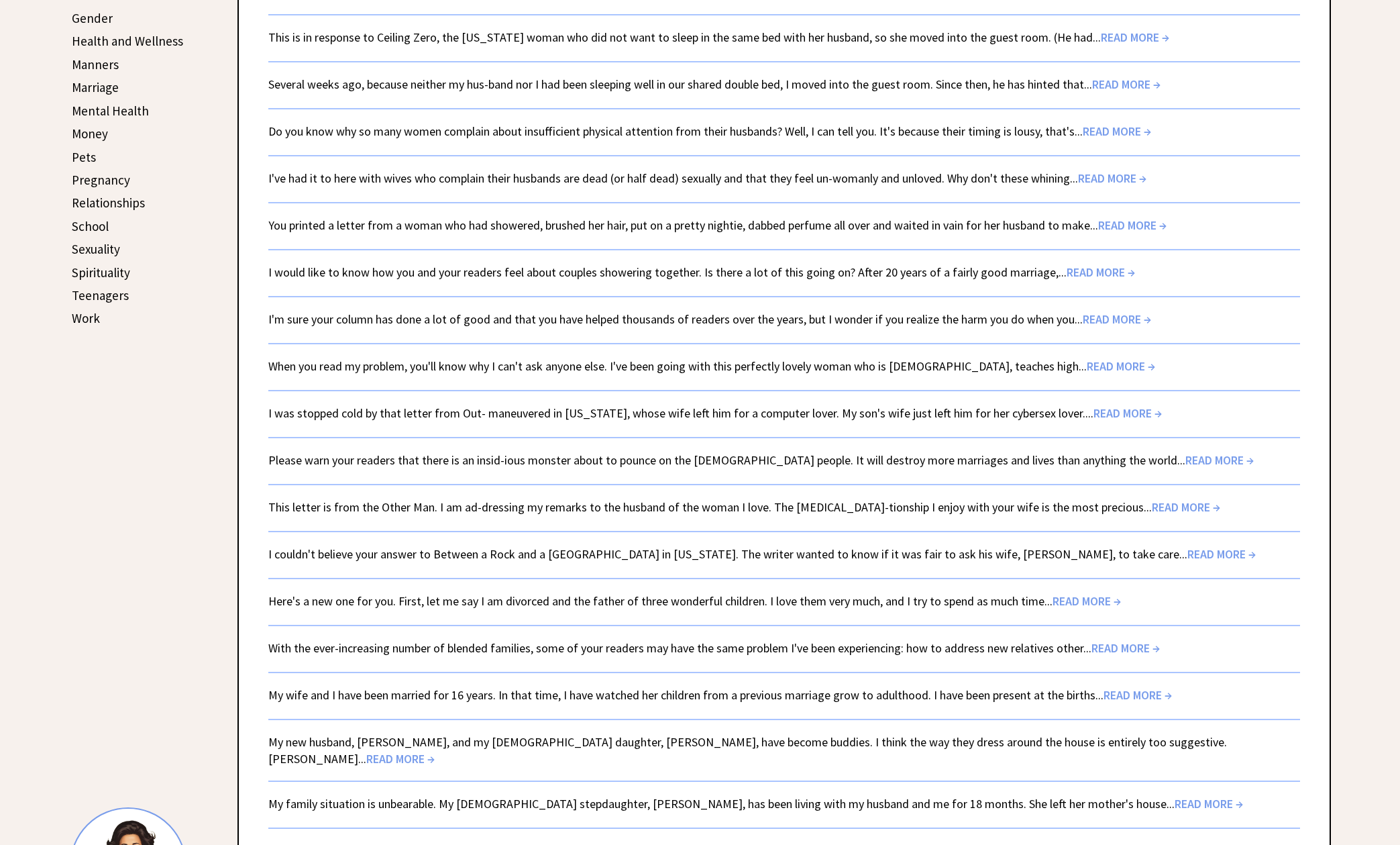
scroll to position [580, 0]
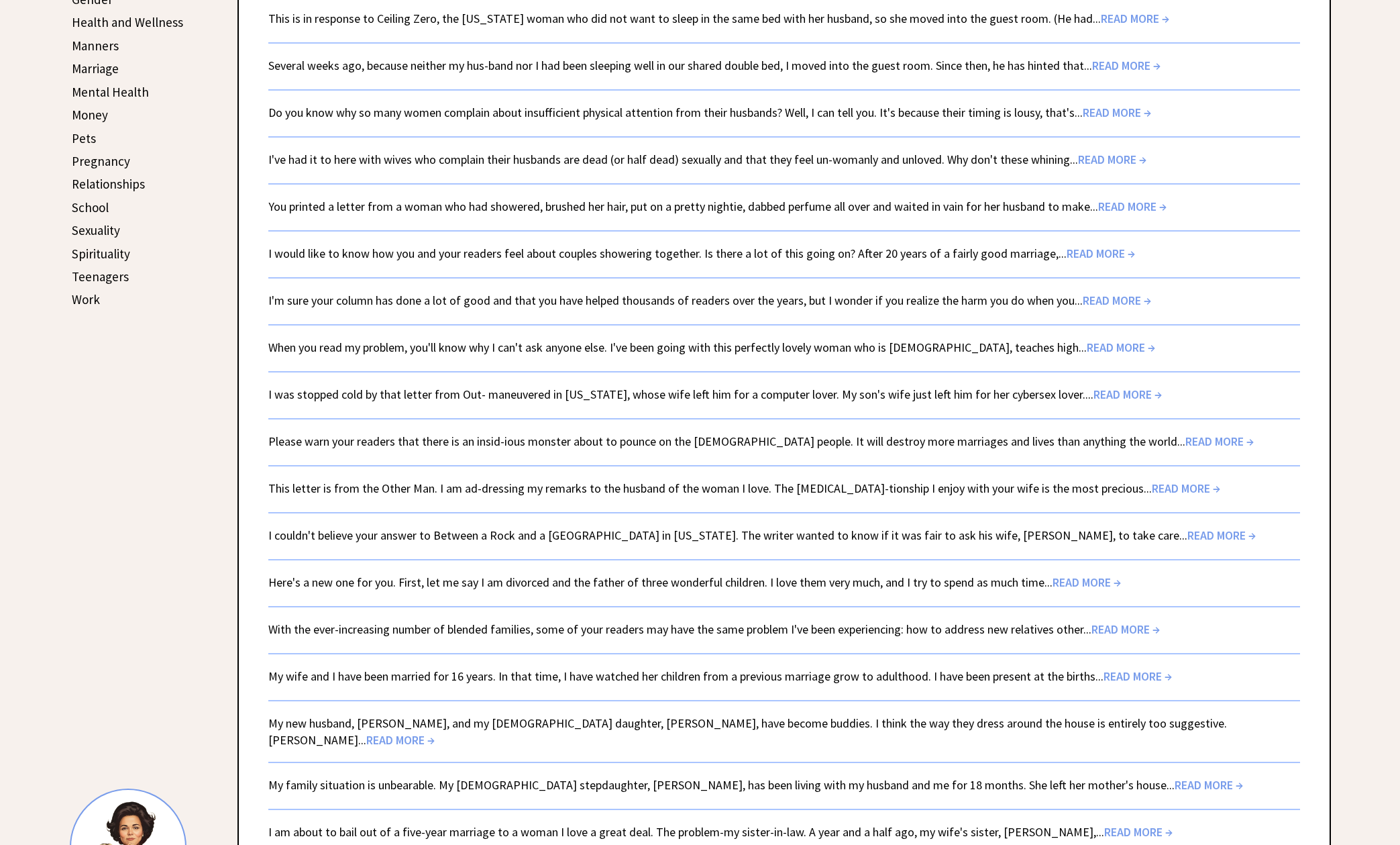
click at [1085, 578] on span "READ MORE →" at bounding box center [1087, 582] width 68 height 16
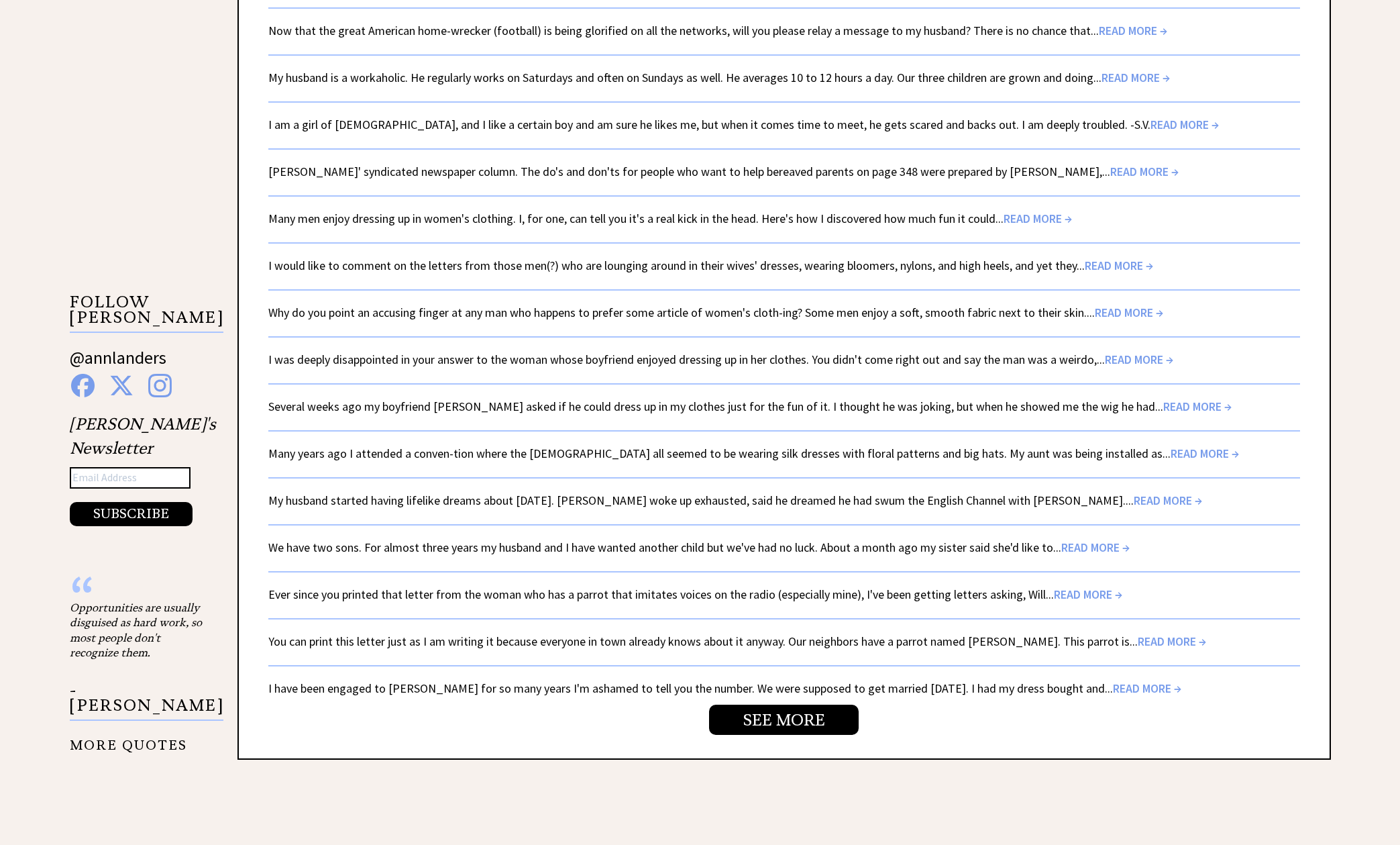
scroll to position [2058, 0]
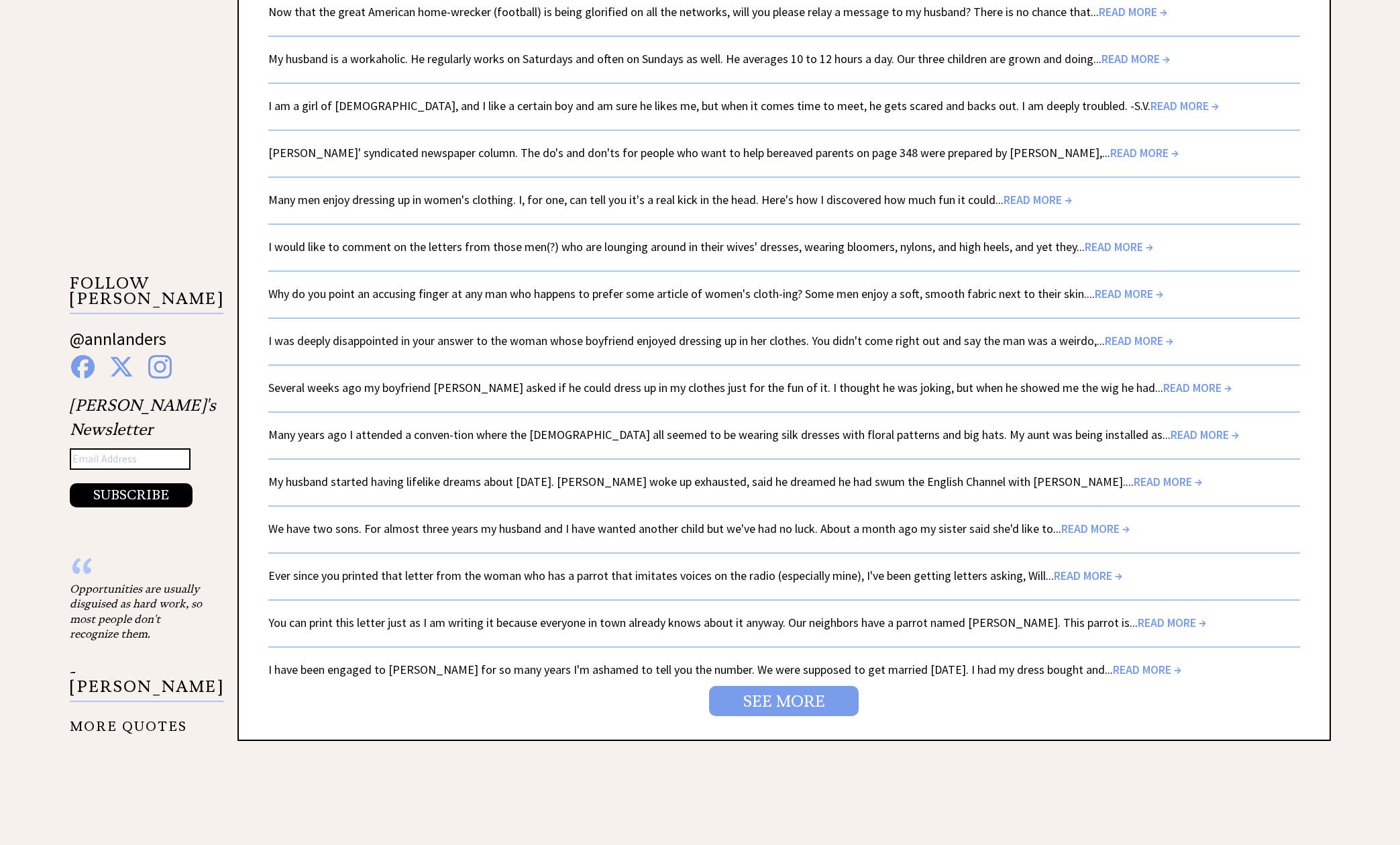
click at [793, 689] on link "SEE MORE" at bounding box center [784, 701] width 150 height 30
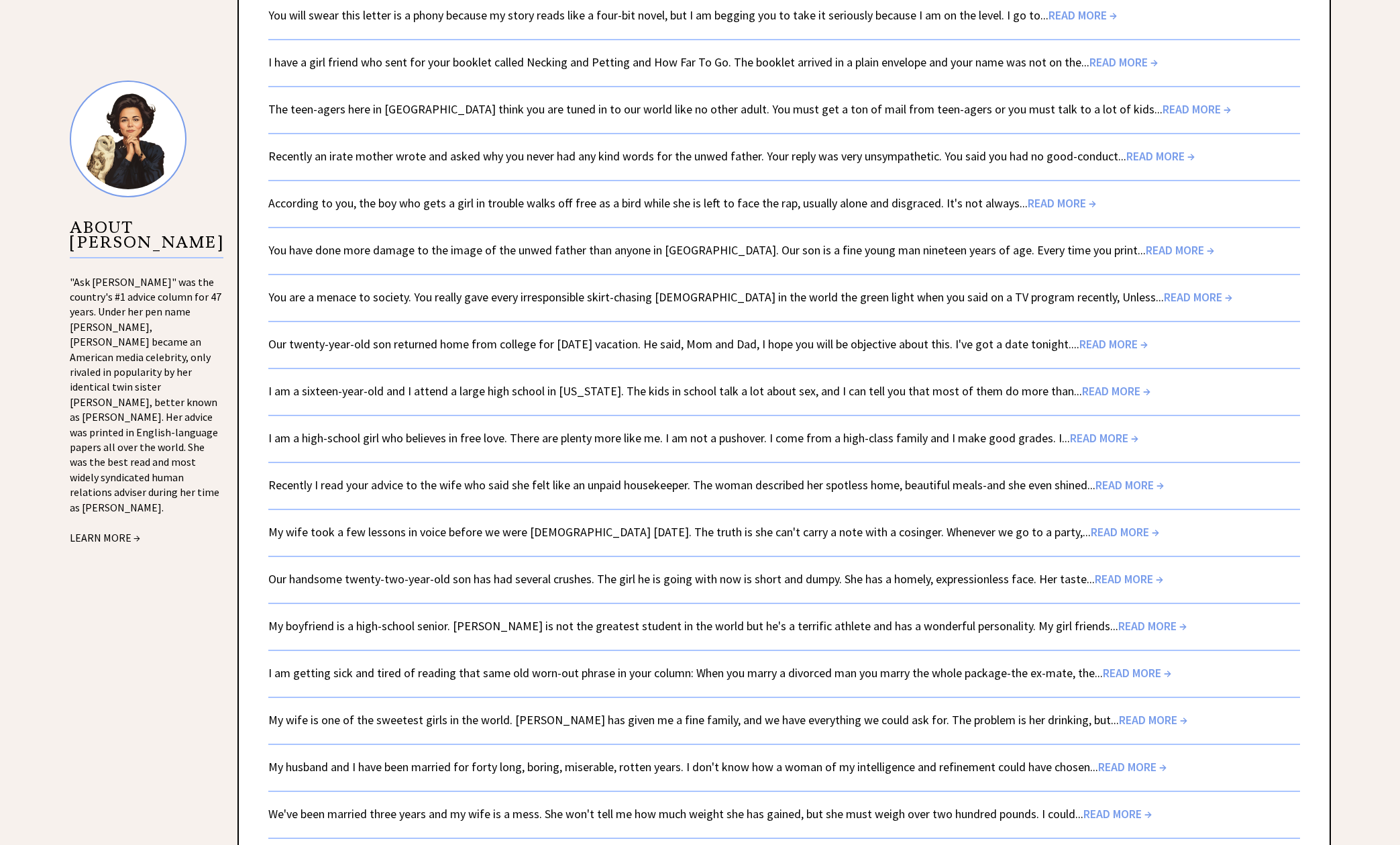
scroll to position [1289, 0]
click at [1116, 577] on span "READ MORE →" at bounding box center [1129, 578] width 68 height 16
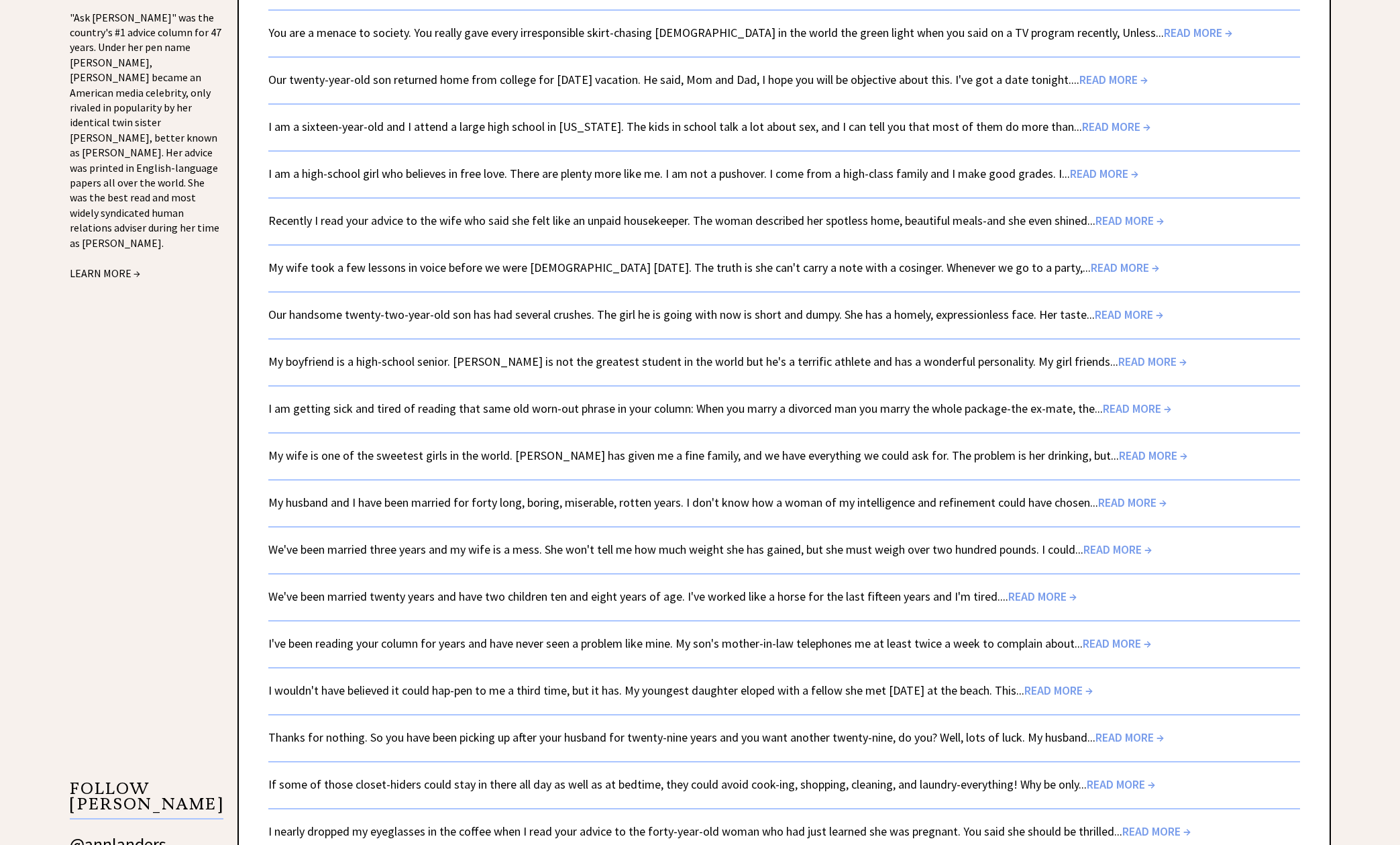
scroll to position [1587, 0]
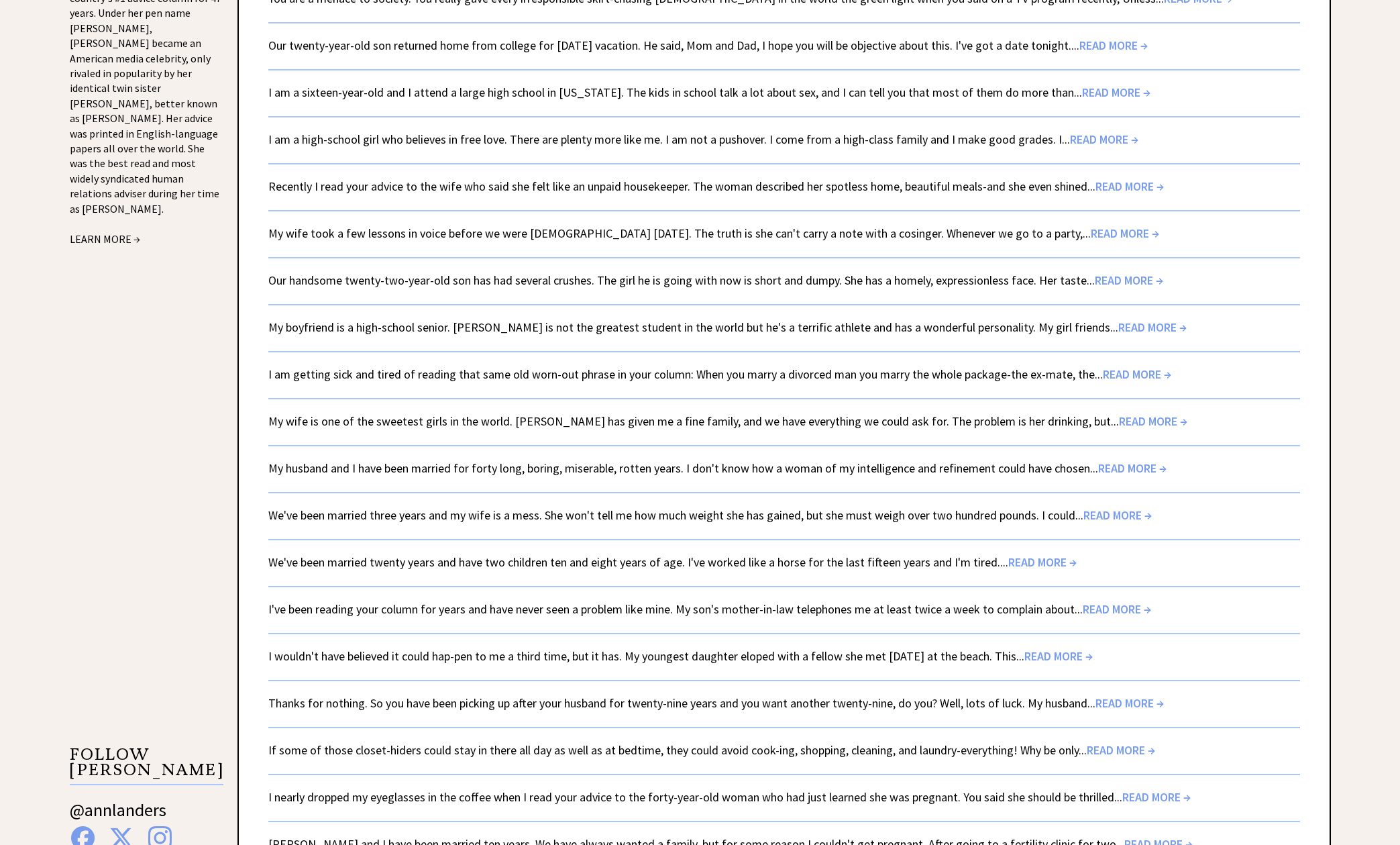
click at [1089, 653] on span "READ MORE →" at bounding box center [1059, 655] width 68 height 16
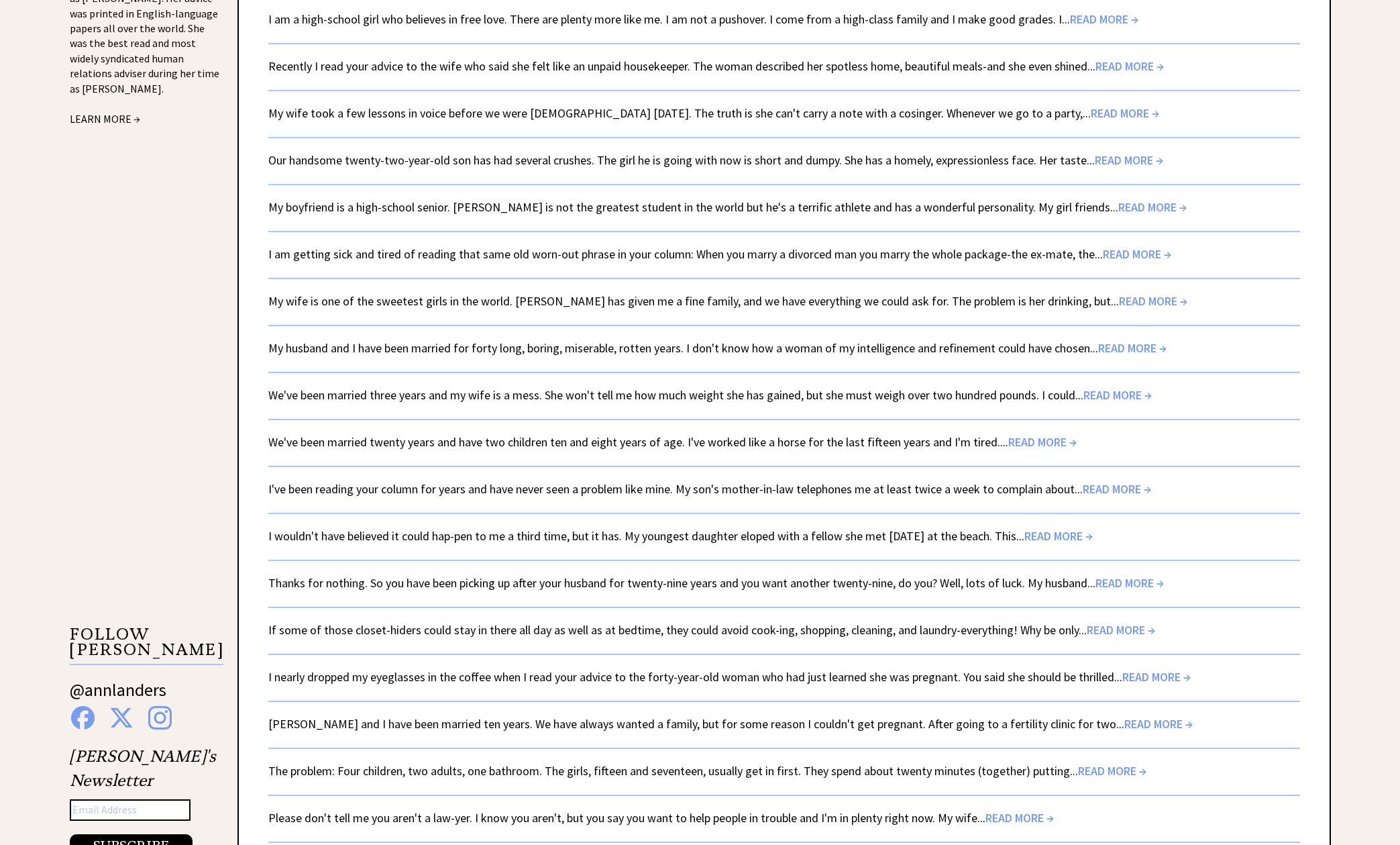
scroll to position [1997, 0]
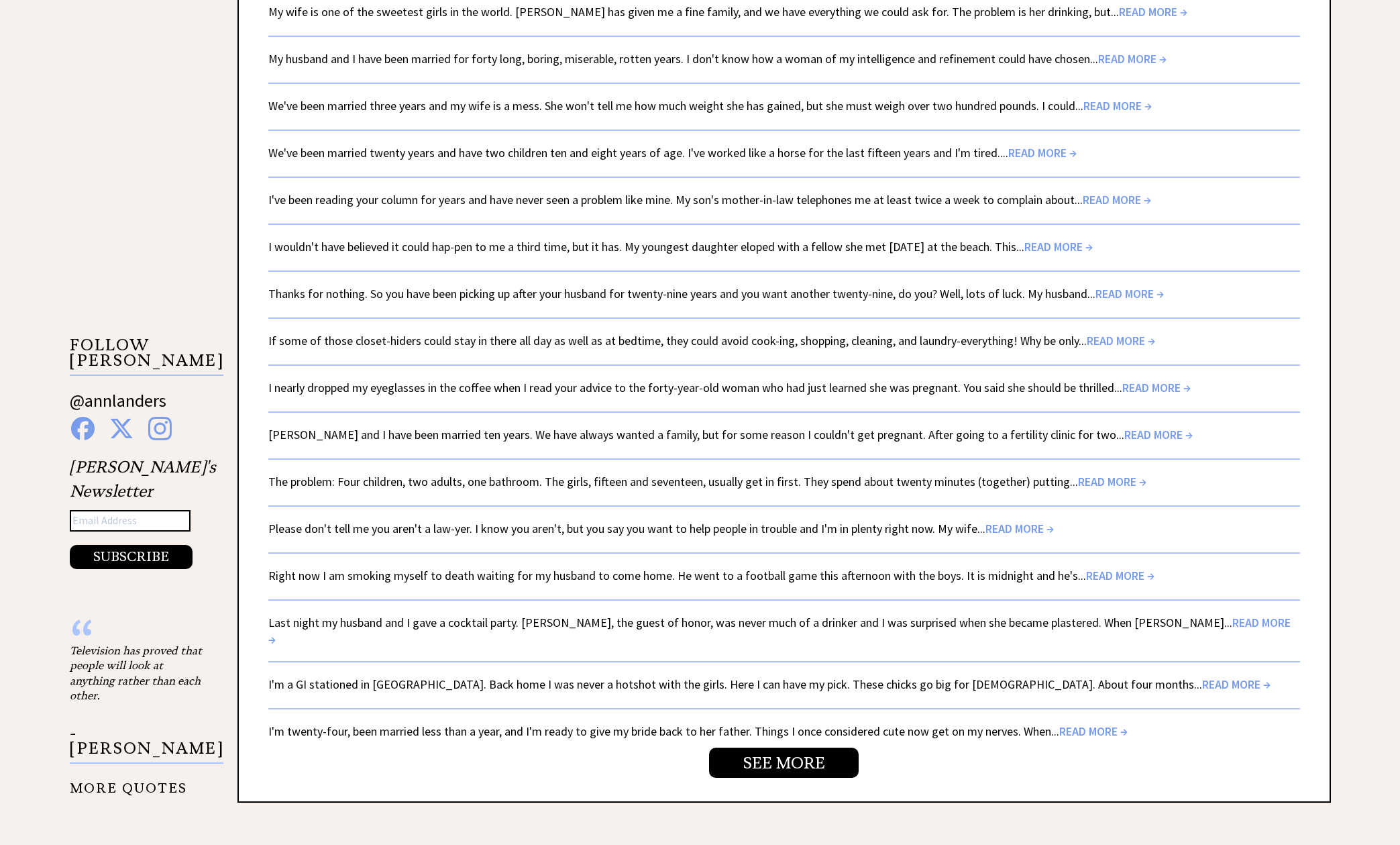
click at [1202, 677] on span "READ MORE →" at bounding box center [1237, 684] width 68 height 16
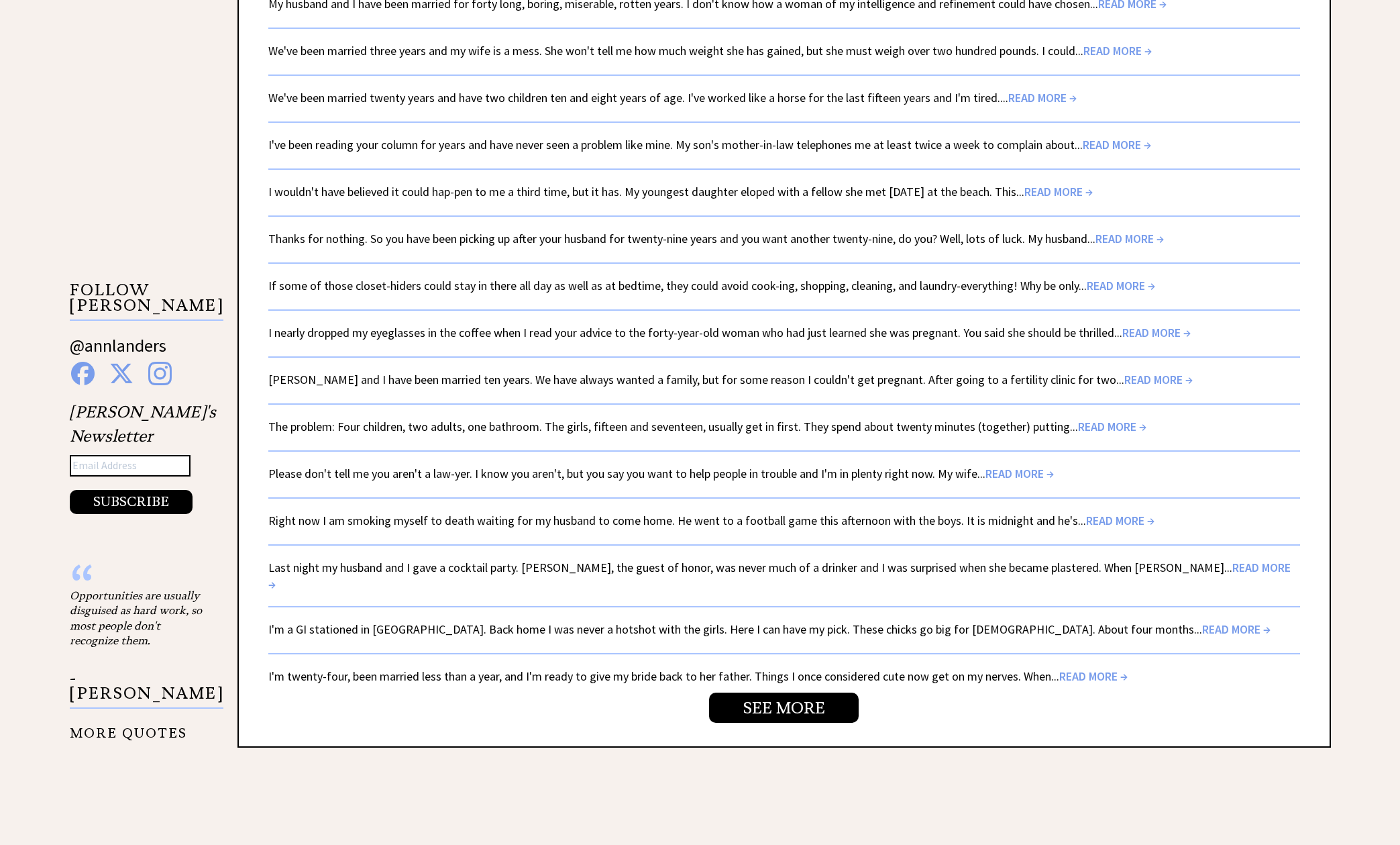
scroll to position [2055, 0]
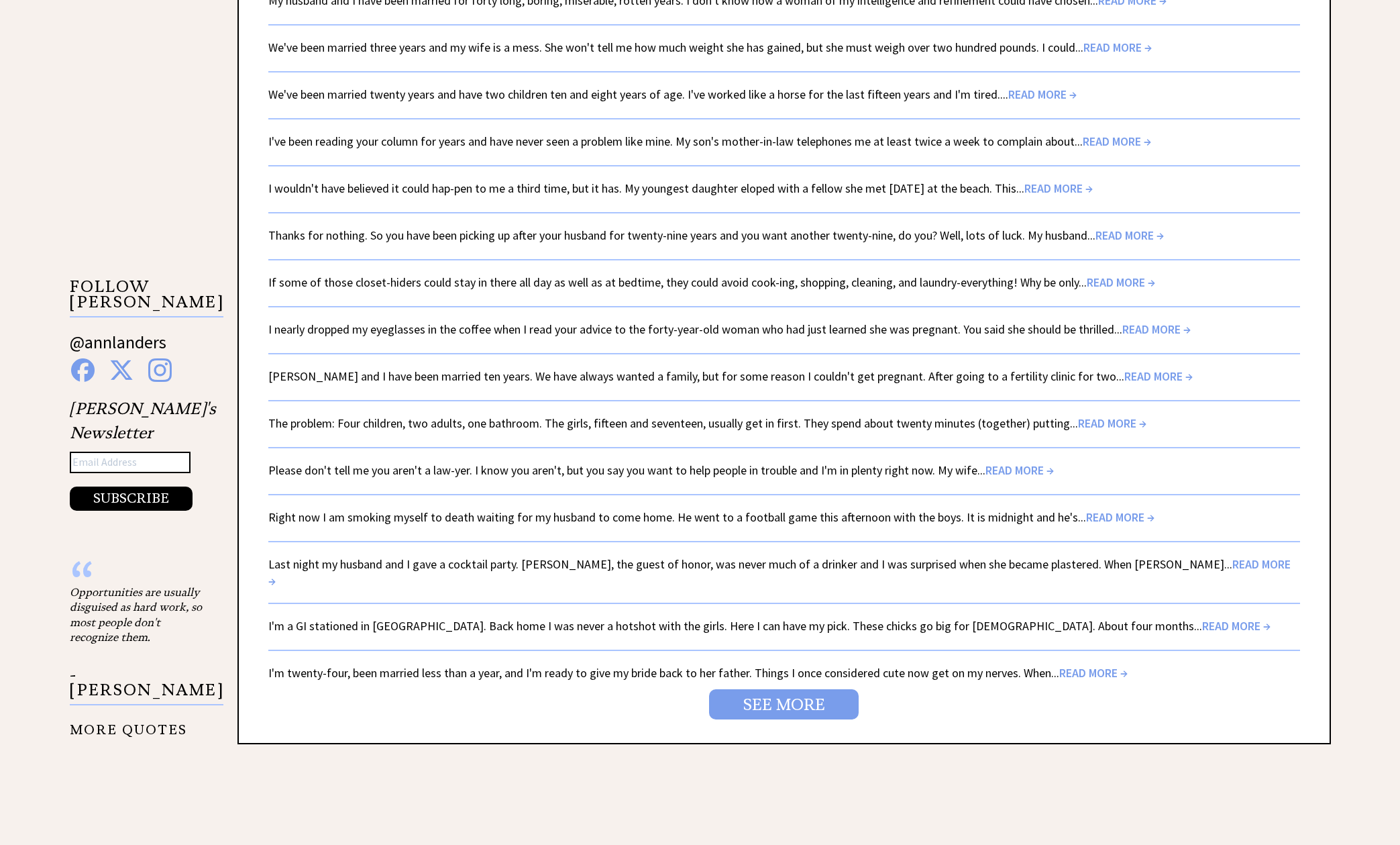
click at [784, 689] on link "SEE MORE" at bounding box center [784, 704] width 150 height 30
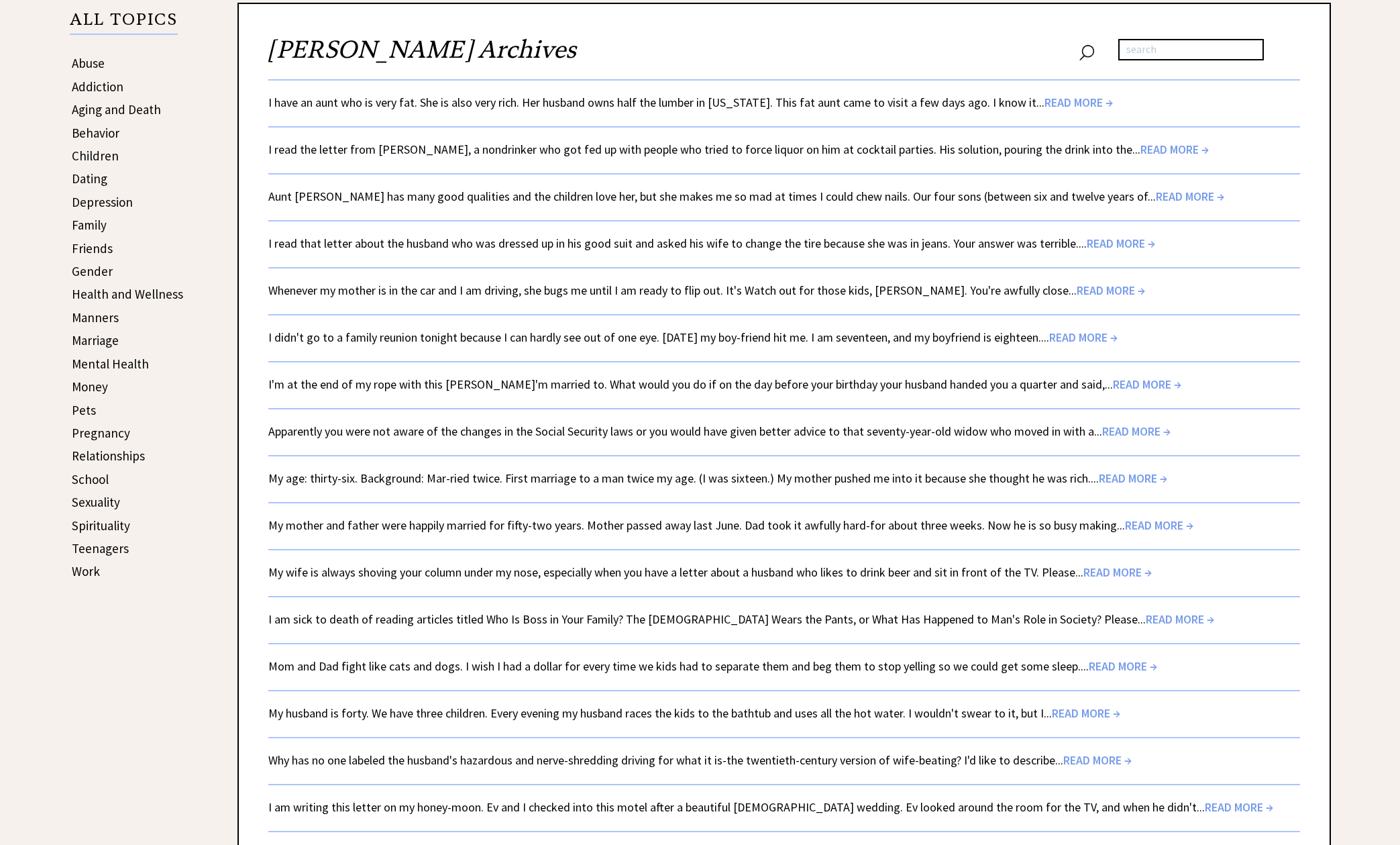
scroll to position [367, 0]
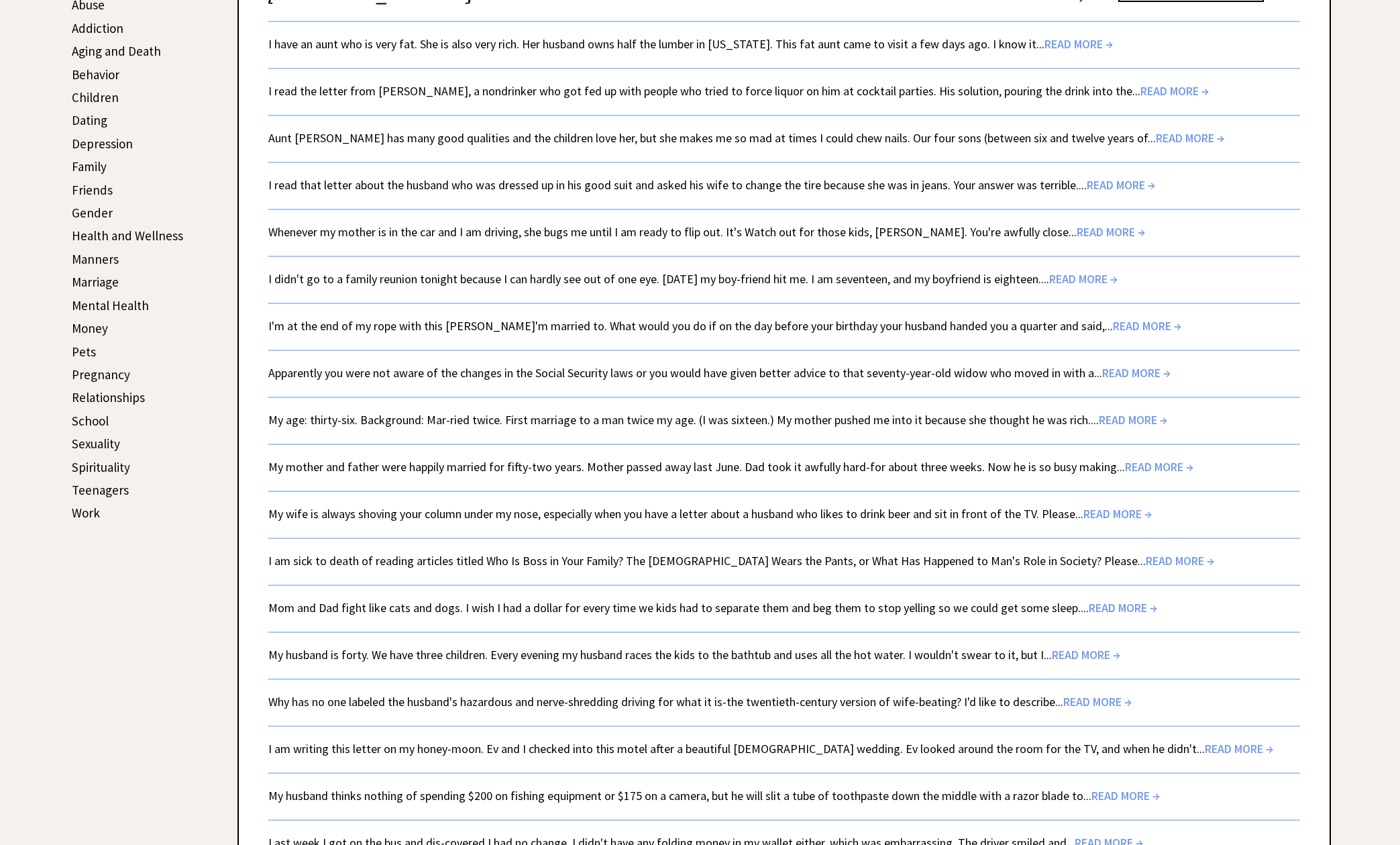
click at [1122, 419] on span "READ MORE →" at bounding box center [1133, 419] width 68 height 16
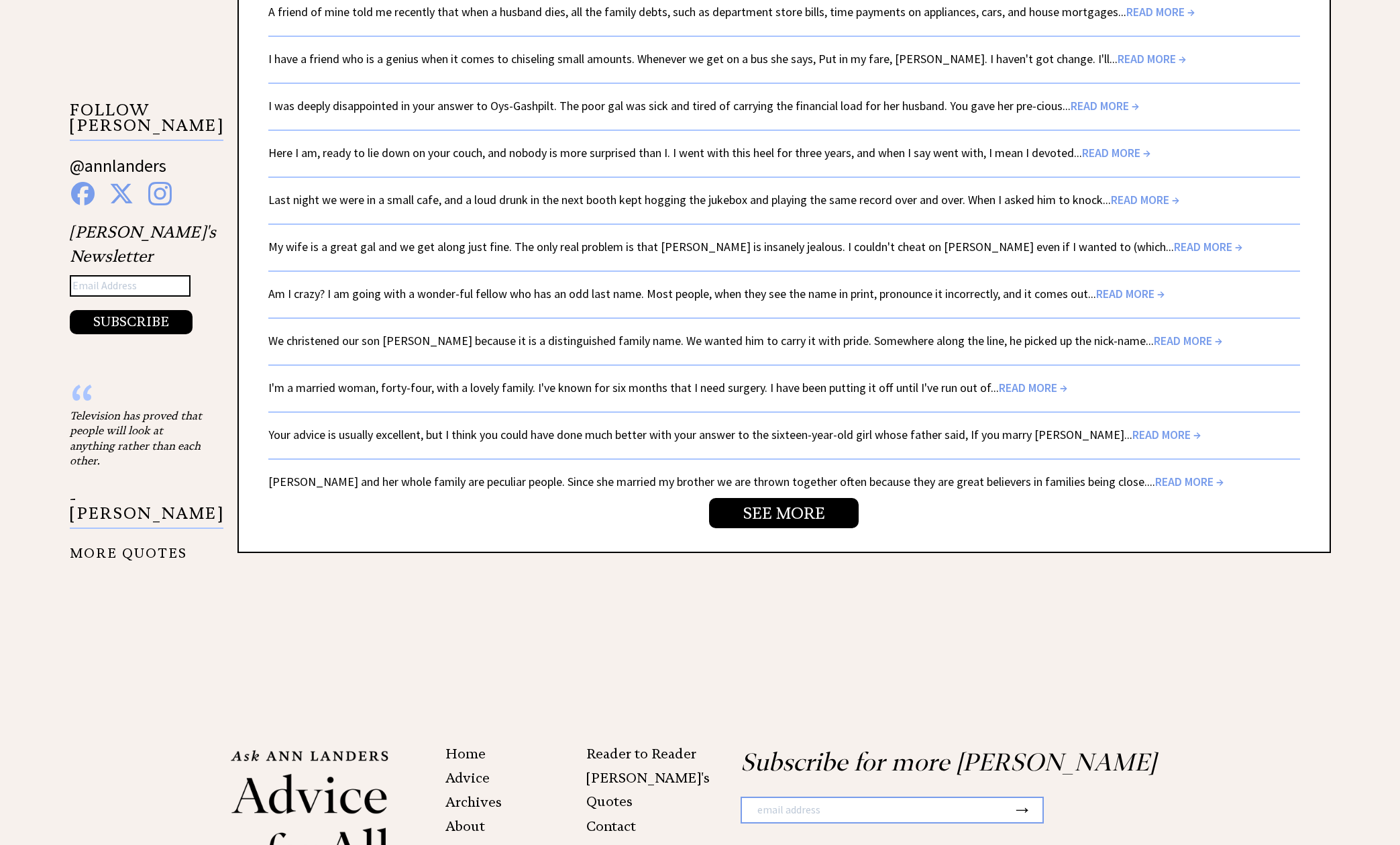
scroll to position [2144, 0]
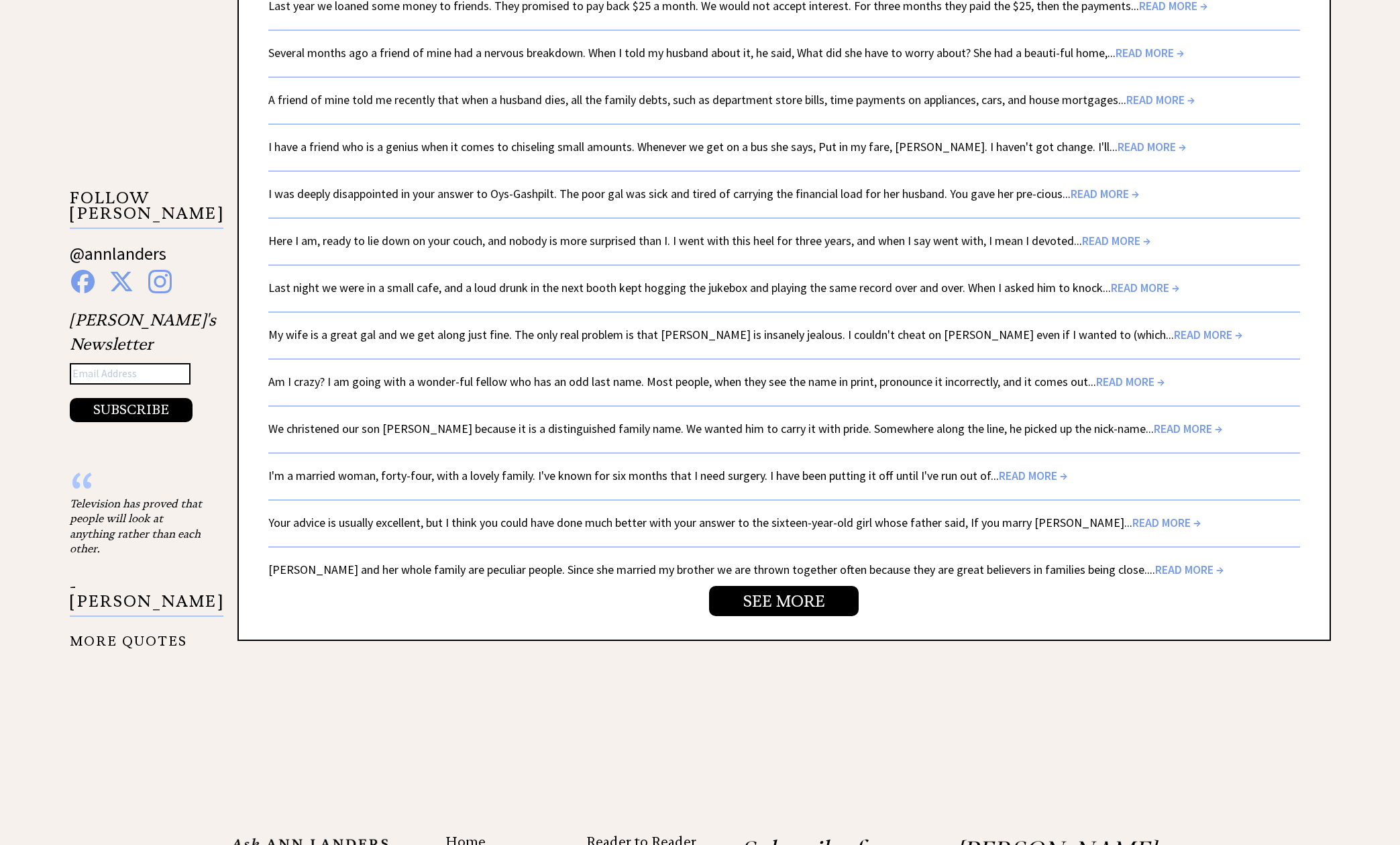
click at [1133, 524] on span "READ MORE →" at bounding box center [1167, 522] width 68 height 16
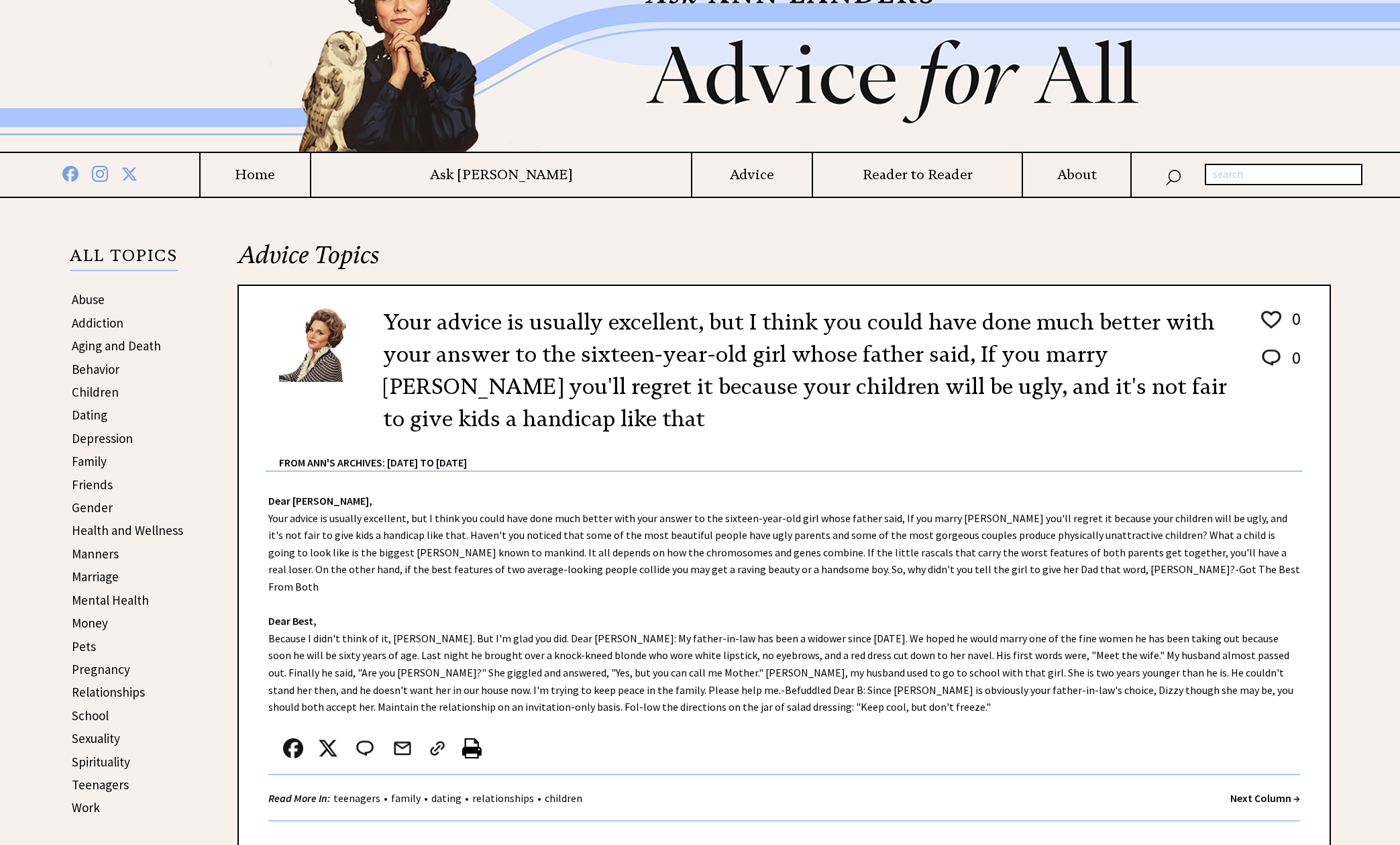
scroll to position [90, 0]
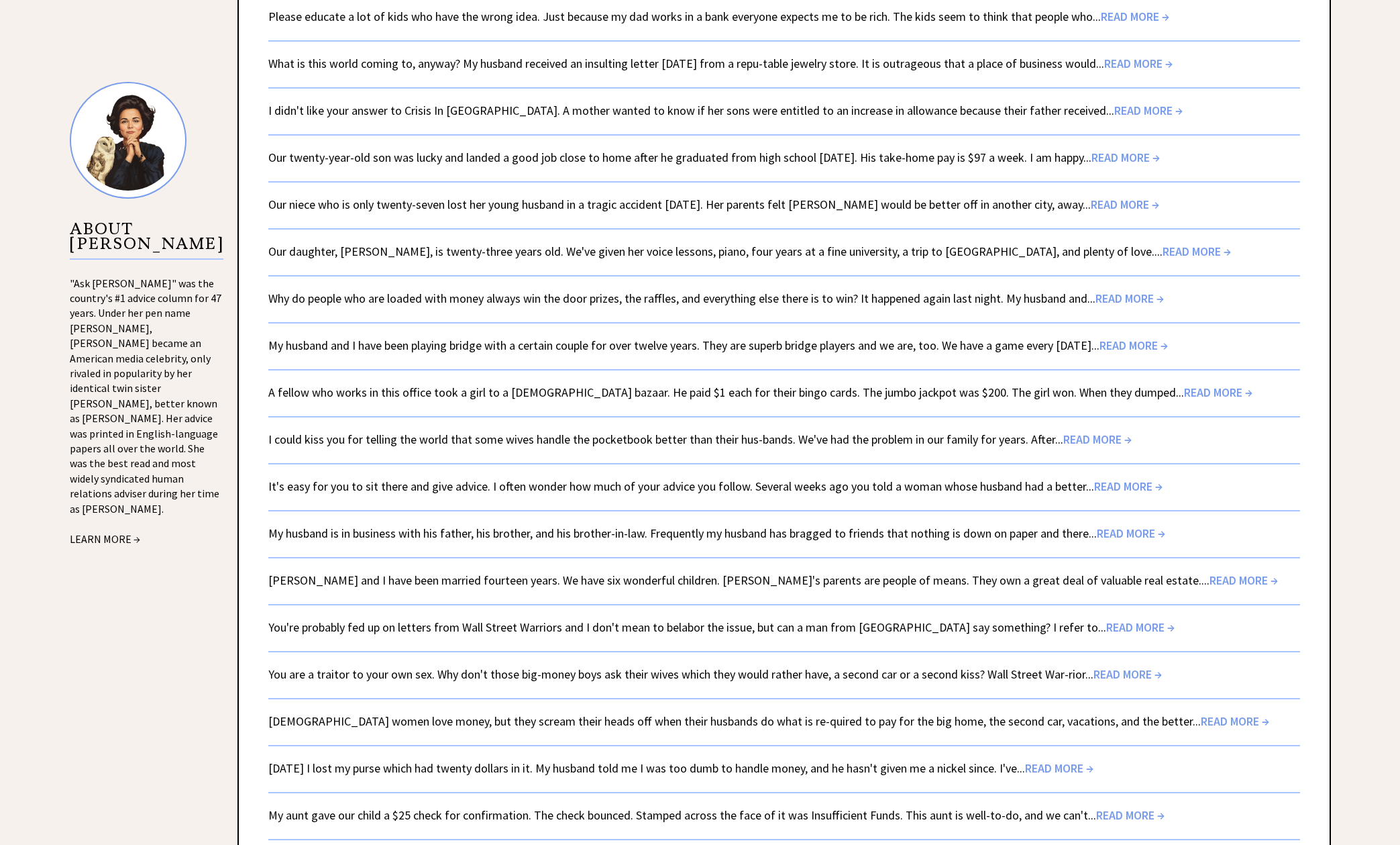
scroll to position [2244, 0]
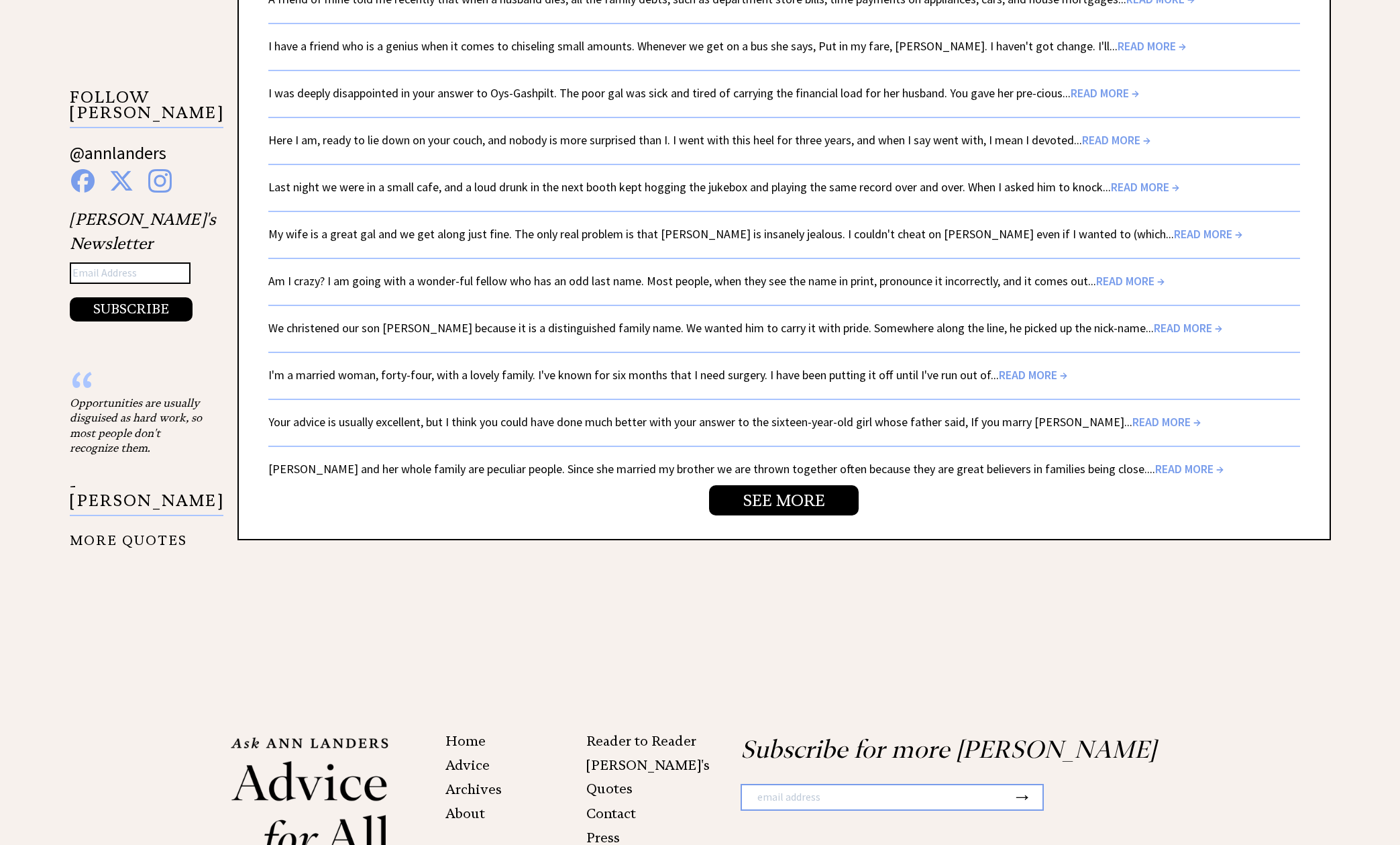
click at [1155, 465] on span "READ MORE →" at bounding box center [1189, 469] width 68 height 16
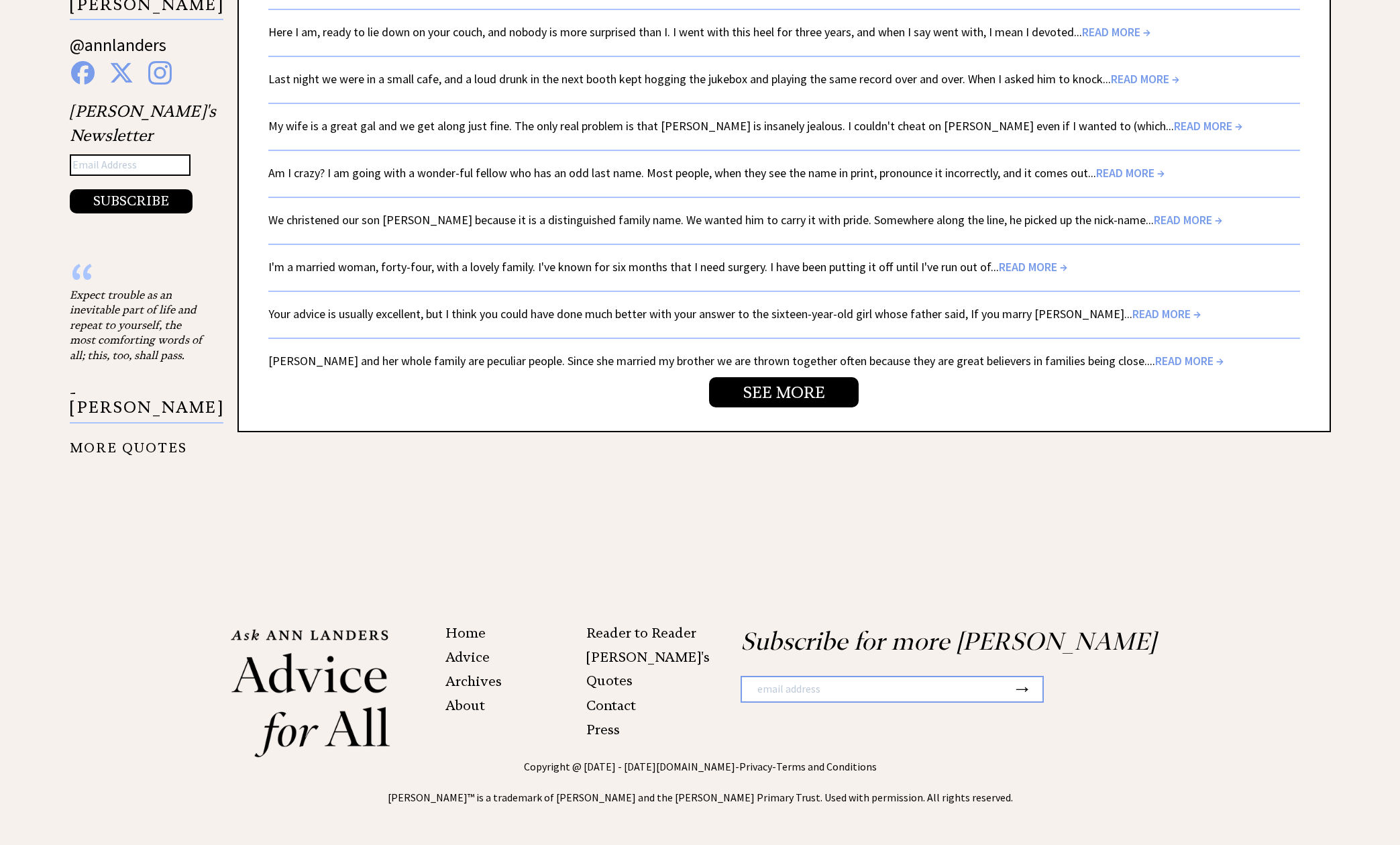
scroll to position [2352, 0]
click at [774, 386] on link "SEE MORE" at bounding box center [784, 393] width 150 height 30
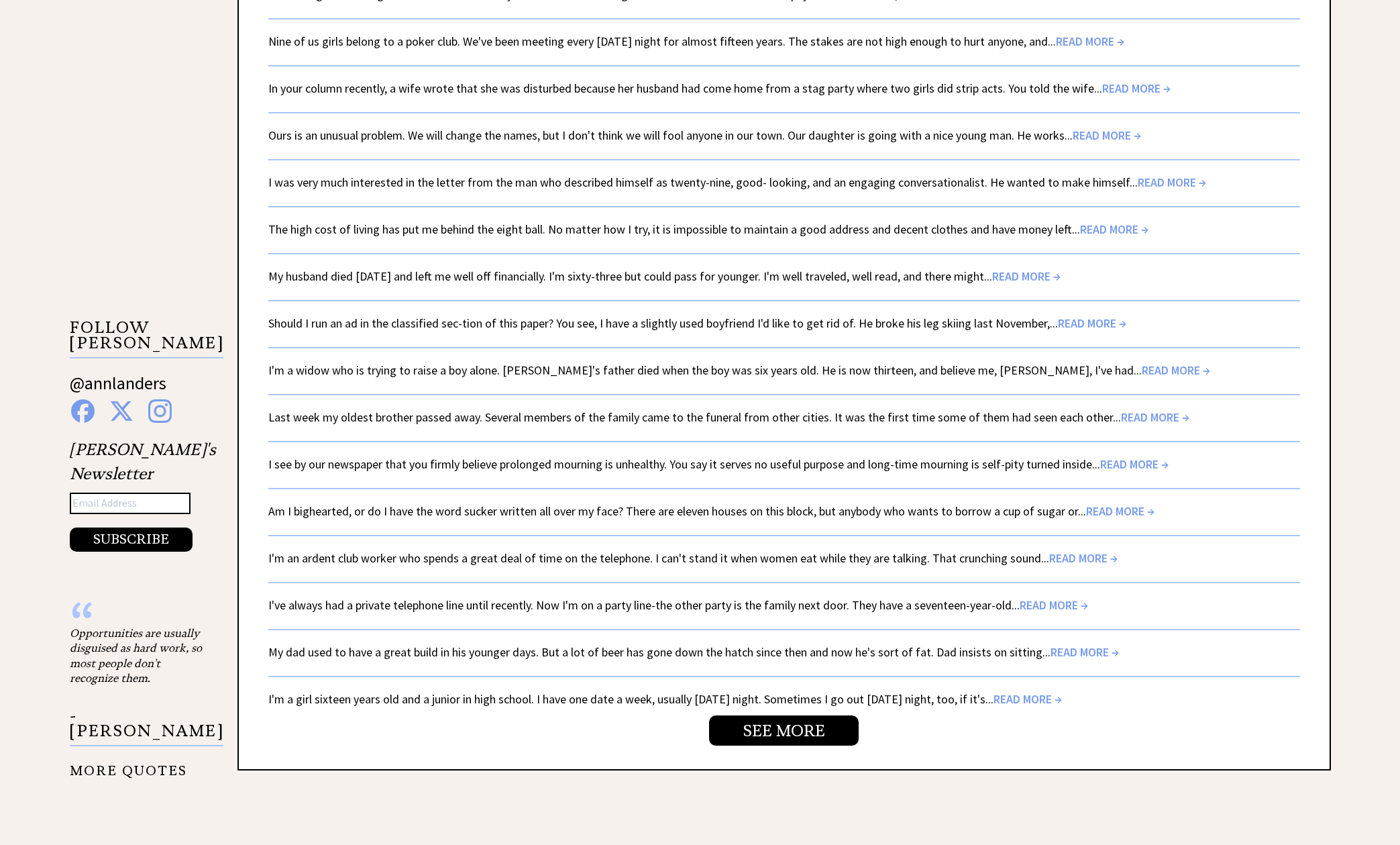
scroll to position [2039, 0]
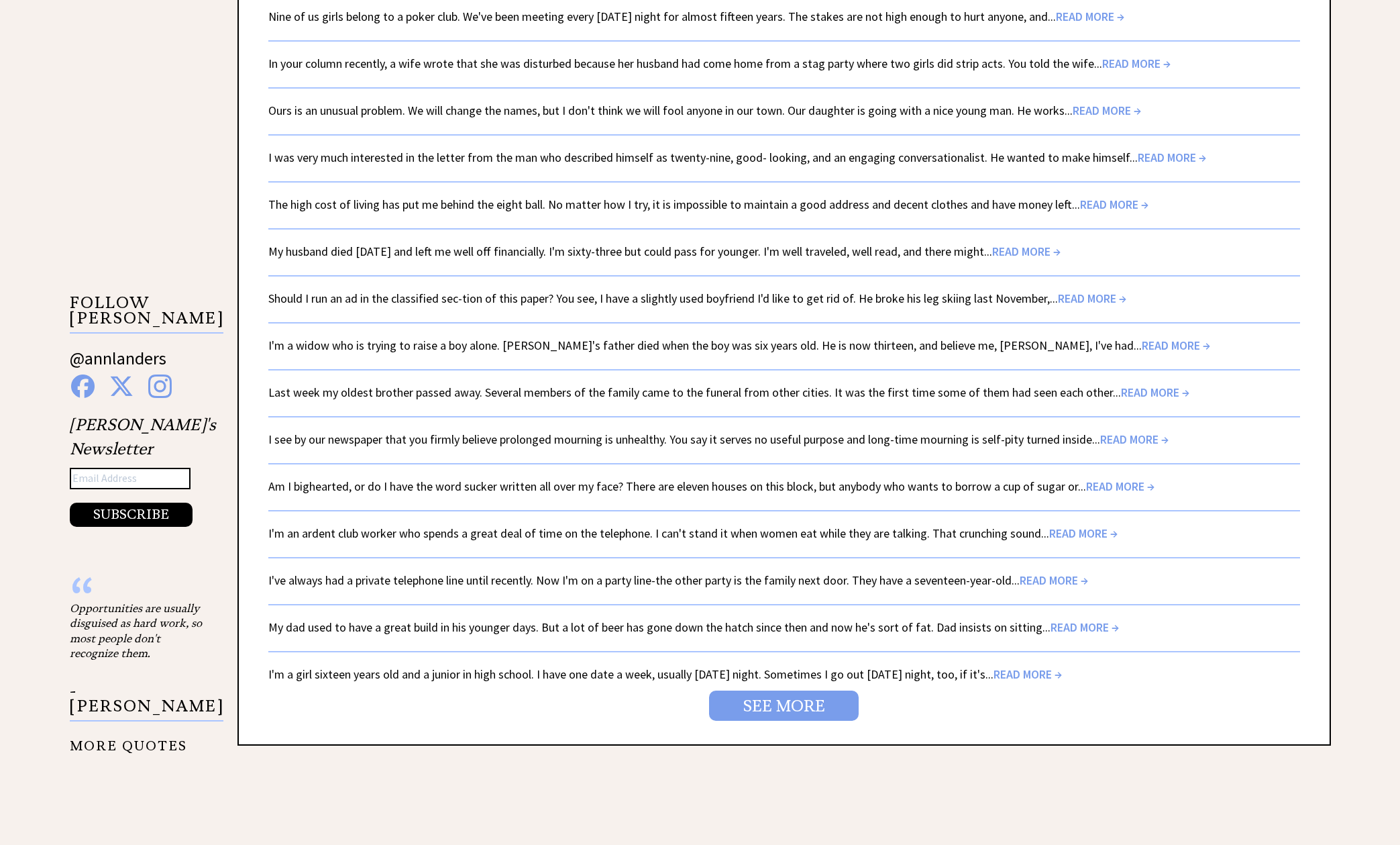
click at [786, 697] on link "SEE MORE" at bounding box center [784, 705] width 150 height 30
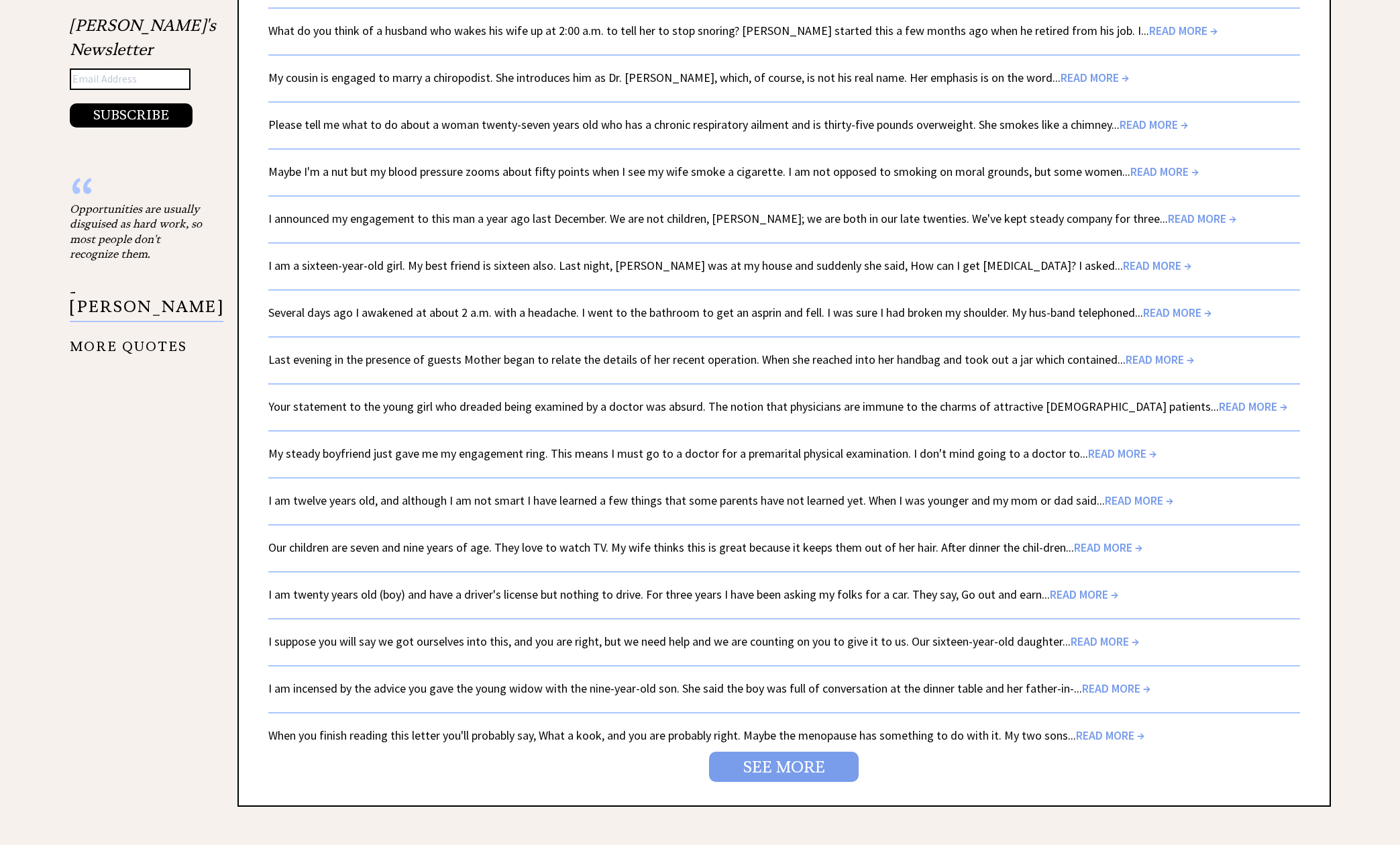
scroll to position [2022, 0]
click at [1131, 681] on span "READ MORE →" at bounding box center [1116, 688] width 68 height 16
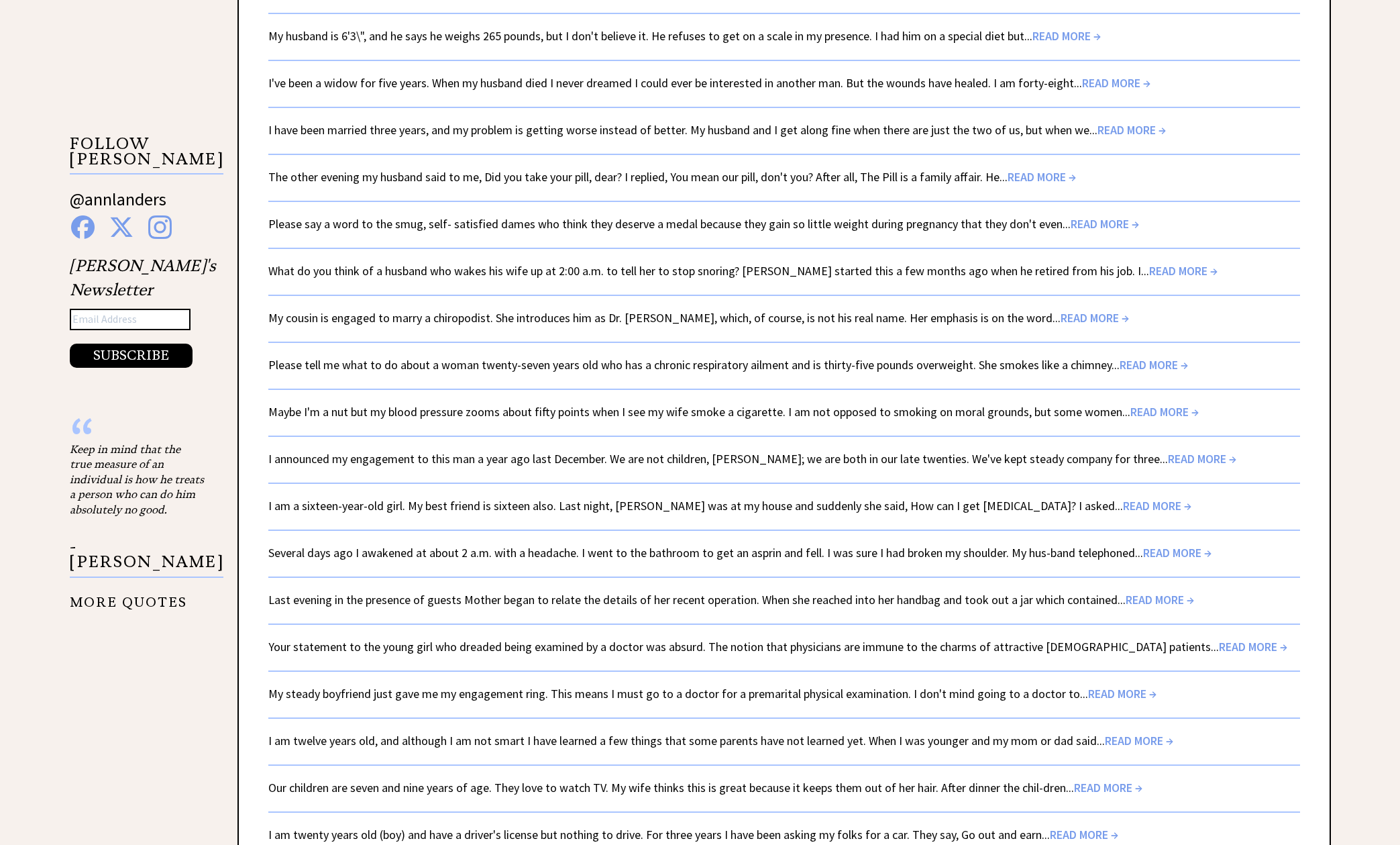
scroll to position [1783, 0]
click at [1150, 590] on span "READ MORE →" at bounding box center [1160, 598] width 68 height 16
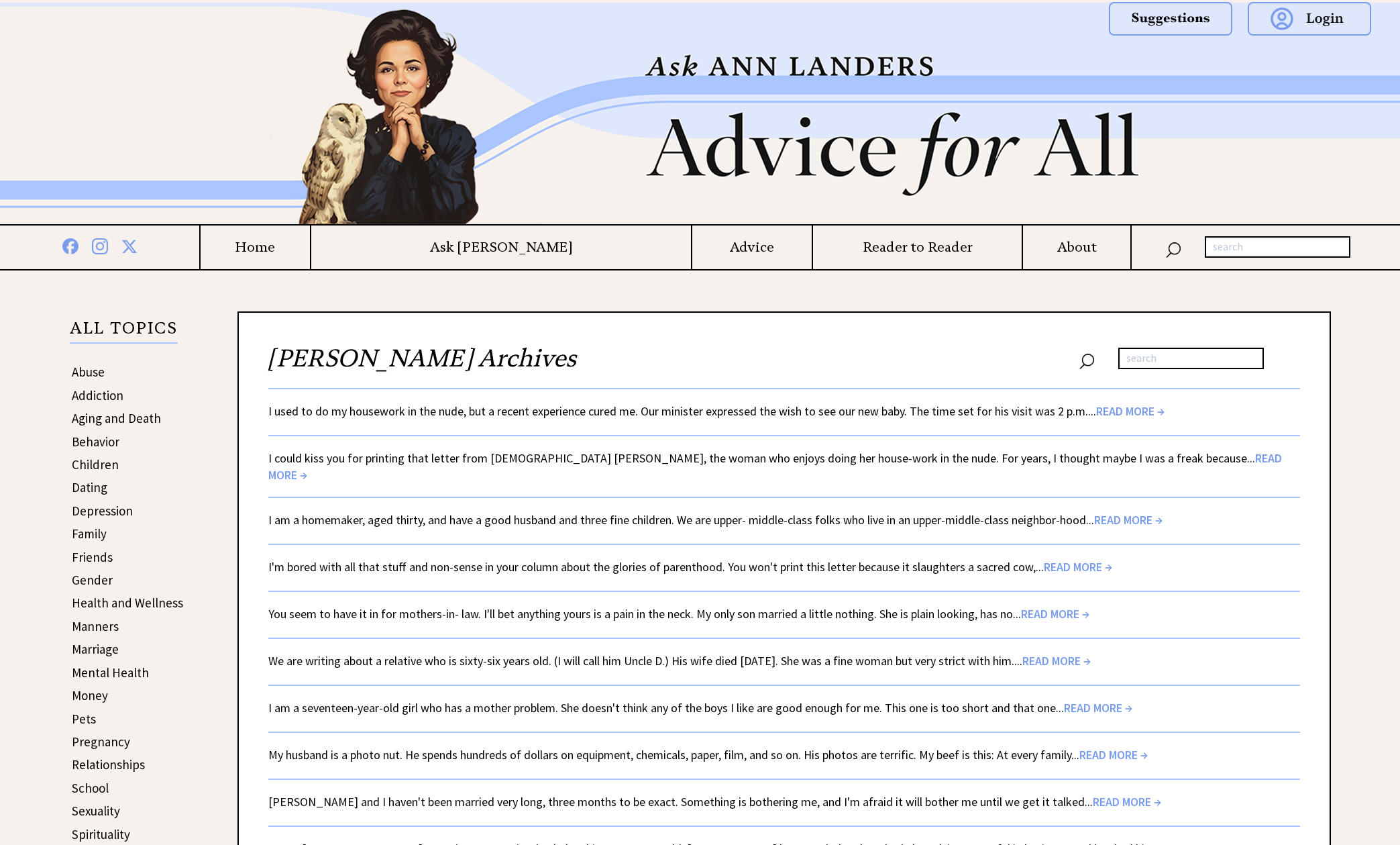
scroll to position [23, 0]
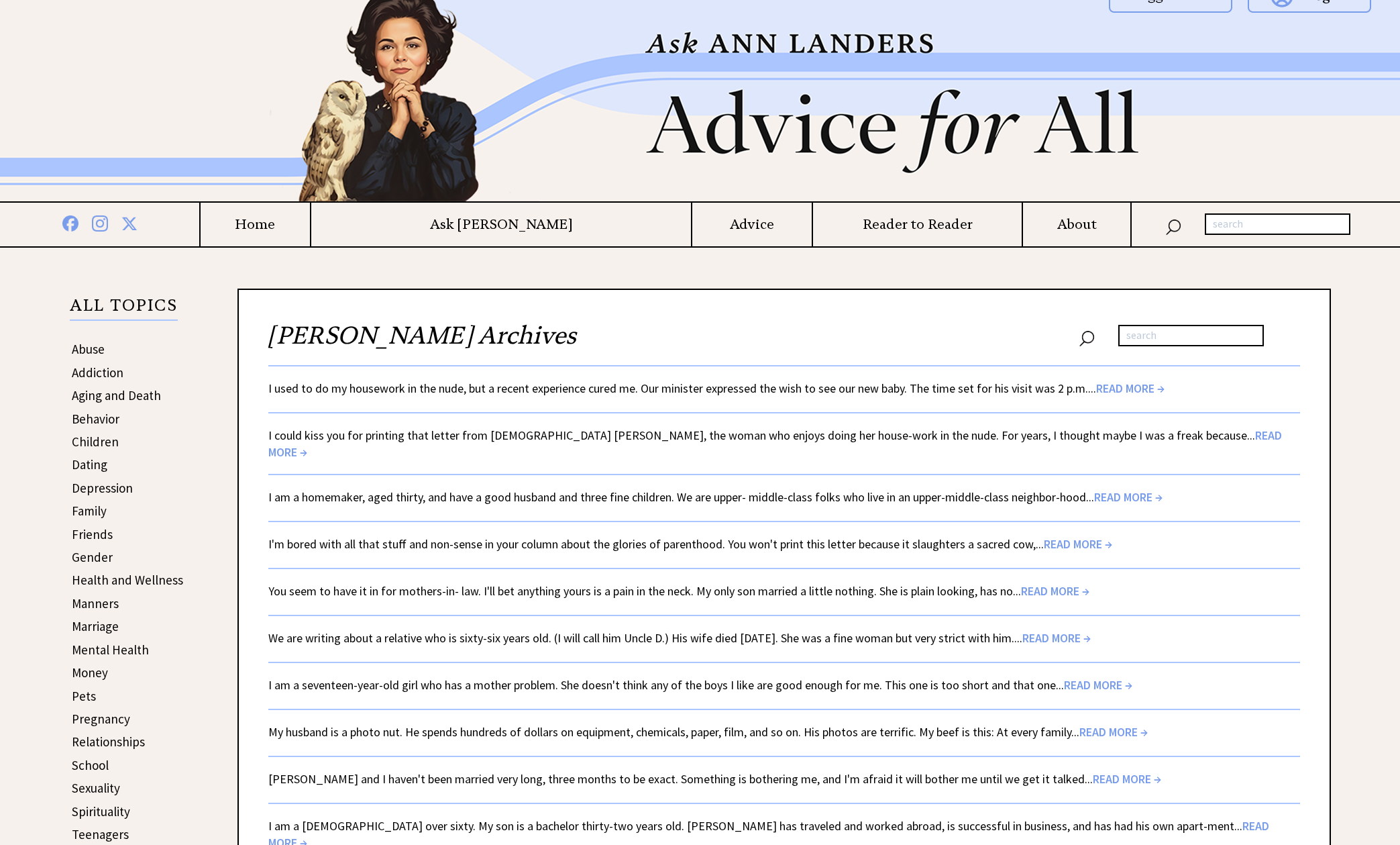
click at [1102, 724] on span "READ MORE →" at bounding box center [1113, 731] width 68 height 16
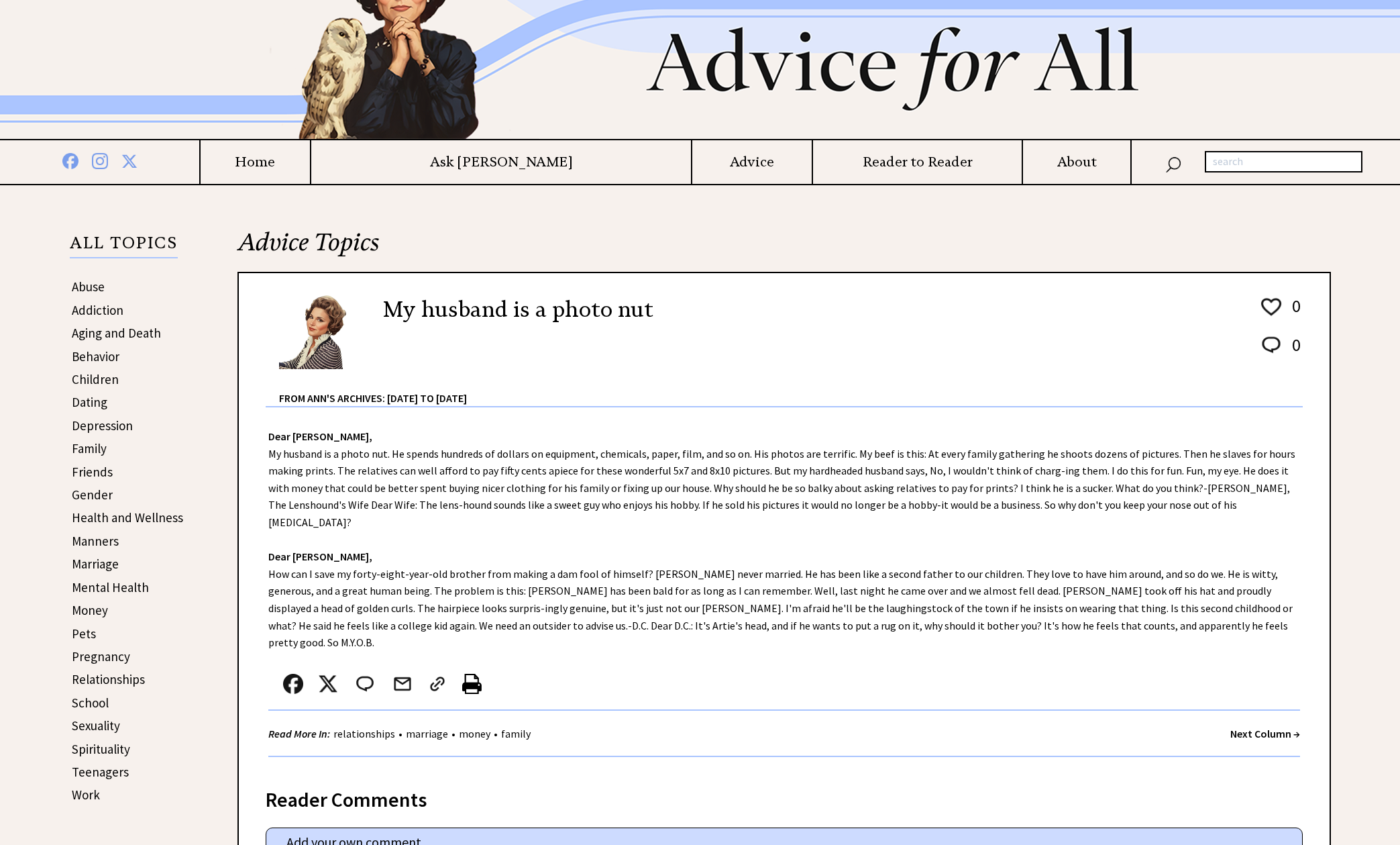
scroll to position [103, 0]
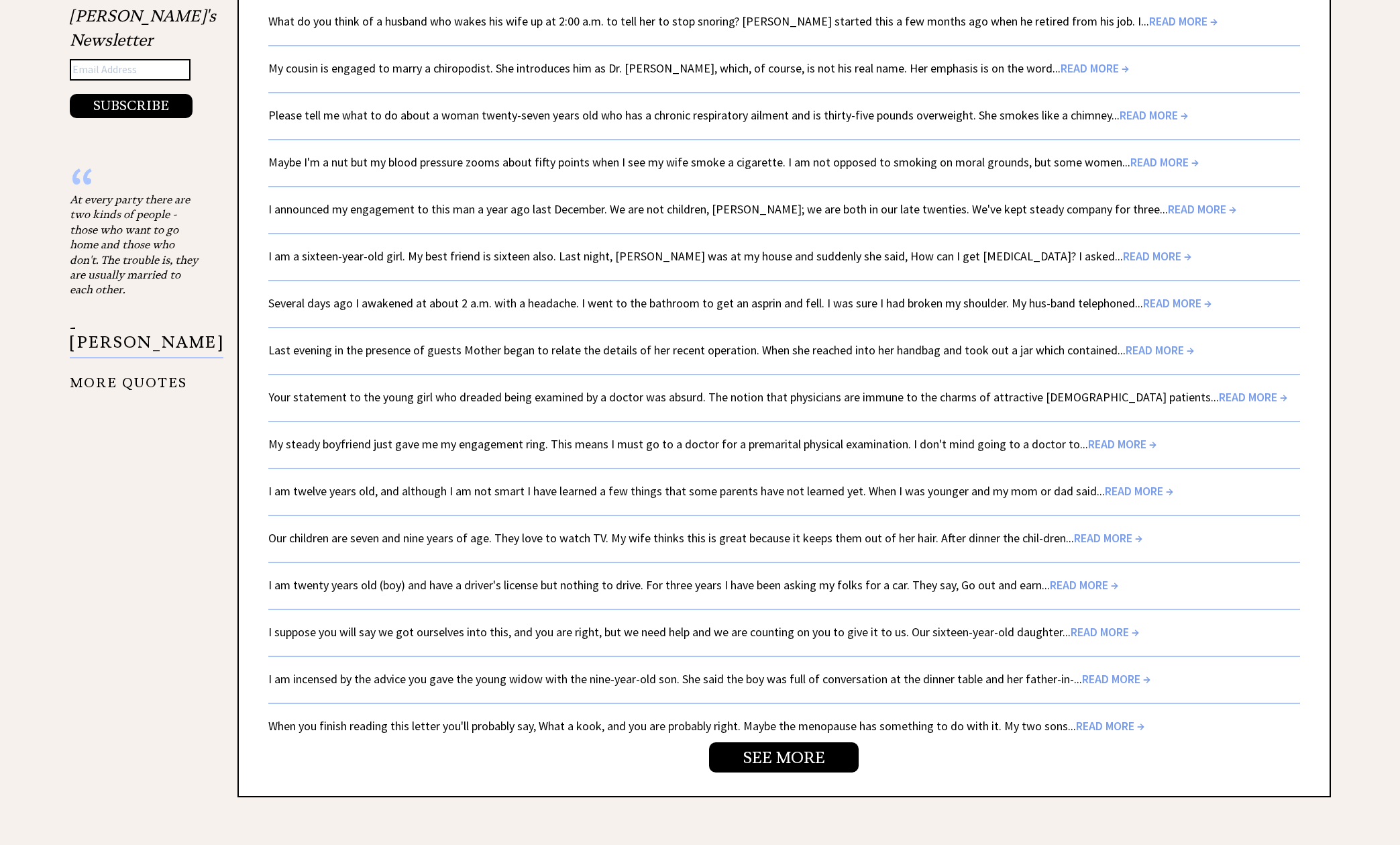
scroll to position [2040, 0]
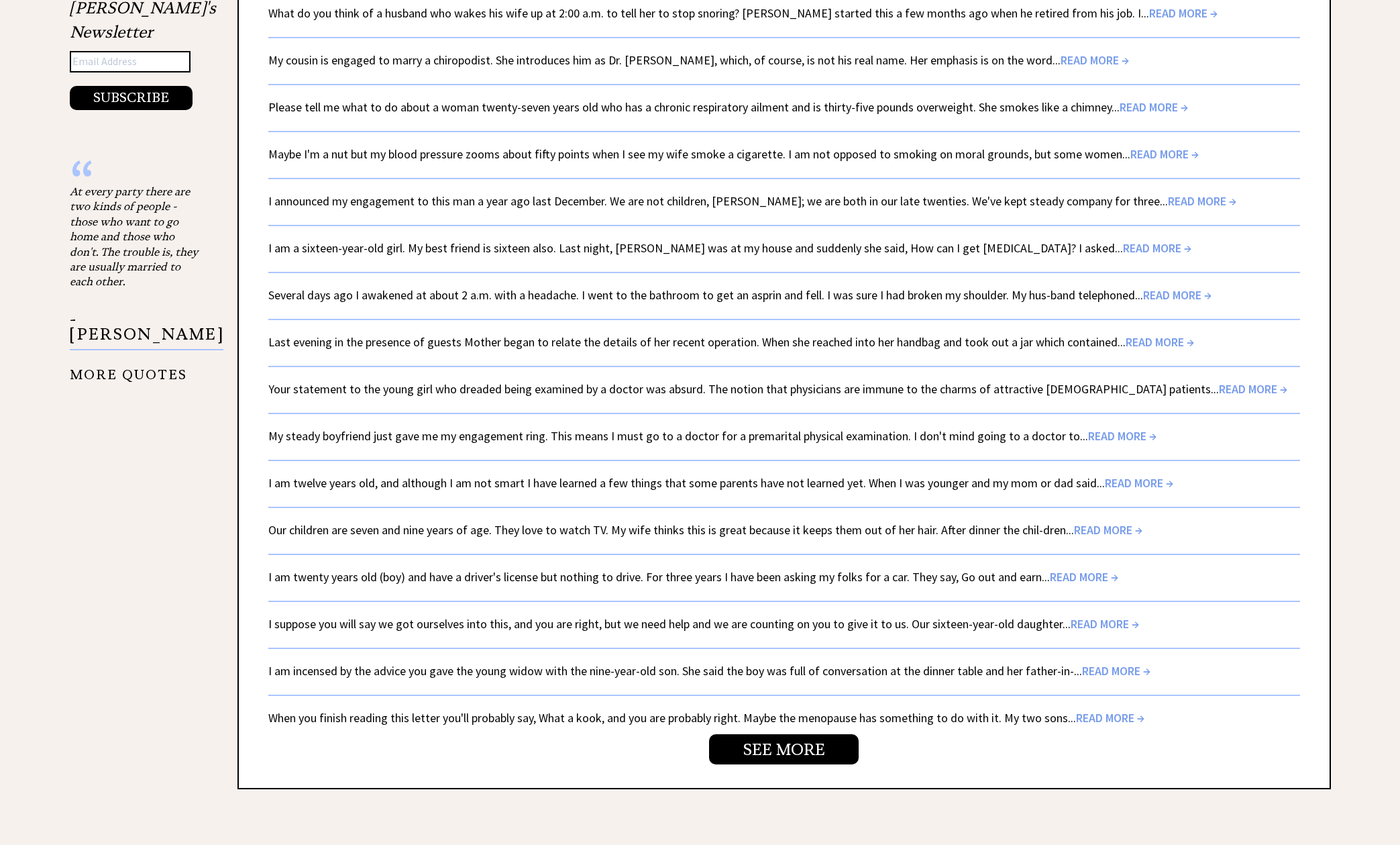
click at [1123, 240] on span "READ MORE →" at bounding box center [1157, 248] width 68 height 16
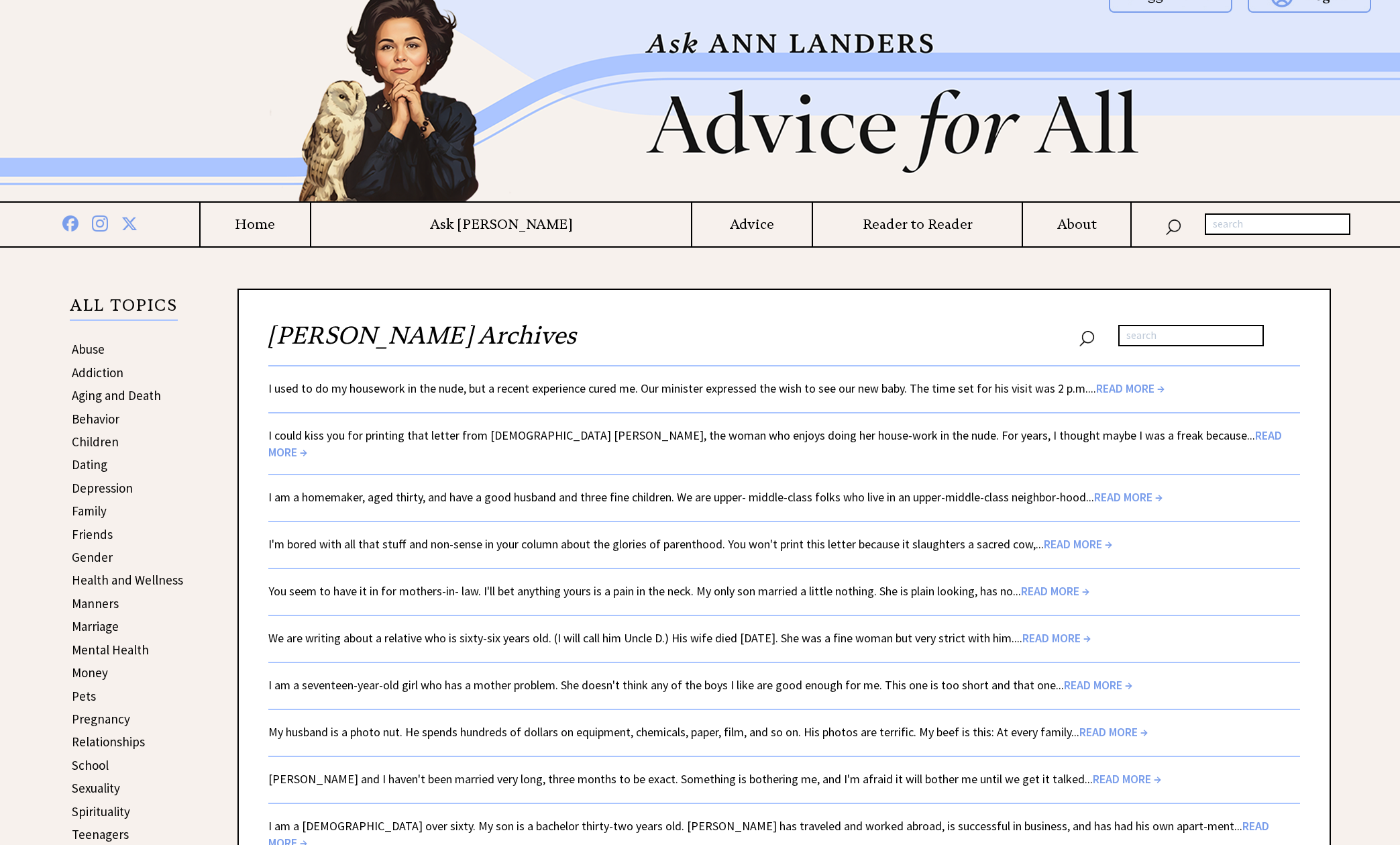
scroll to position [23, 0]
click at [1070, 583] on span "READ MORE →" at bounding box center [1055, 590] width 68 height 16
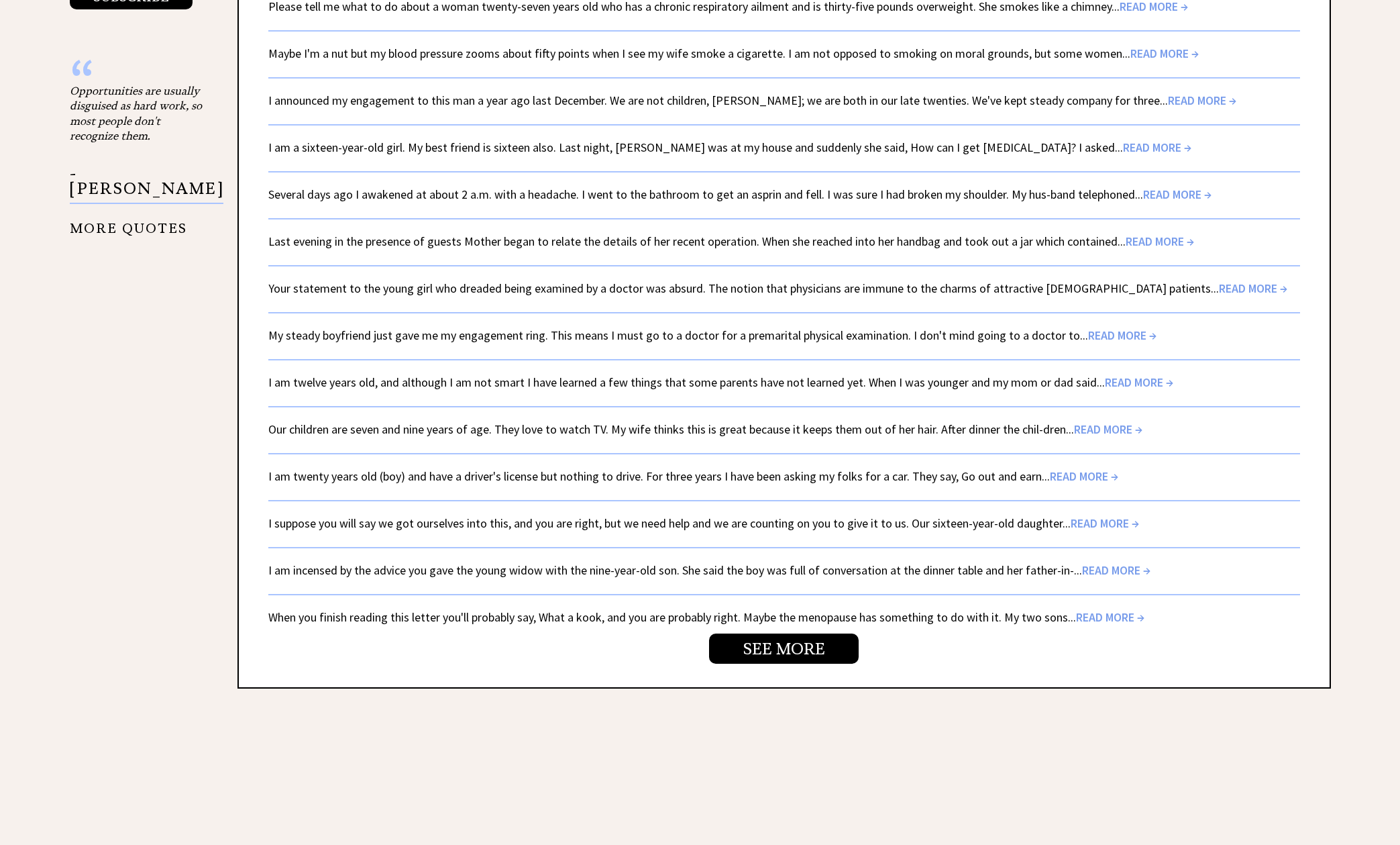
scroll to position [2132, 0]
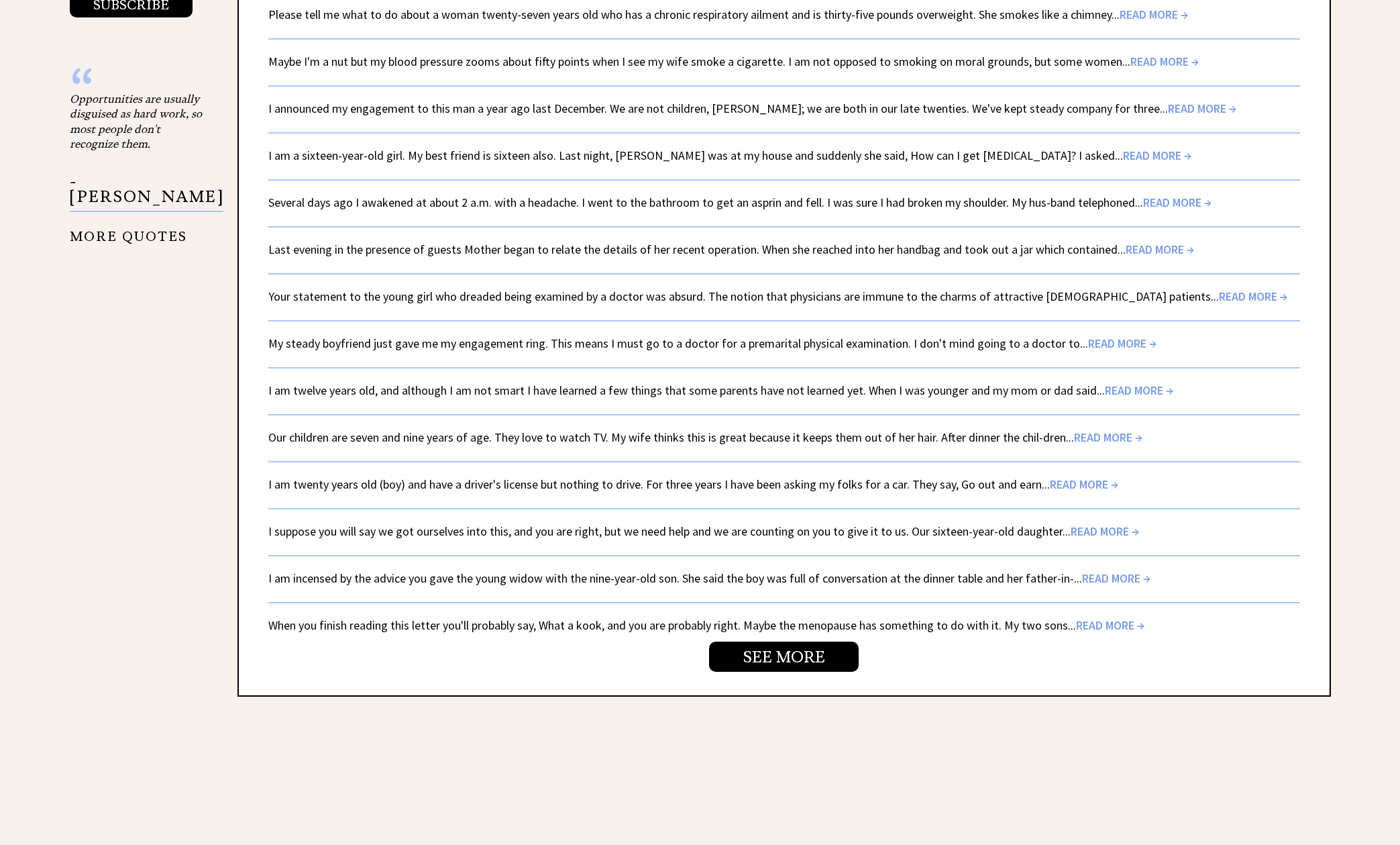
drag, startPoint x: 1122, startPoint y: 575, endPoint x: 1123, endPoint y: 582, distance: 7.1
click at [1122, 617] on span "READ MORE →" at bounding box center [1110, 625] width 68 height 16
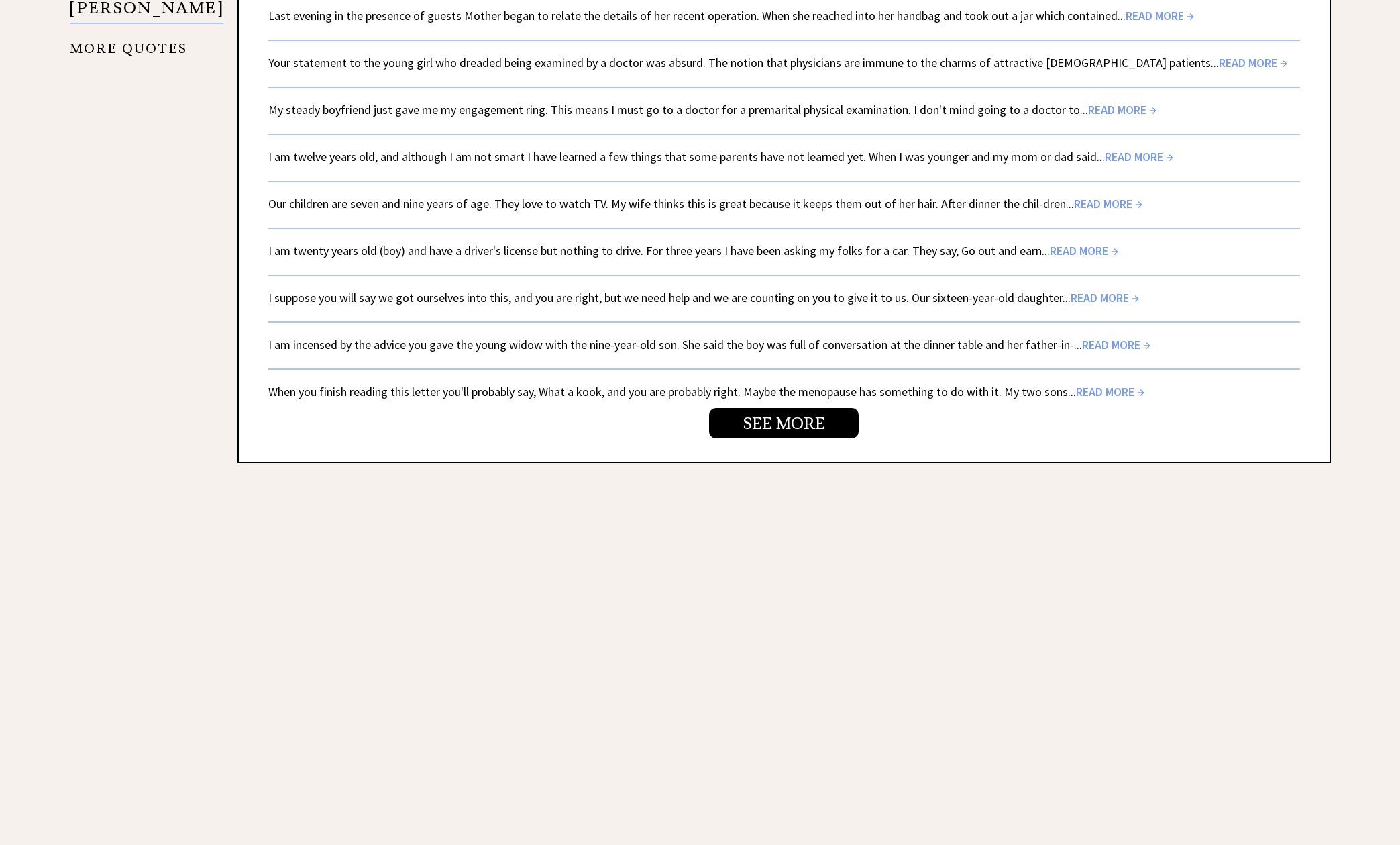
scroll to position [2192, 0]
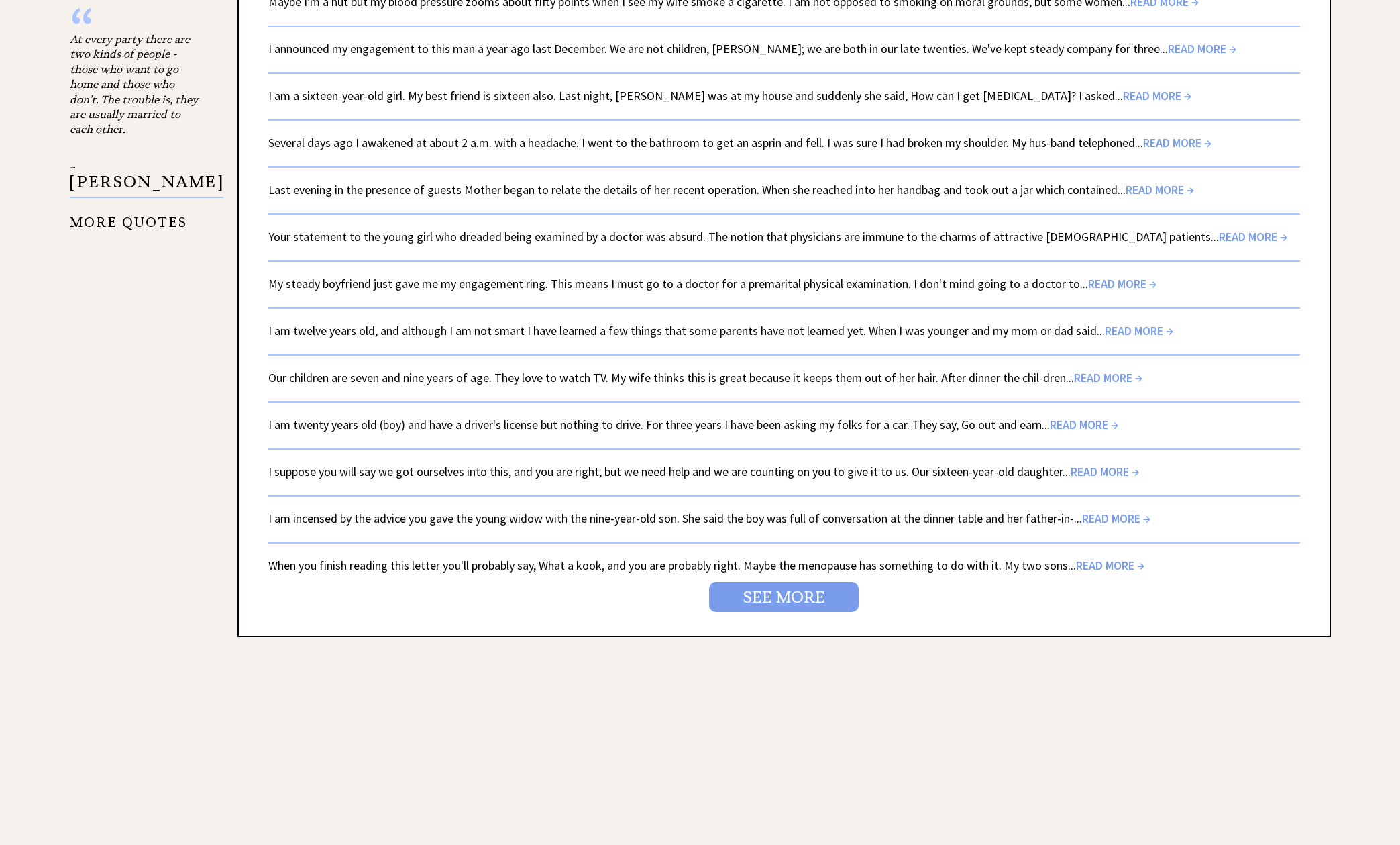
click at [803, 582] on link "SEE MORE" at bounding box center [784, 597] width 150 height 30
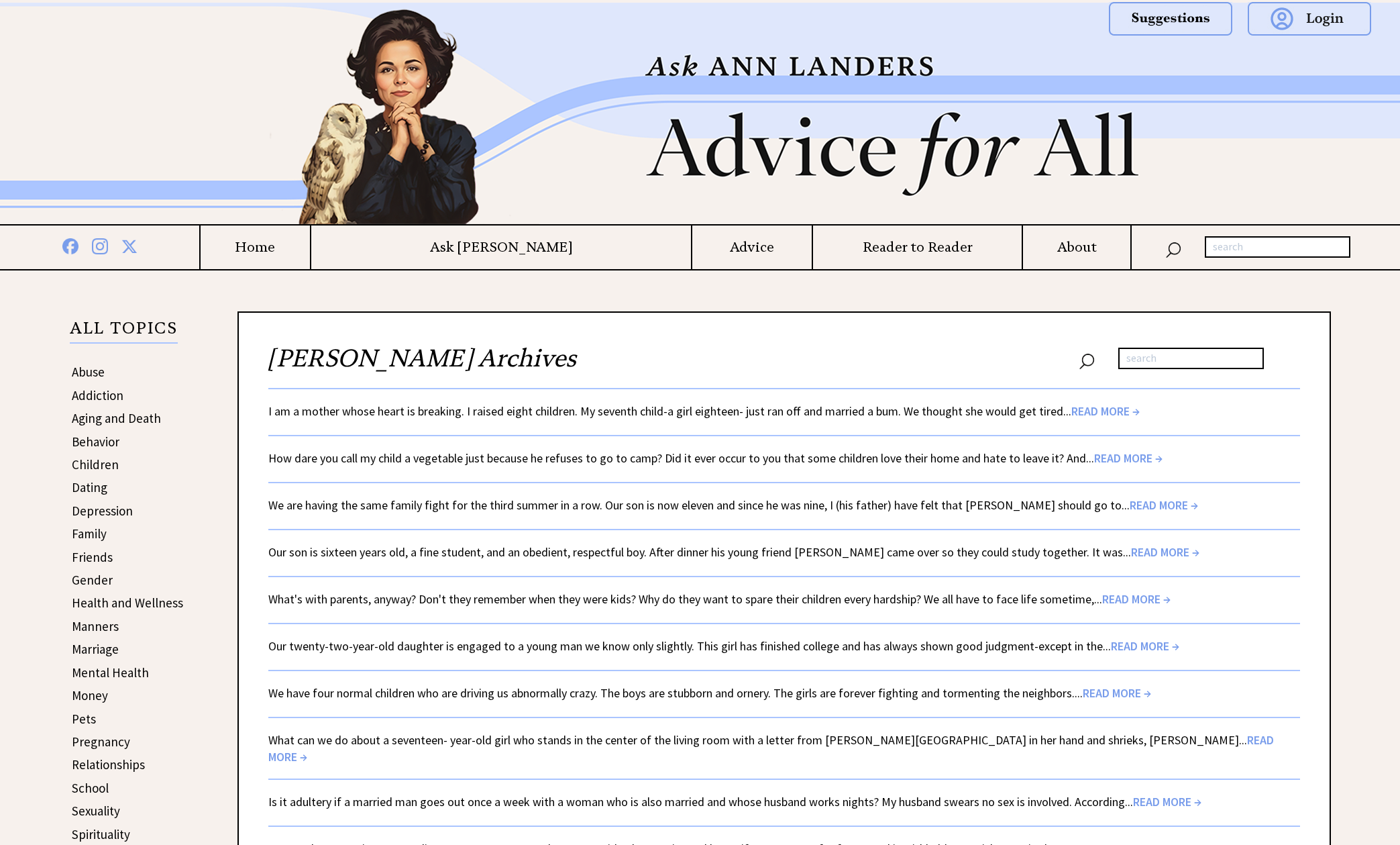
click at [1131, 550] on span "READ MORE →" at bounding box center [1165, 551] width 68 height 16
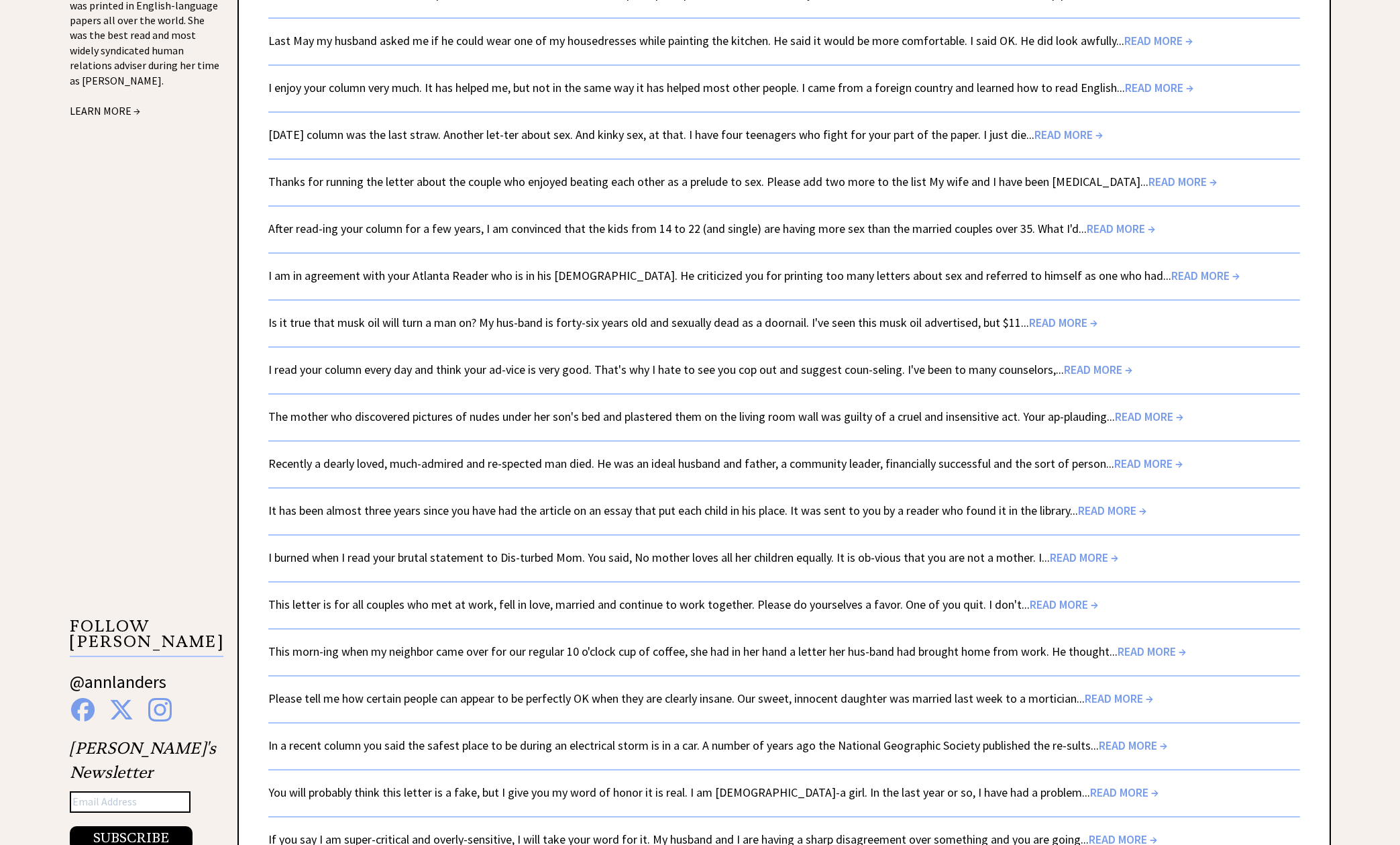
scroll to position [1728, 0]
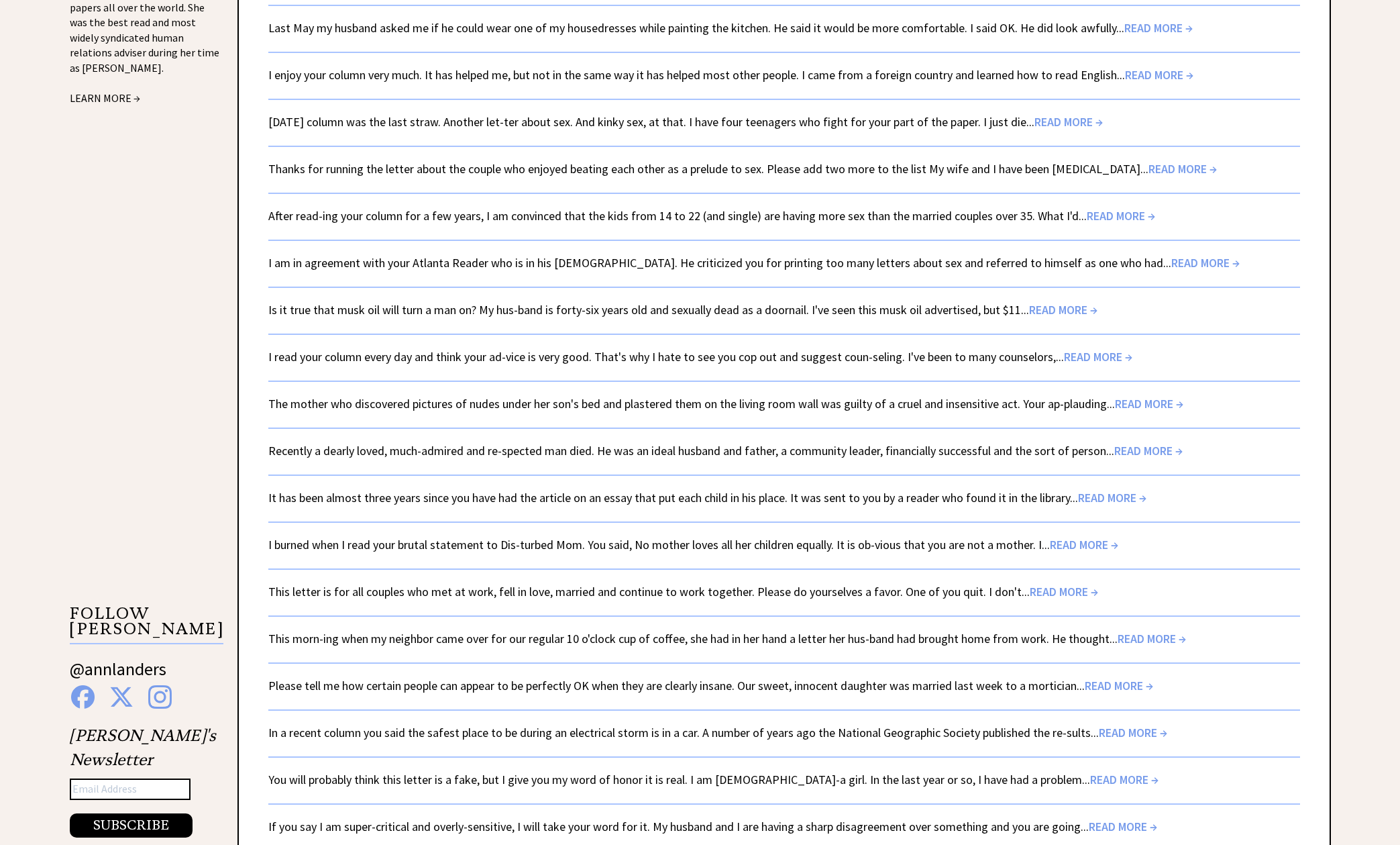
click at [1157, 631] on span "READ MORE →" at bounding box center [1152, 638] width 68 height 16
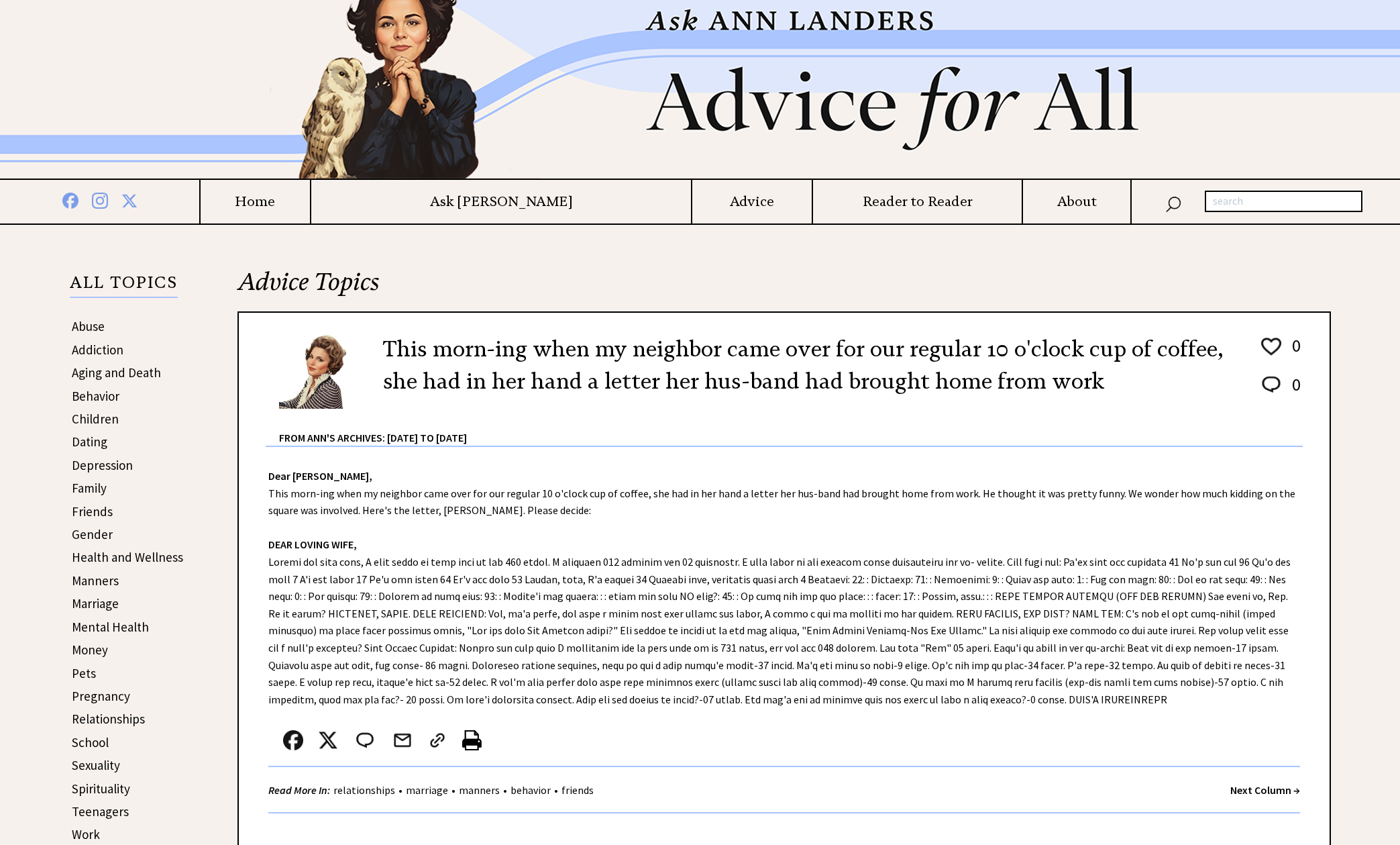
scroll to position [62, 0]
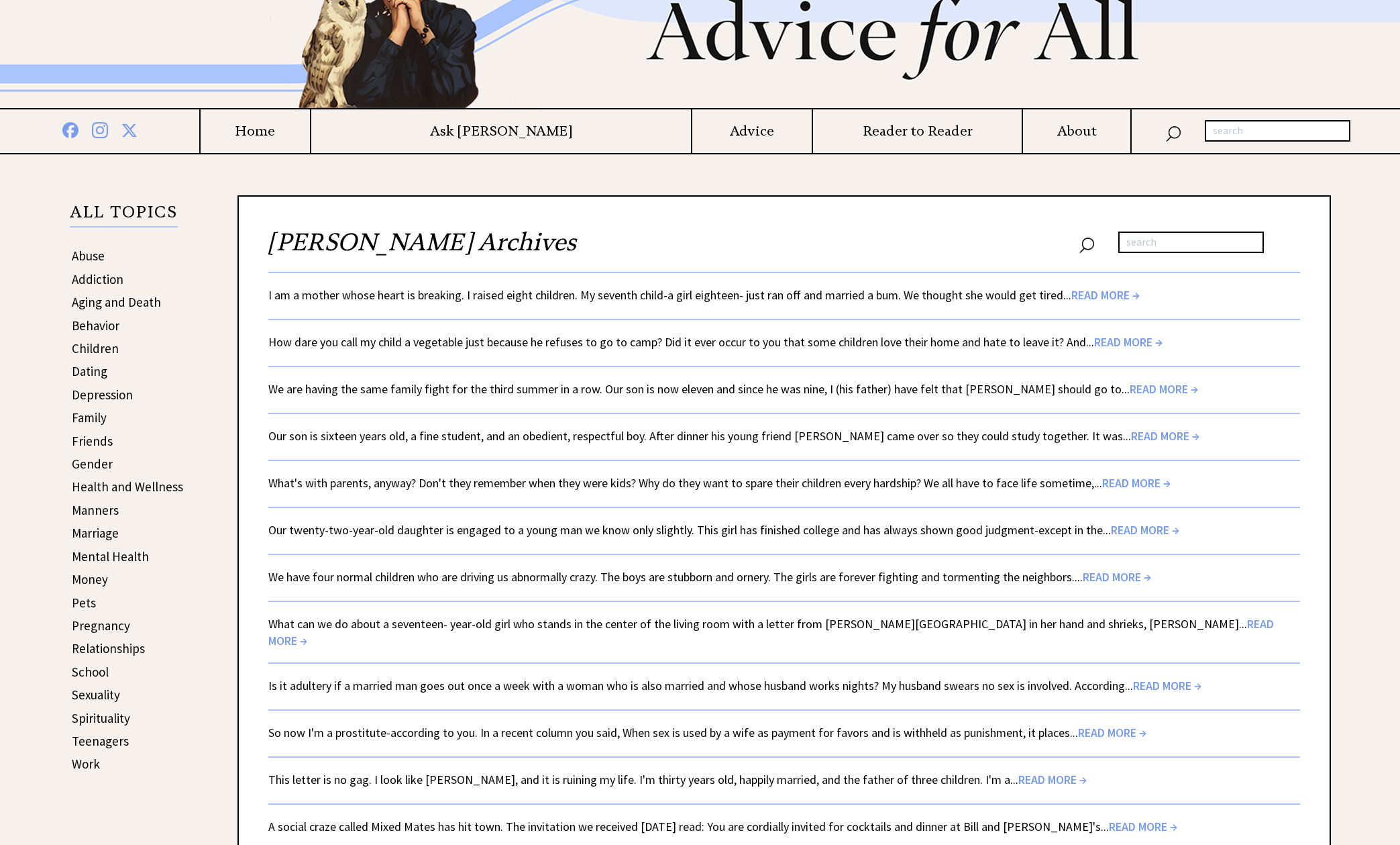
scroll to position [143, 0]
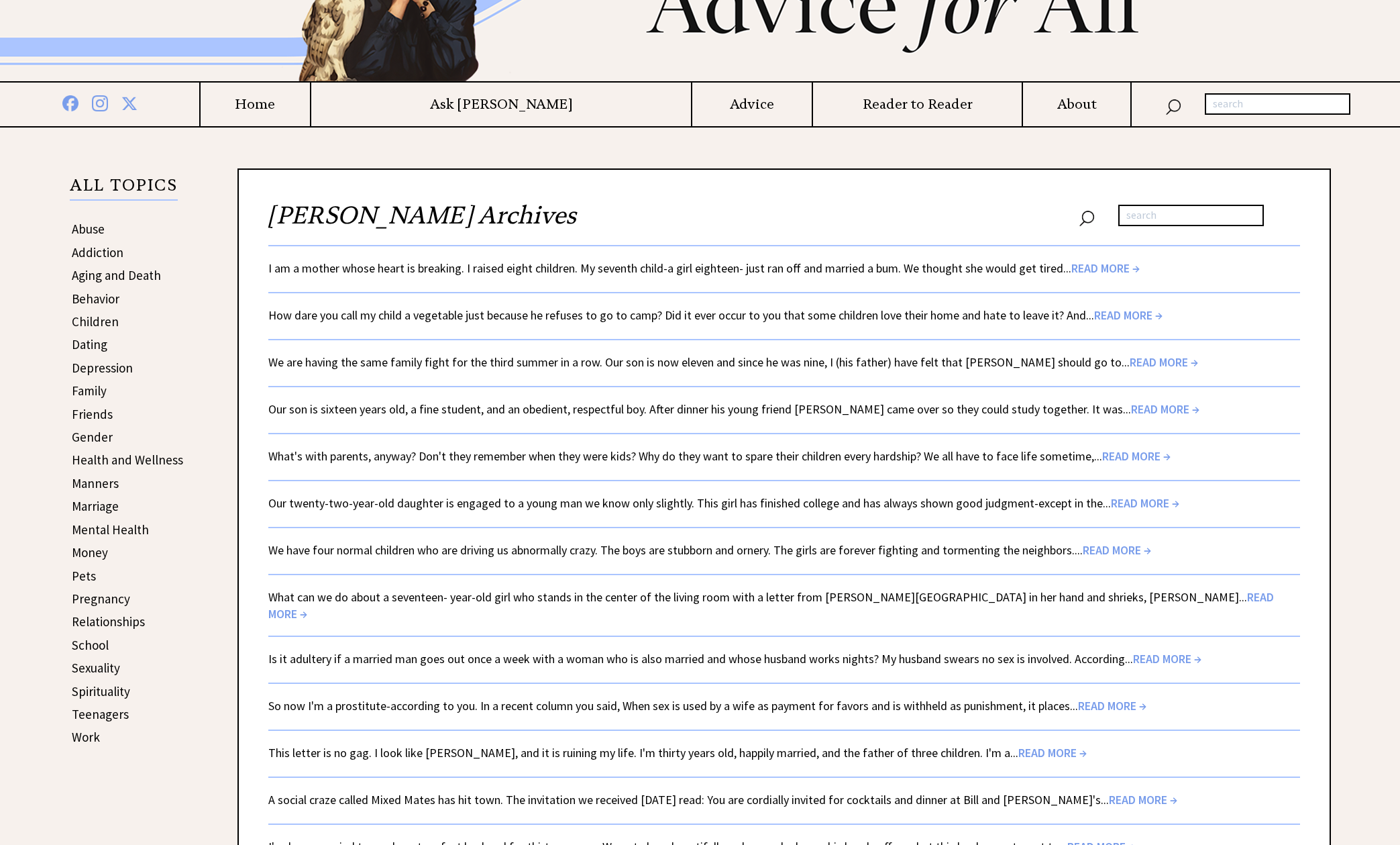
click at [88, 662] on link "Sexuality" at bounding box center [96, 668] width 49 height 16
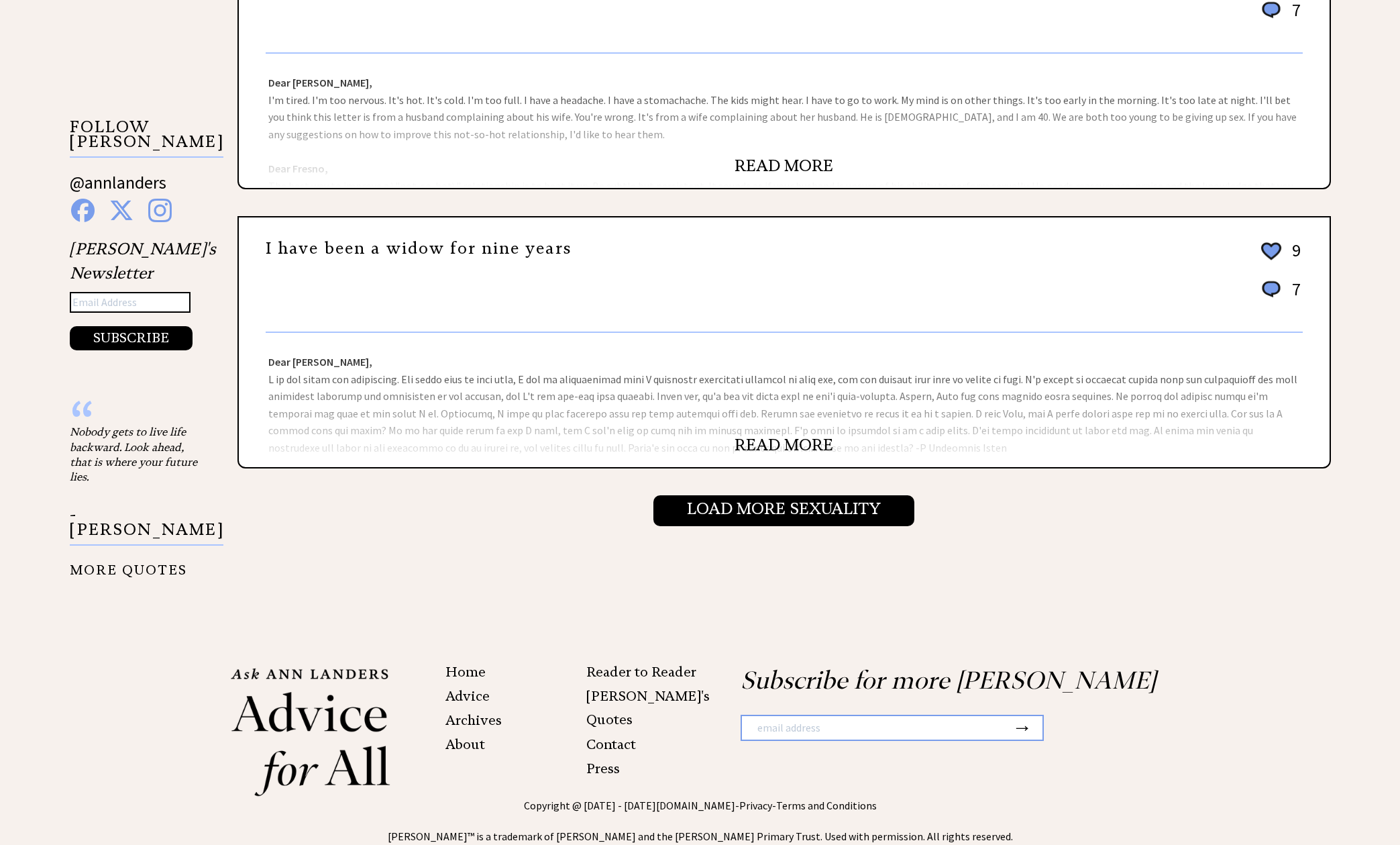
scroll to position [1272, 0]
